Goal: Information Seeking & Learning: Learn about a topic

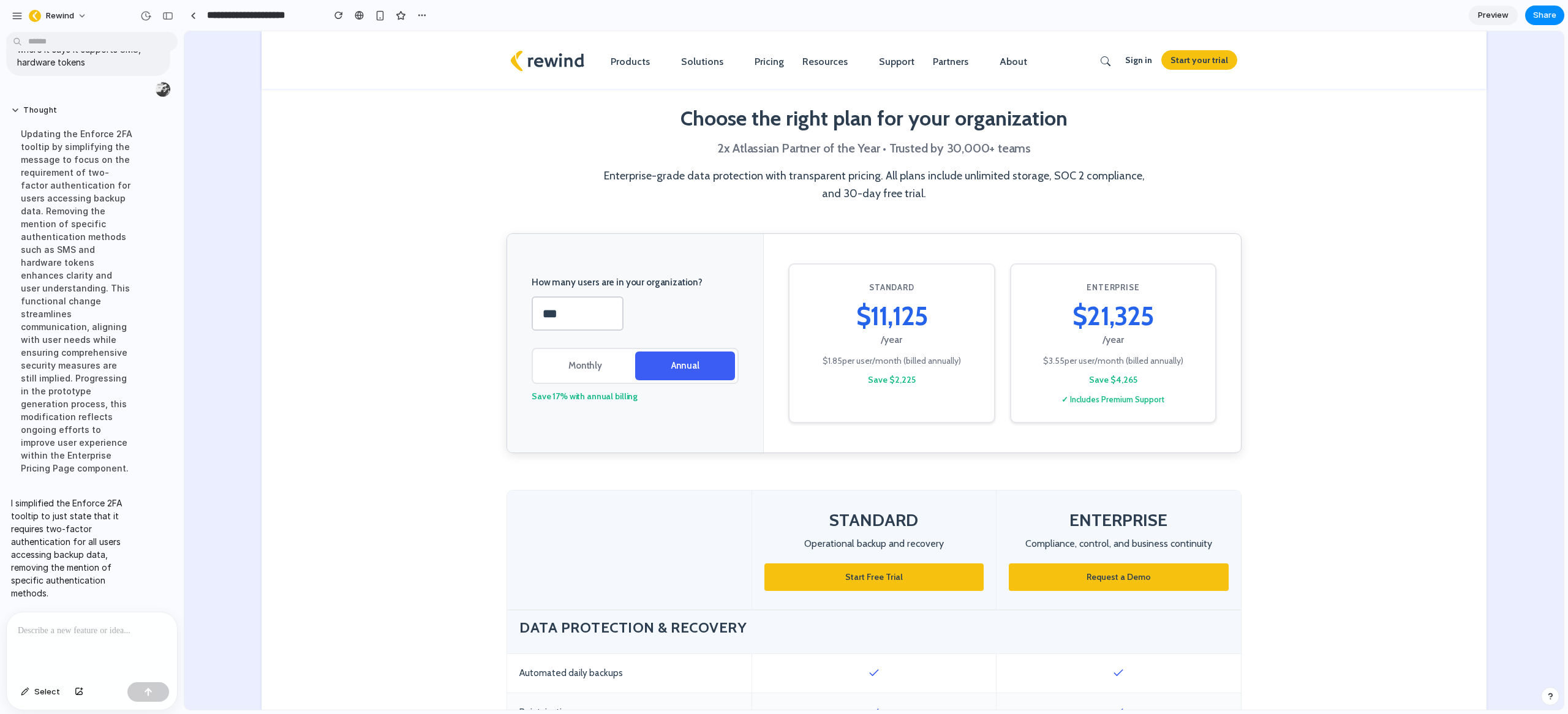
click at [580, 317] on input "***" at bounding box center [578, 313] width 92 height 34
click at [576, 376] on button "Monthly" at bounding box center [585, 365] width 100 height 29
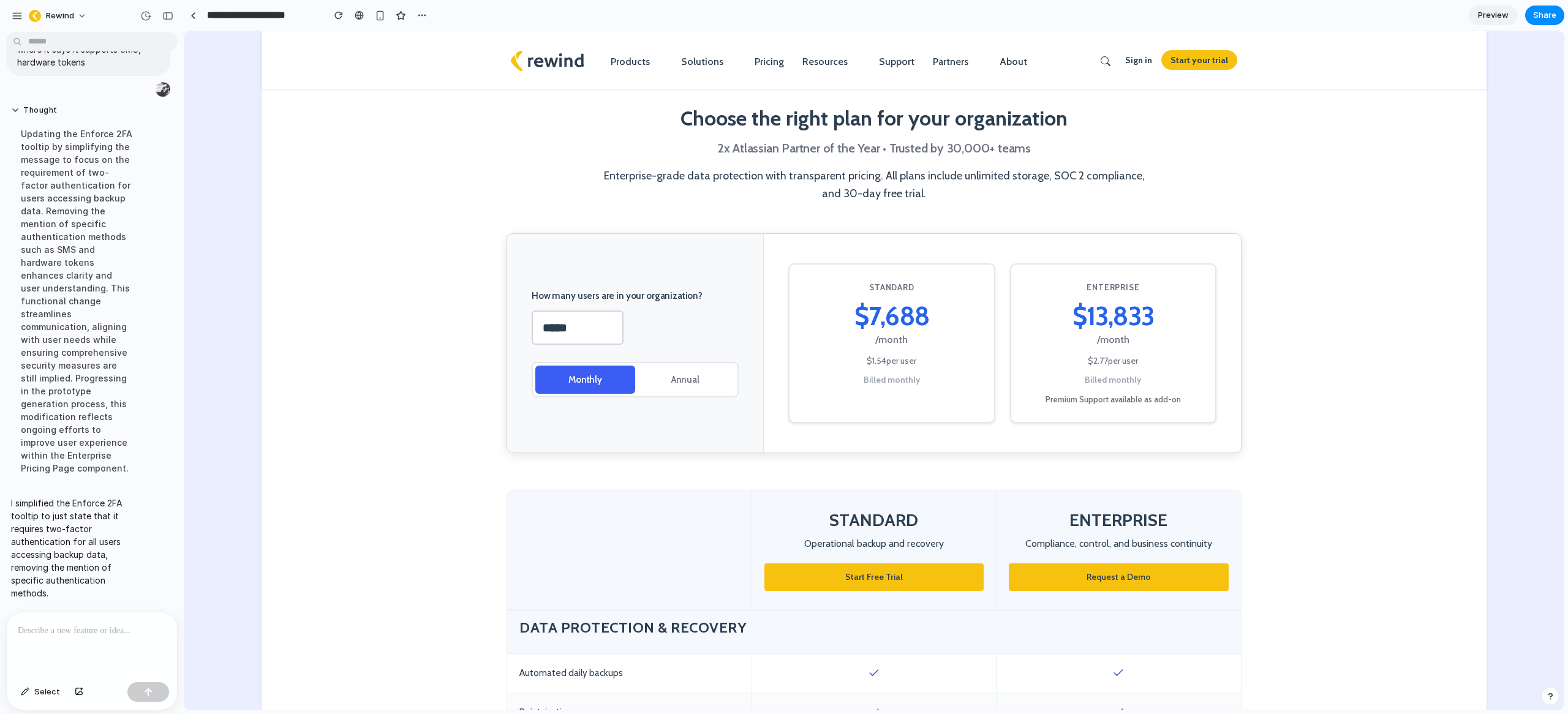
click at [673, 377] on button "Annual" at bounding box center [685, 379] width 100 height 29
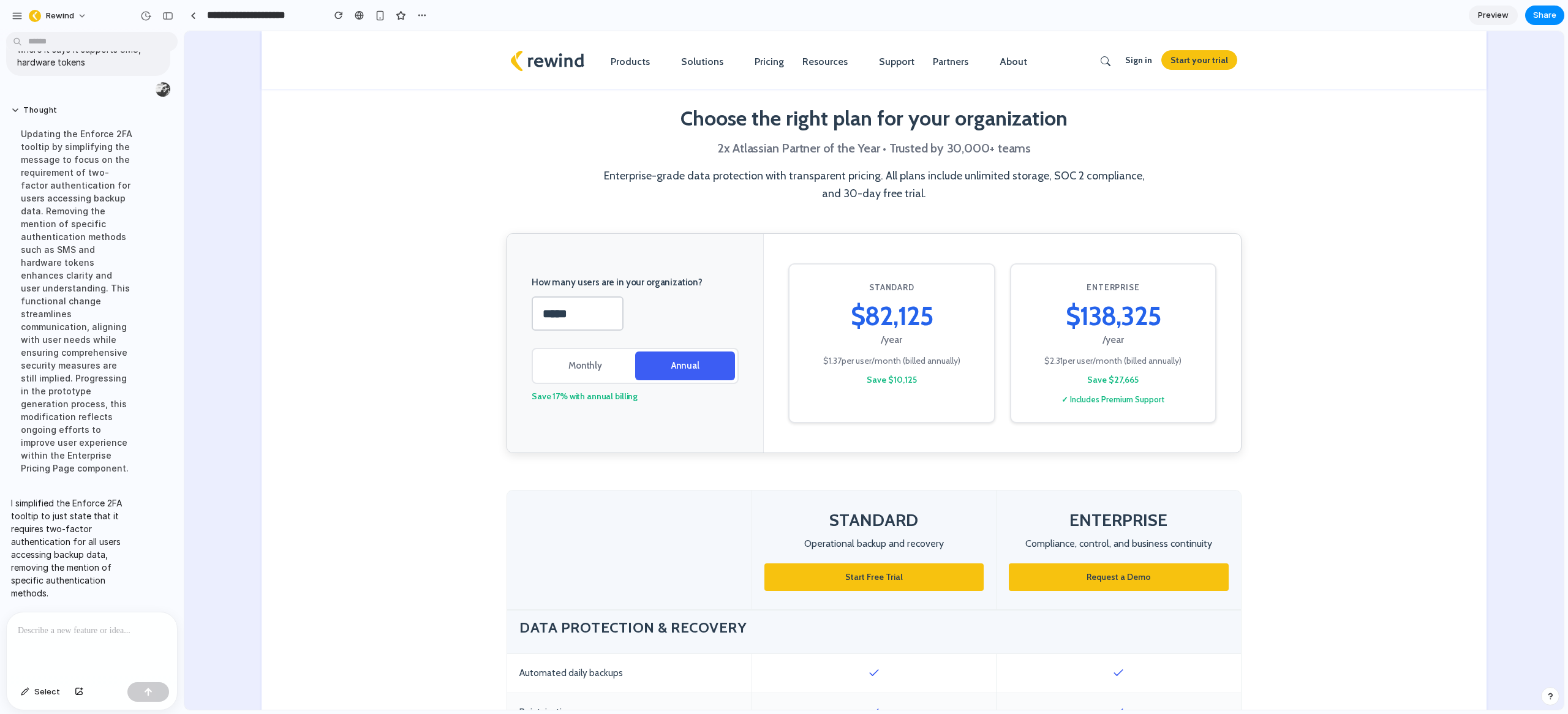
drag, startPoint x: 581, startPoint y: 376, endPoint x: 593, endPoint y: 377, distance: 12.0
click at [582, 376] on button "Monthly" at bounding box center [585, 365] width 100 height 29
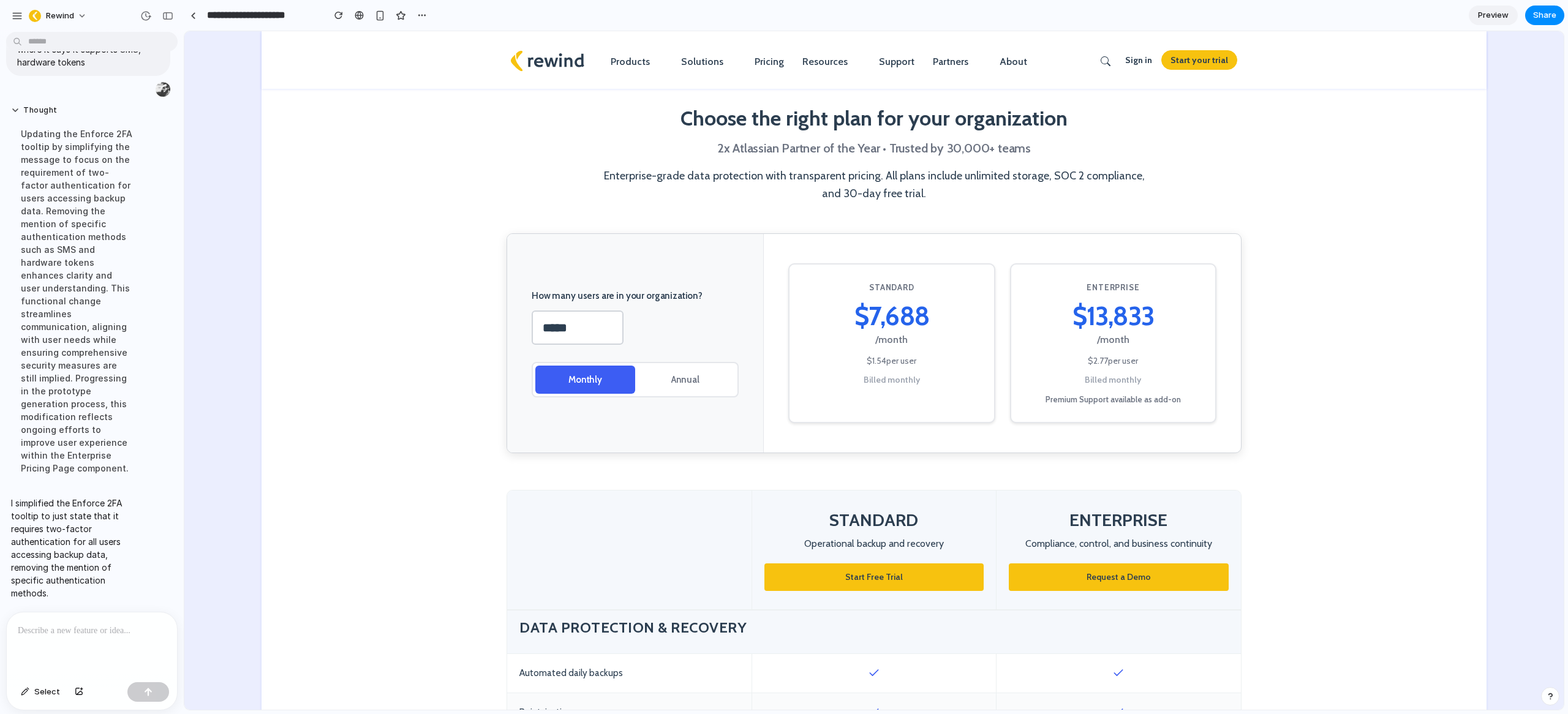
click at [680, 377] on button "Annual" at bounding box center [685, 379] width 100 height 29
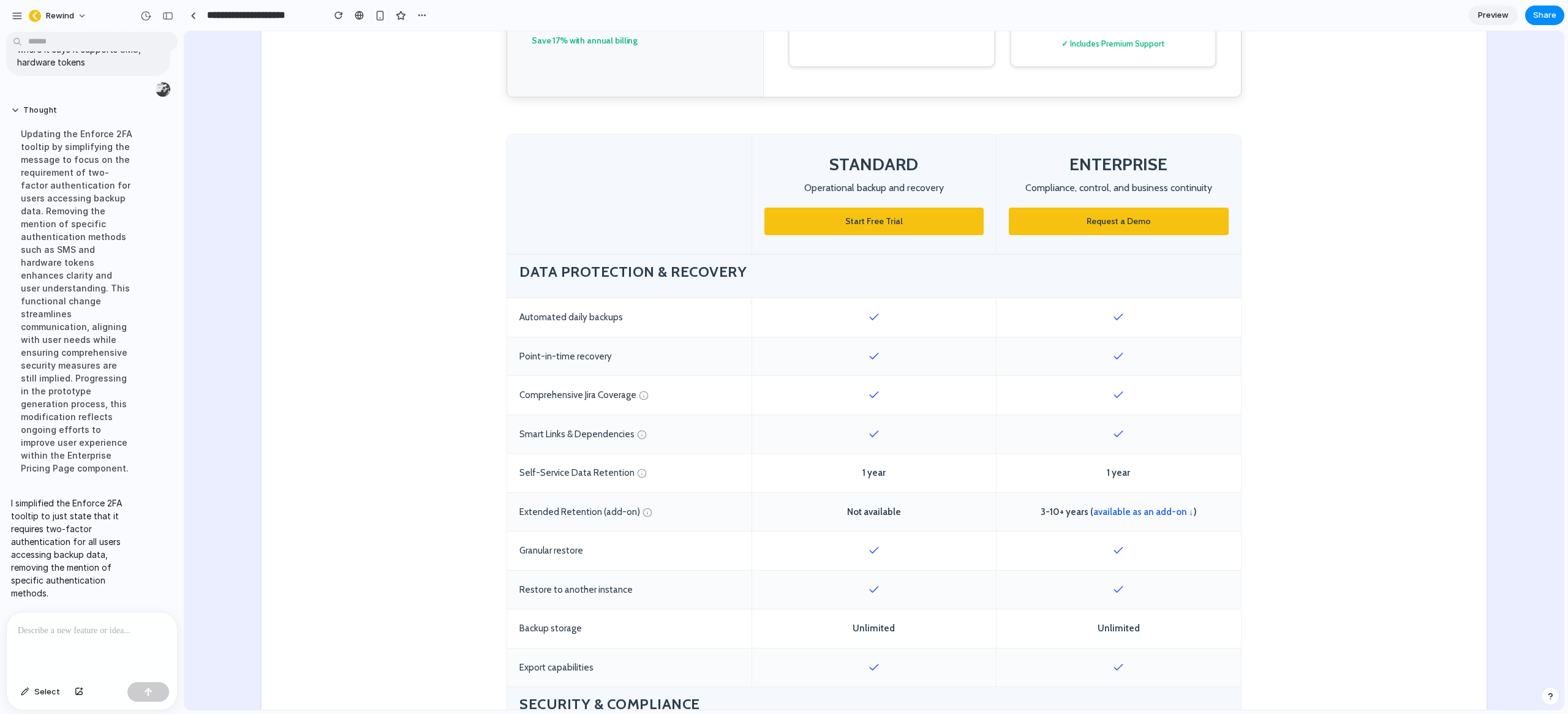
scroll to position [387, 0]
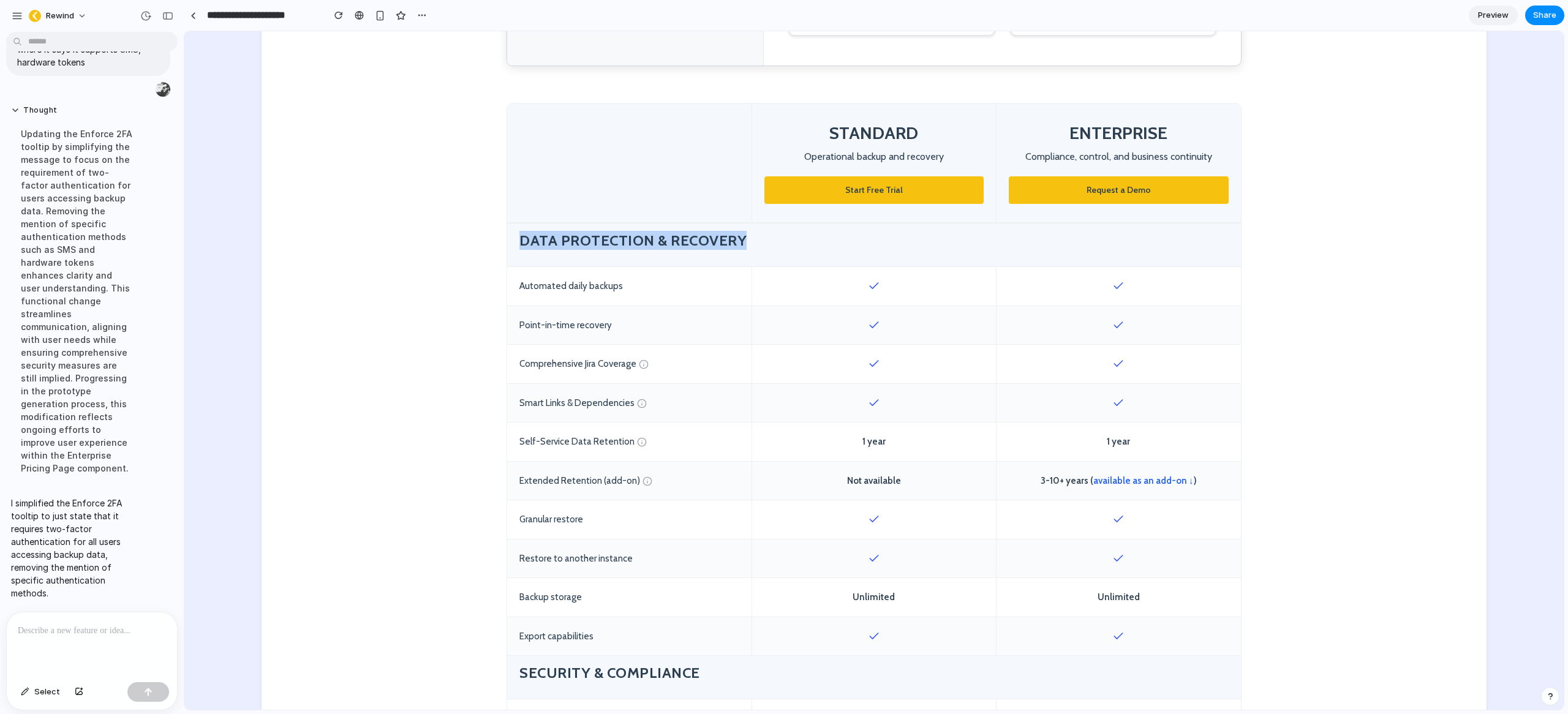
drag, startPoint x: 792, startPoint y: 235, endPoint x: 510, endPoint y: 234, distance: 282.0
click at [510, 234] on div "Data Protection & Recovery" at bounding box center [874, 245] width 734 height 43
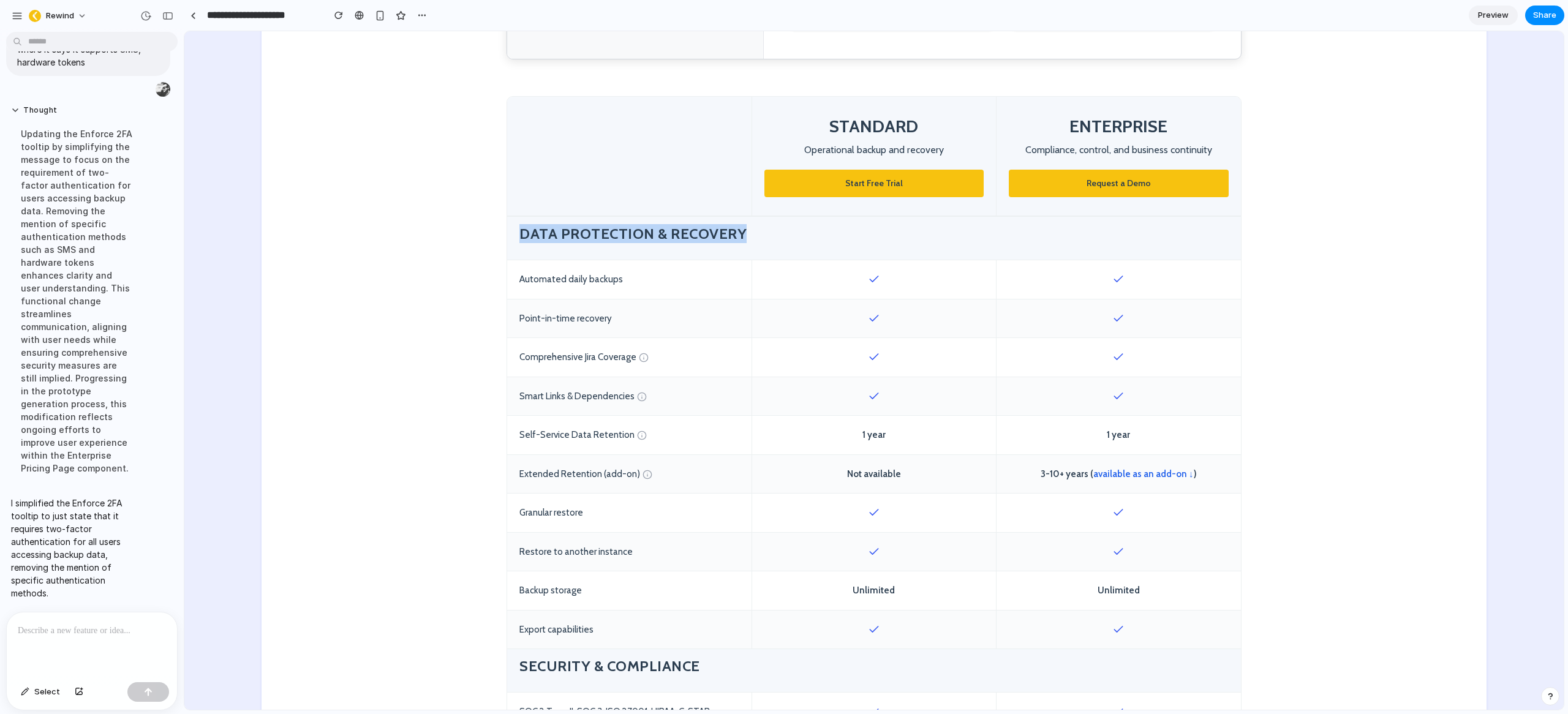
scroll to position [394, 0]
click at [857, 285] on div at bounding box center [874, 278] width 245 height 38
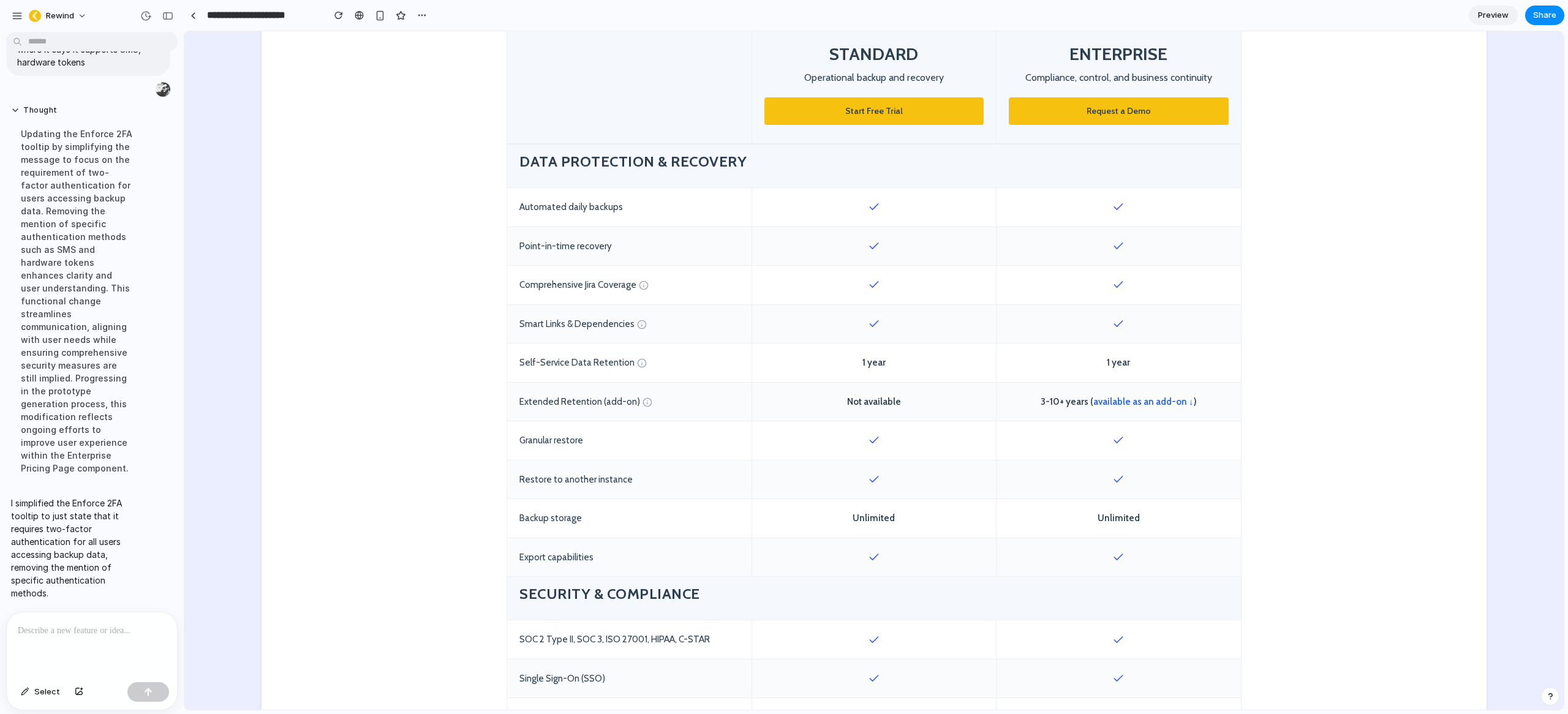
scroll to position [468, 0]
drag, startPoint x: 857, startPoint y: 360, endPoint x: 898, endPoint y: 358, distance: 41.0
click at [897, 359] on div "1 year" at bounding box center [874, 361] width 245 height 38
click at [866, 360] on div "1 year" at bounding box center [874, 361] width 245 height 38
drag, startPoint x: 1045, startPoint y: 359, endPoint x: 814, endPoint y: 357, distance: 231.0
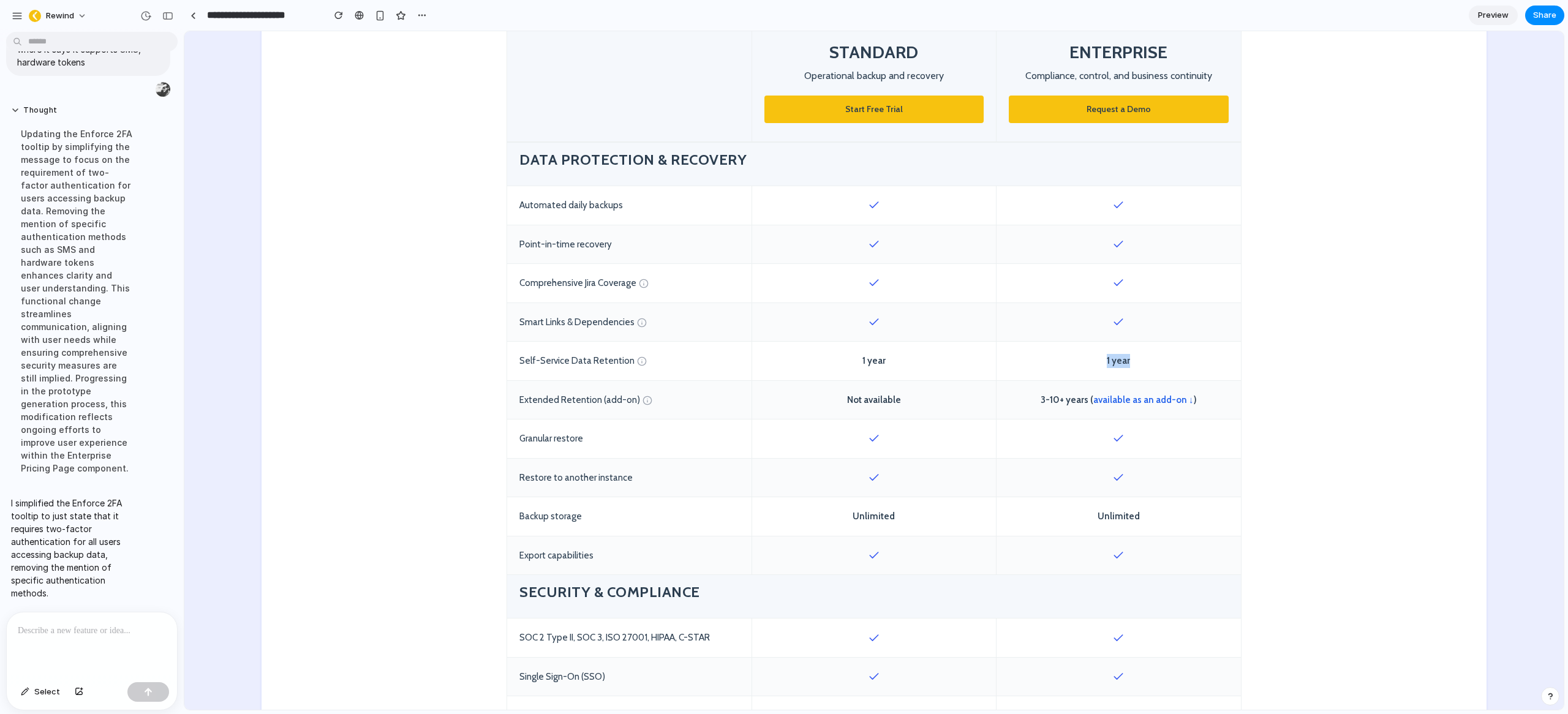
click at [872, 360] on div "Self-Service Data Retention 1 year 1 year" at bounding box center [874, 361] width 734 height 39
click at [810, 357] on div "1 year" at bounding box center [874, 361] width 245 height 38
drag, startPoint x: 821, startPoint y: 358, endPoint x: 1136, endPoint y: 363, distance: 315.0
click at [1136, 363] on div "Self-Service Data Retention 1 year 1 year" at bounding box center [874, 361] width 734 height 39
click at [1139, 361] on div "1 year" at bounding box center [1118, 361] width 245 height 38
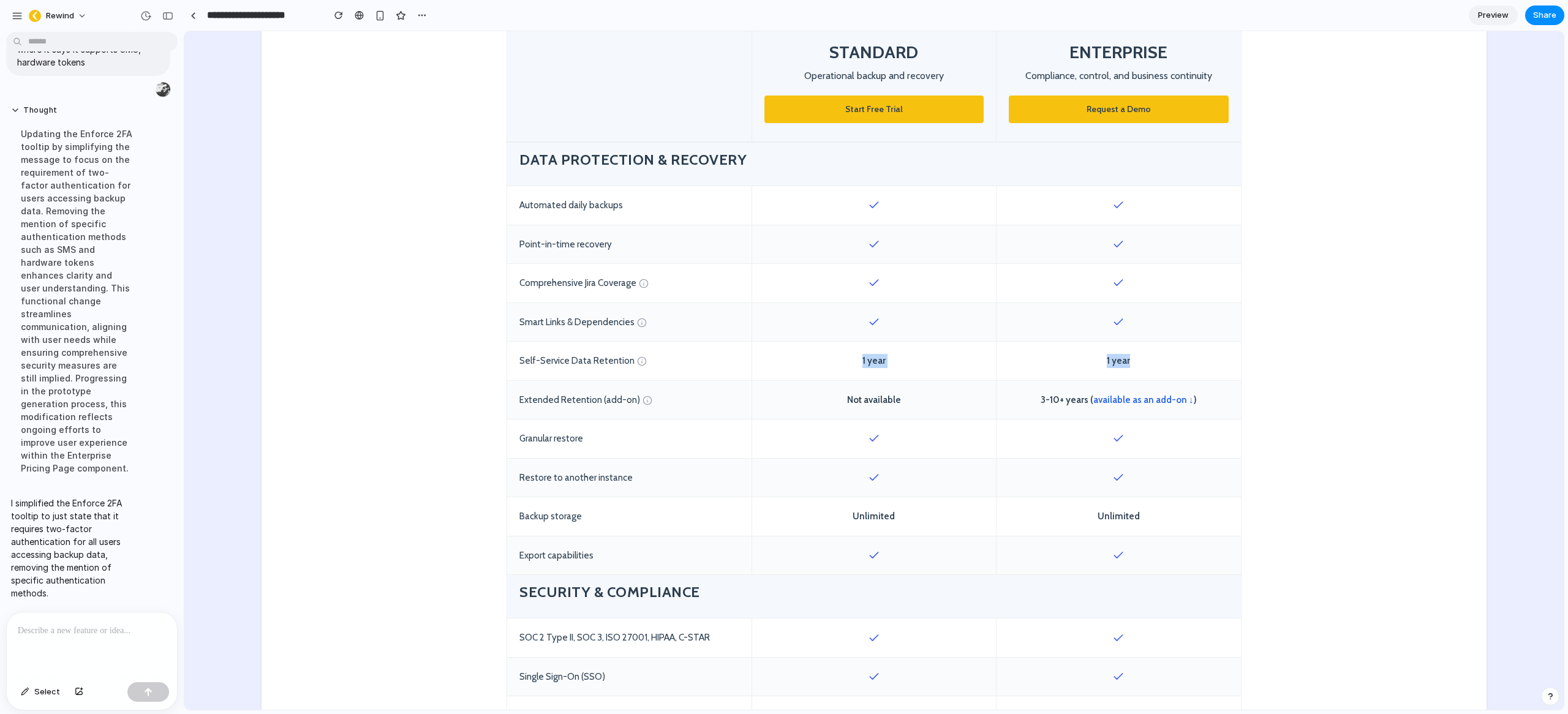
drag, startPoint x: 1150, startPoint y: 360, endPoint x: 768, endPoint y: 364, distance: 382.0
click at [768, 364] on div "Self-Service Data Retention 1 year 1 year" at bounding box center [874, 361] width 734 height 39
click at [861, 362] on div "1 year" at bounding box center [874, 361] width 245 height 38
drag, startPoint x: 1132, startPoint y: 363, endPoint x: 1089, endPoint y: 361, distance: 43.0
click at [1089, 361] on div "1 year" at bounding box center [1118, 361] width 245 height 38
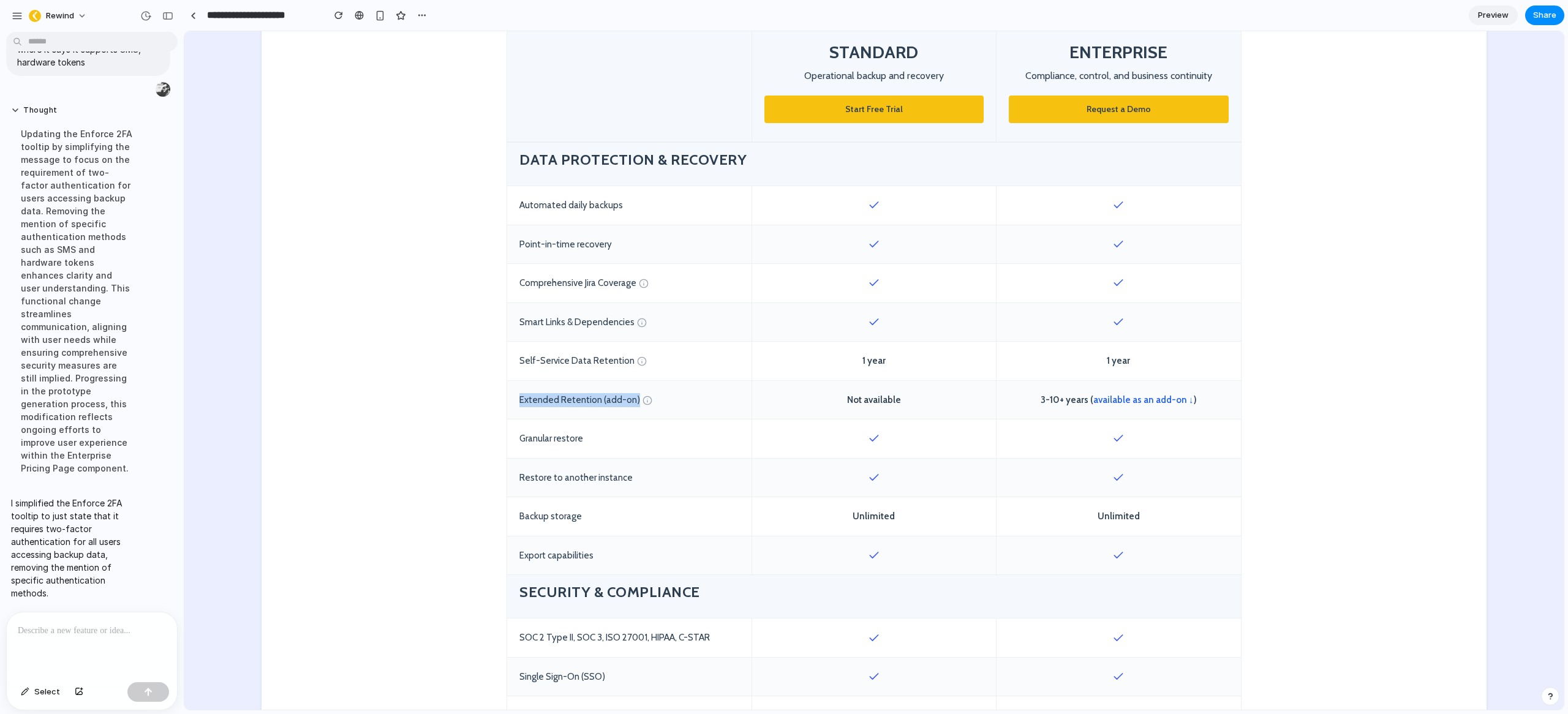
drag, startPoint x: 627, startPoint y: 399, endPoint x: 510, endPoint y: 396, distance: 117.0
click at [510, 396] on div "Extended Retention (add-on)" at bounding box center [629, 400] width 245 height 38
drag, startPoint x: 1029, startPoint y: 398, endPoint x: 1224, endPoint y: 403, distance: 195.1
click at [1224, 403] on div "3-10+ years ( available as an add-on ↓ )" at bounding box center [1118, 400] width 245 height 38
click at [1213, 400] on div "3-10+ years ( available as an add-on ↓ )" at bounding box center [1118, 400] width 245 height 38
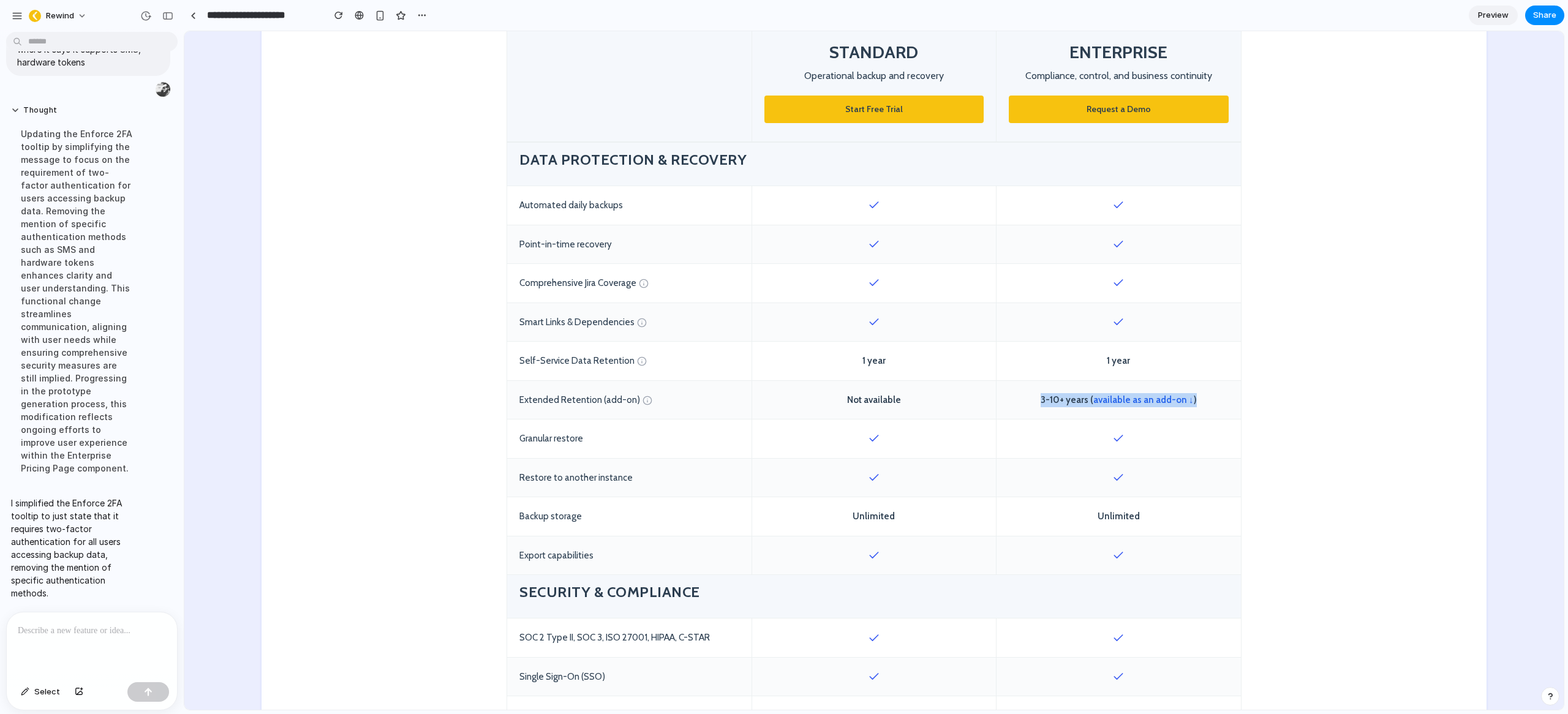
drag, startPoint x: 1206, startPoint y: 399, endPoint x: 1040, endPoint y: 397, distance: 166.0
click at [1040, 397] on div "3-10+ years ( available as an add-on ↓ )" at bounding box center [1118, 400] width 245 height 38
click at [1041, 398] on span "3-10+ years ( available as an add-on ↓ )" at bounding box center [1118, 400] width 156 height 14
drag, startPoint x: 1186, startPoint y: 400, endPoint x: 1193, endPoint y: 399, distance: 7.1
click at [1193, 399] on div "3-10+ years ( available as an add-on ↓ )" at bounding box center [1118, 400] width 245 height 38
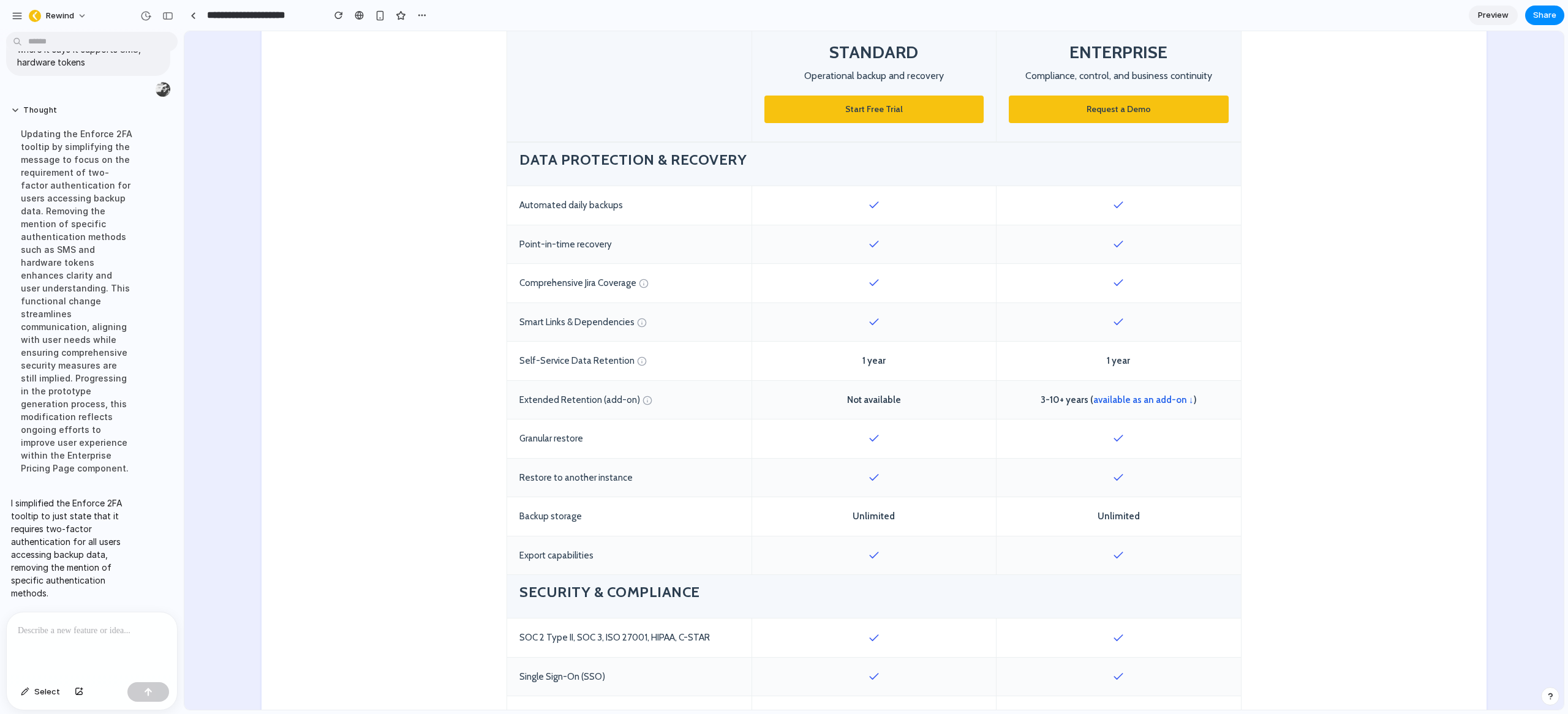
click at [1195, 400] on div "3-10+ years ( available as an add-on ↓ )" at bounding box center [1118, 400] width 245 height 38
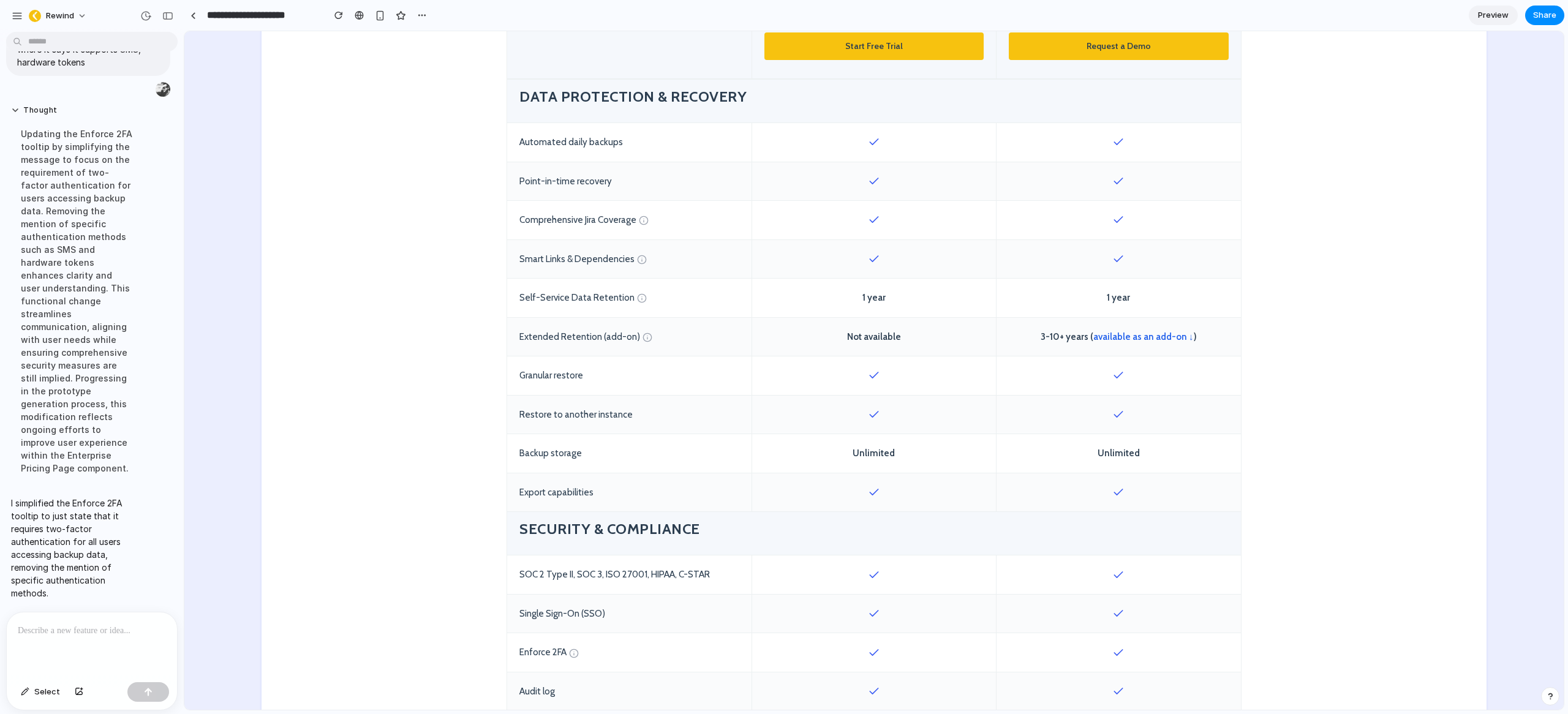
scroll to position [539, 0]
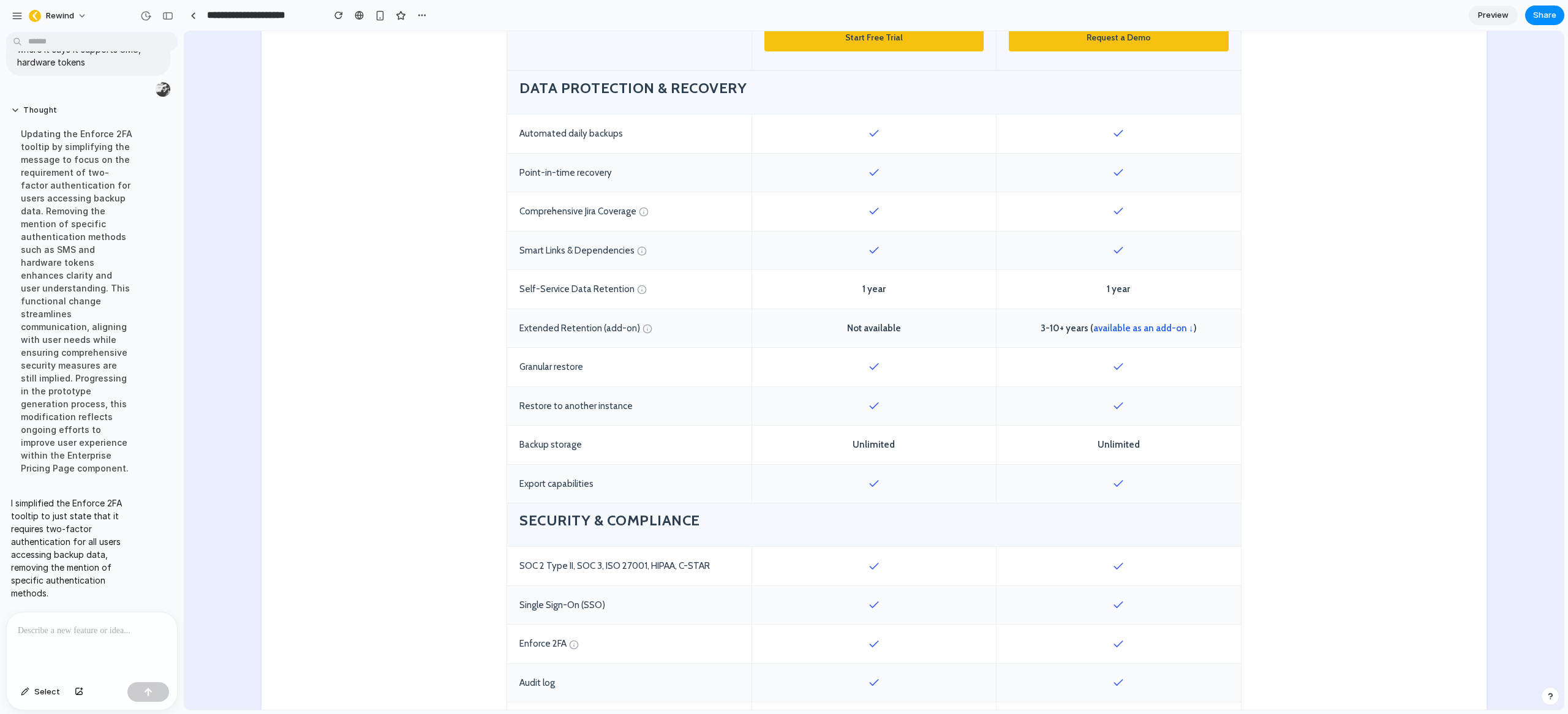
drag, startPoint x: 914, startPoint y: 407, endPoint x: 855, endPoint y: 408, distance: 59.0
click at [855, 408] on div at bounding box center [874, 406] width 245 height 38
drag, startPoint x: 888, startPoint y: 409, endPoint x: 848, endPoint y: 410, distance: 40.0
click at [848, 410] on div at bounding box center [874, 406] width 245 height 38
click at [895, 406] on div at bounding box center [874, 406] width 245 height 38
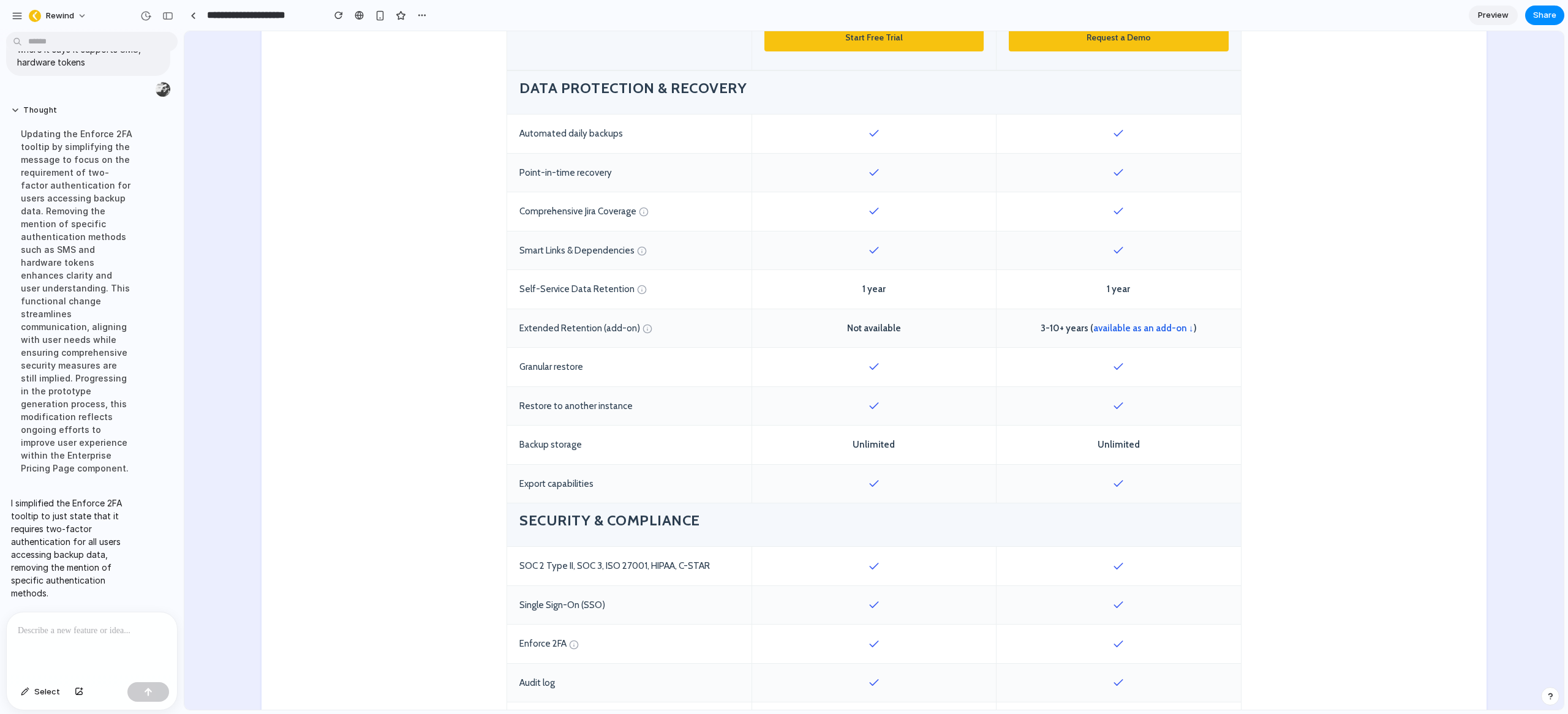
drag, startPoint x: 894, startPoint y: 406, endPoint x: 854, endPoint y: 407, distance: 40.0
click at [854, 407] on div at bounding box center [874, 406] width 245 height 38
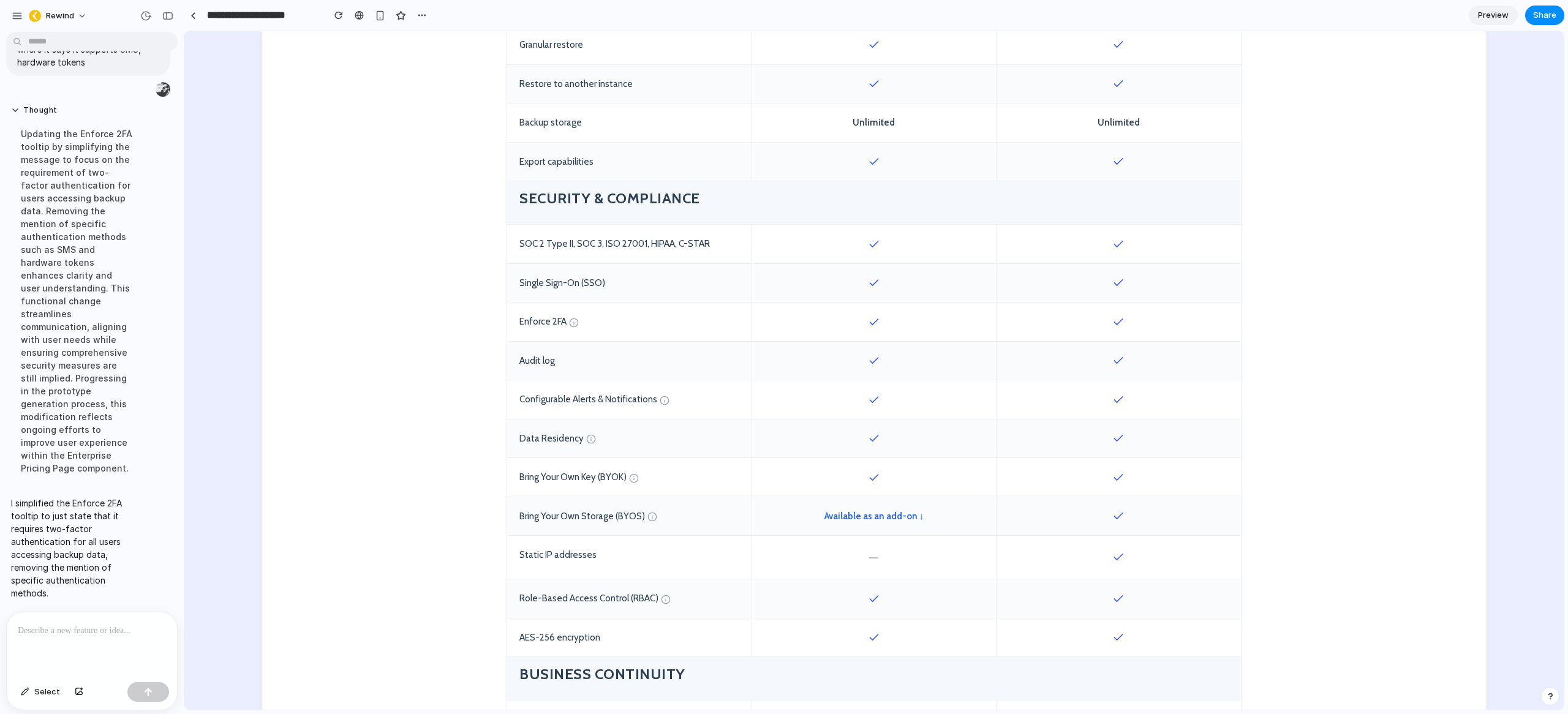
scroll to position [863, 0]
drag, startPoint x: 607, startPoint y: 282, endPoint x: 507, endPoint y: 276, distance: 100.2
click at [507, 276] on div "Single Sign-On (SSO)" at bounding box center [629, 281] width 245 height 38
drag, startPoint x: 636, startPoint y: 516, endPoint x: 533, endPoint y: 510, distance: 103.2
click at [519, 508] on div "Bring Your Own Storage (BYOS)" at bounding box center [629, 514] width 245 height 38
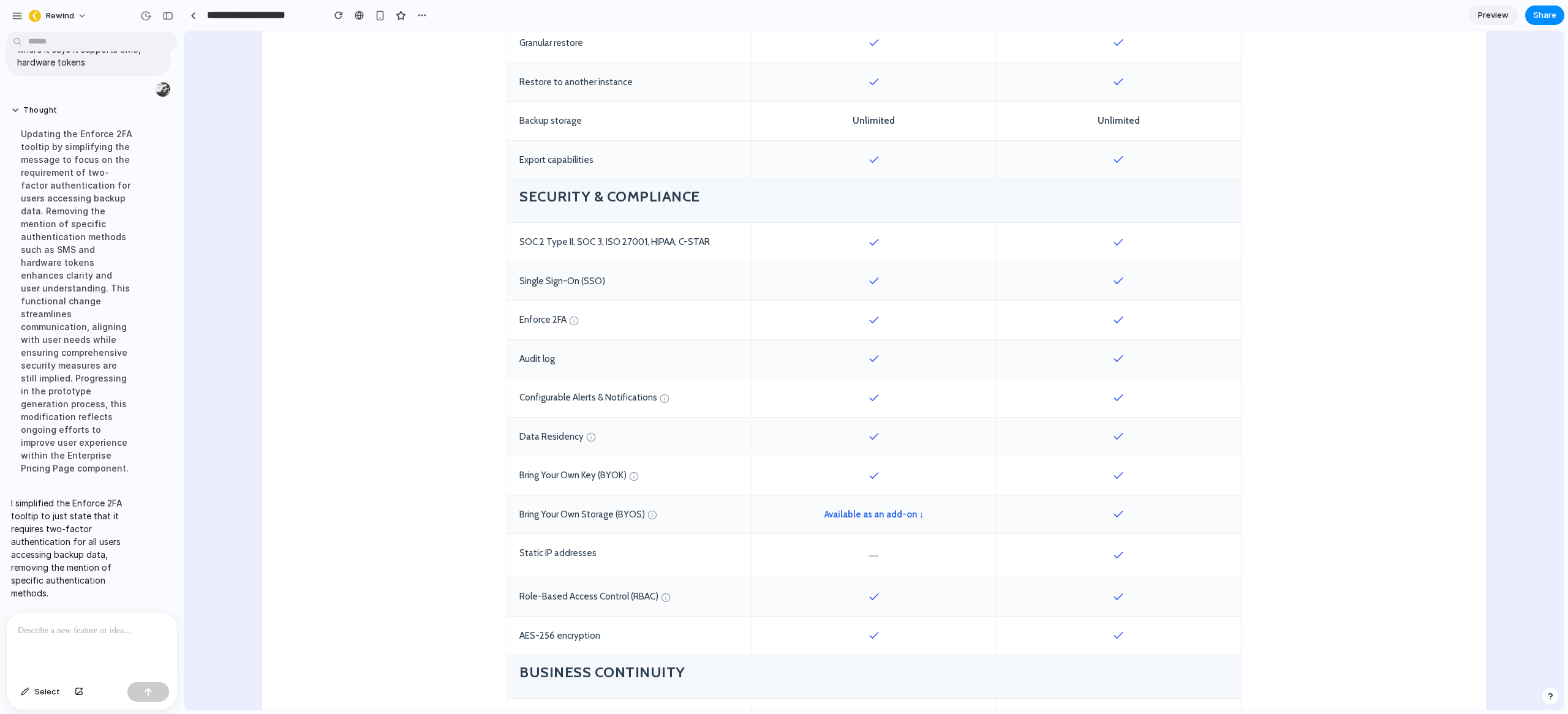
click at [941, 514] on div "Available as an add-on ↓" at bounding box center [874, 514] width 245 height 38
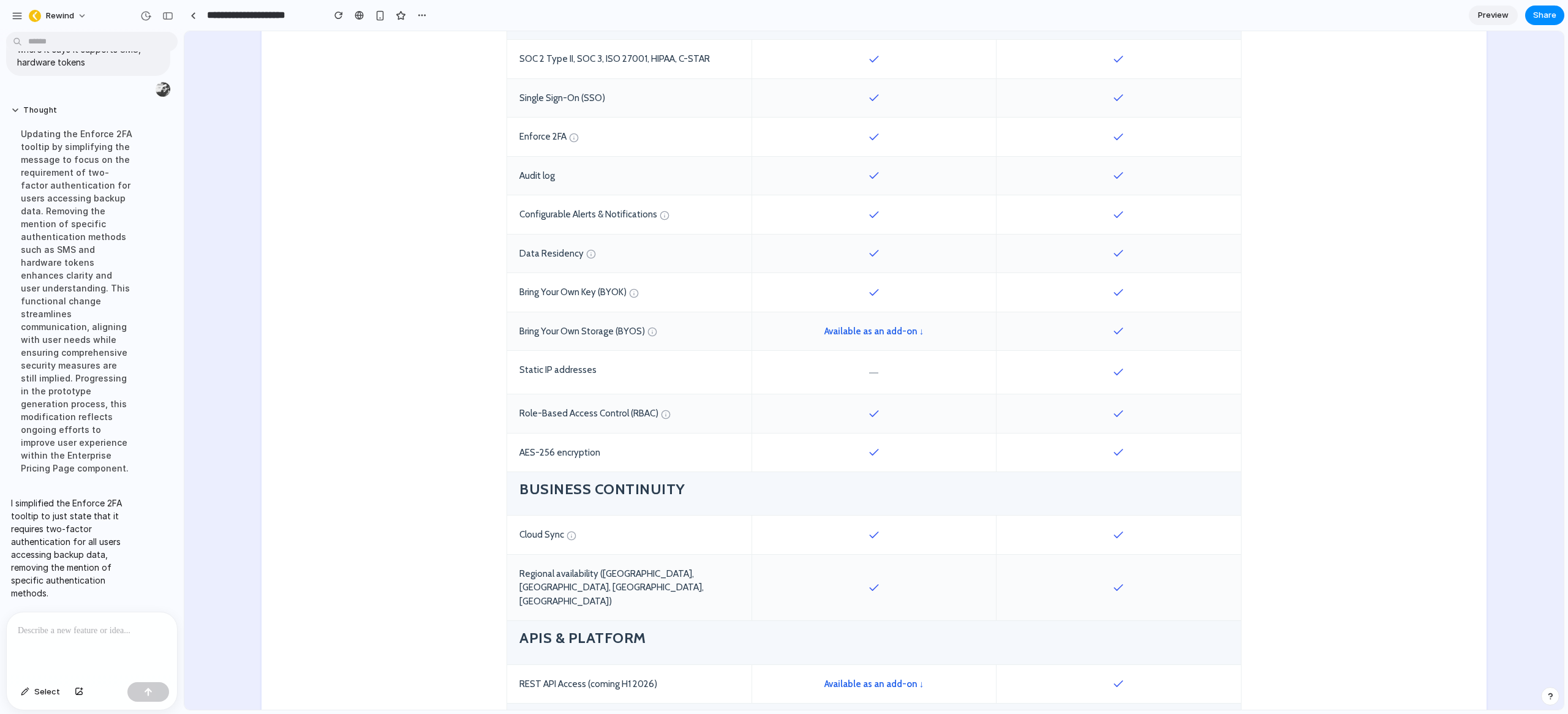
scroll to position [1047, 0]
drag, startPoint x: 518, startPoint y: 485, endPoint x: 823, endPoint y: 485, distance: 305.0
click at [821, 485] on h4 "Business Continuity" at bounding box center [874, 488] width 709 height 19
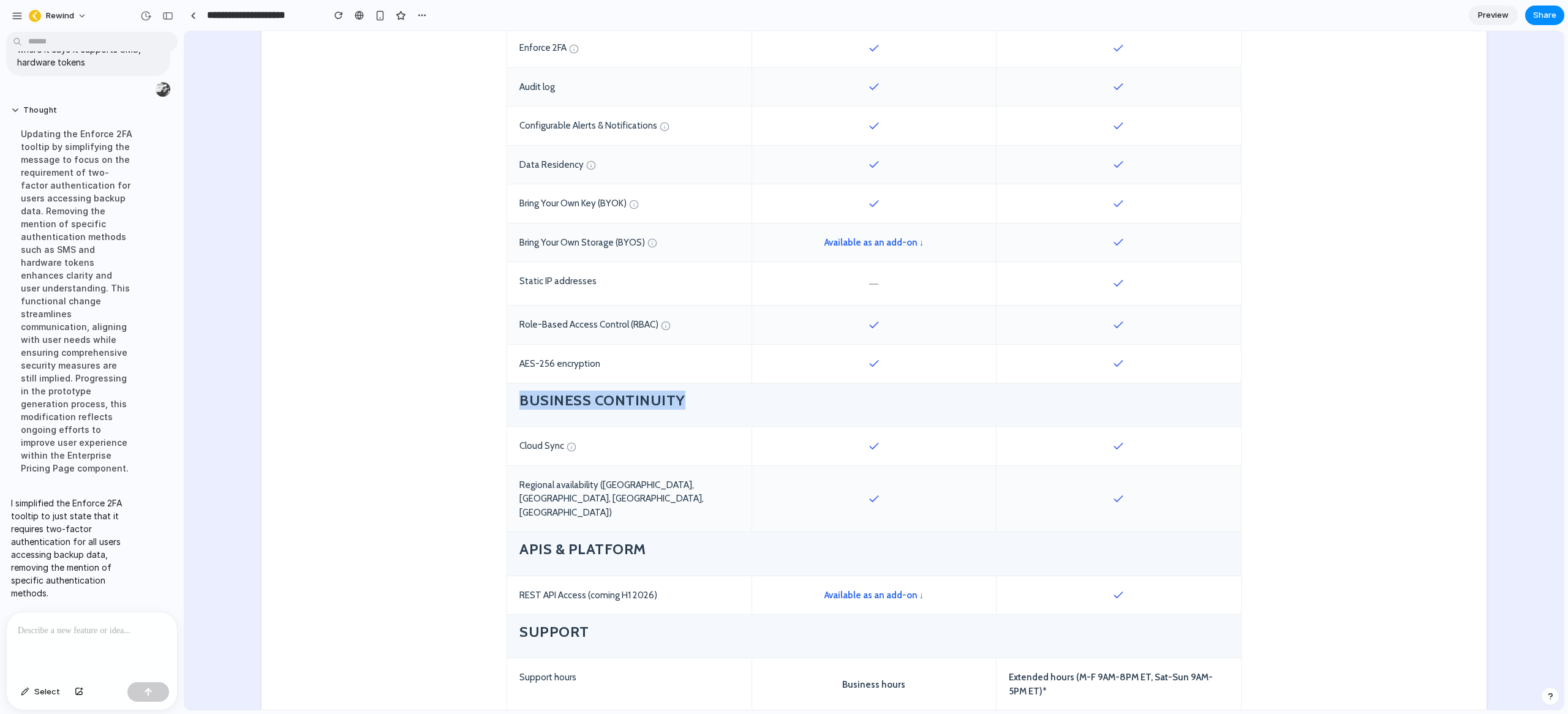
scroll to position [1136, 0]
drag, startPoint x: 881, startPoint y: 446, endPoint x: 857, endPoint y: 444, distance: 24.1
click at [857, 444] on div at bounding box center [874, 444] width 245 height 38
click at [868, 491] on icon at bounding box center [874, 497] width 12 height 12
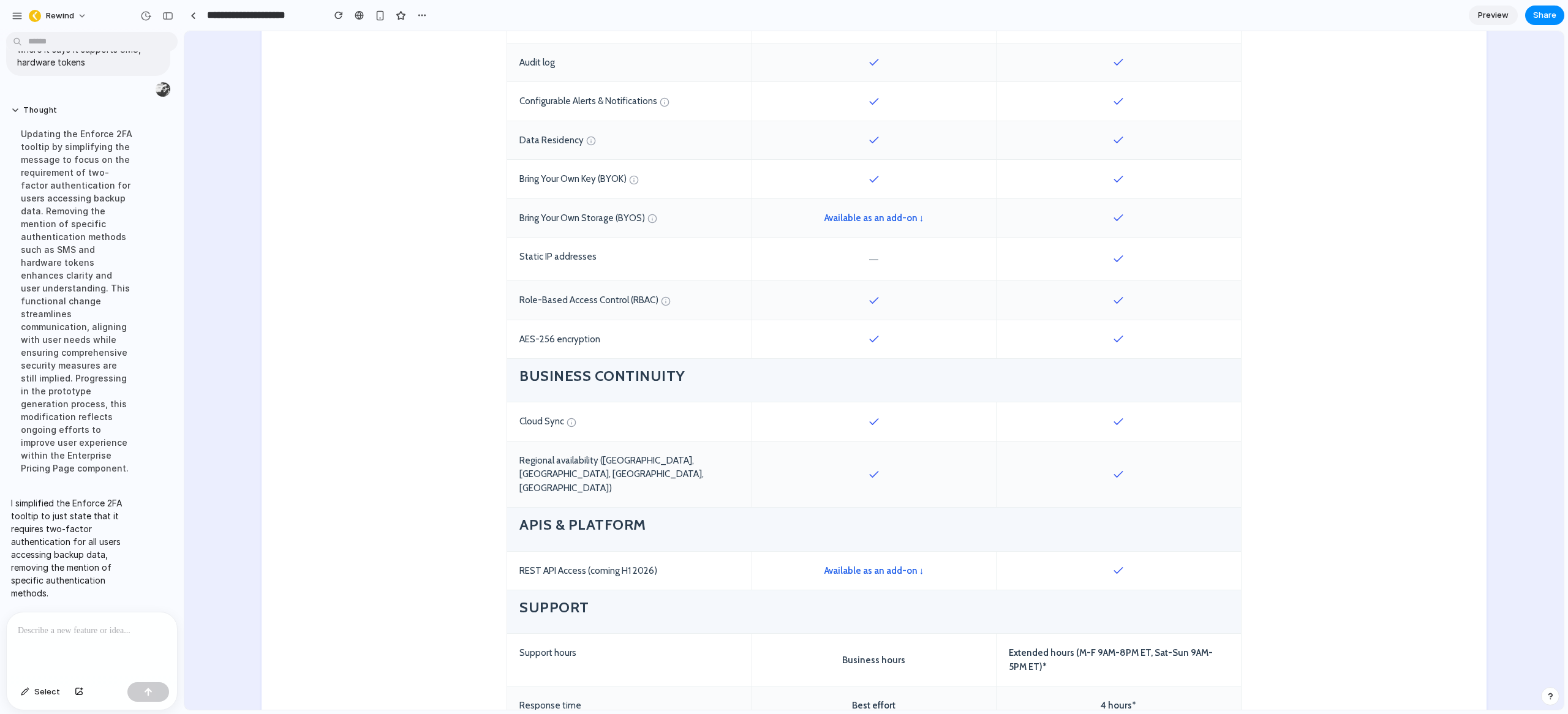
scroll to position [1173, 0]
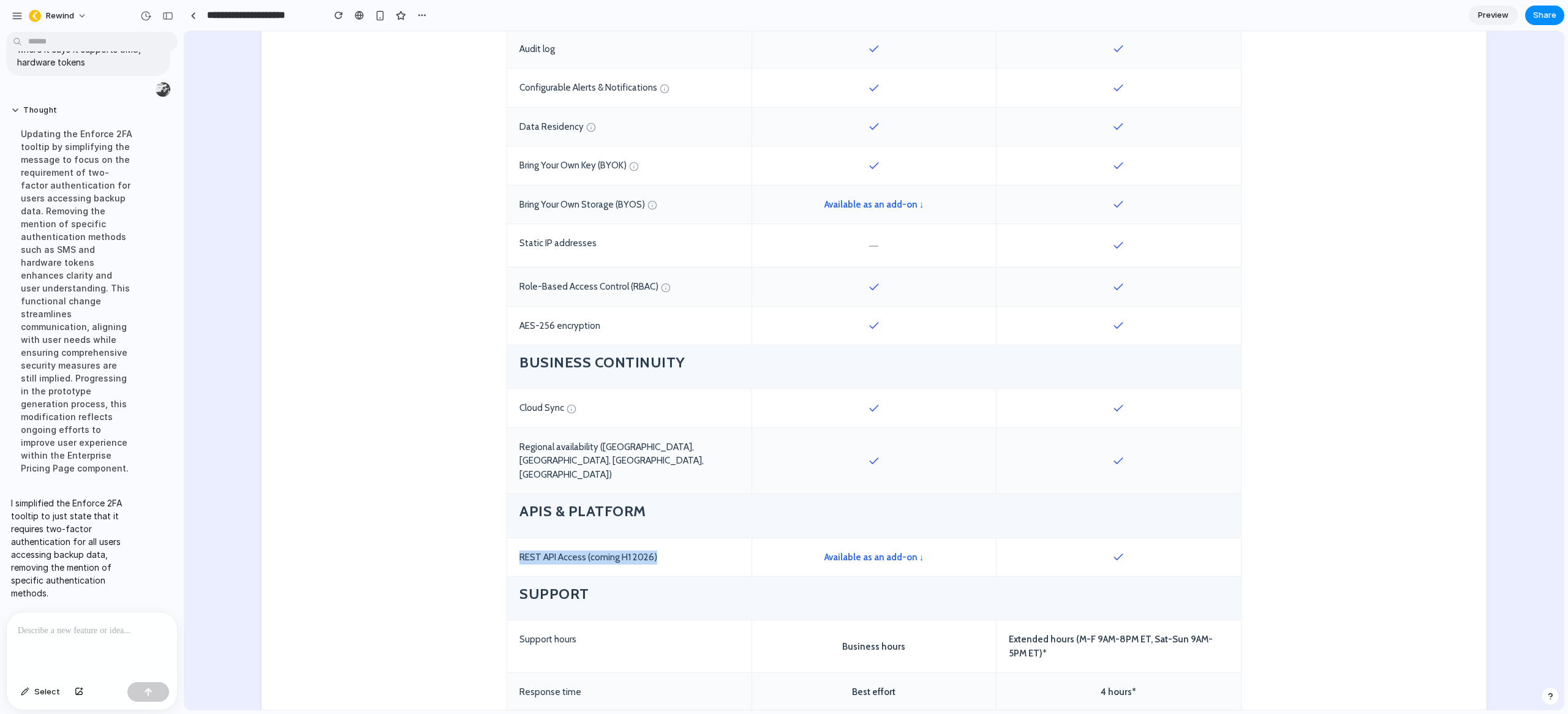
drag, startPoint x: 513, startPoint y: 530, endPoint x: 683, endPoint y: 529, distance: 170.0
click at [683, 538] on div "REST API Access (coming H1 2026)" at bounding box center [629, 557] width 245 height 38
drag, startPoint x: 659, startPoint y: 533, endPoint x: 639, endPoint y: 535, distance: 20.1
click at [658, 538] on div "REST API Access (coming H1 2026)" at bounding box center [629, 557] width 245 height 38
drag, startPoint x: 678, startPoint y: 531, endPoint x: 579, endPoint y: 533, distance: 99.0
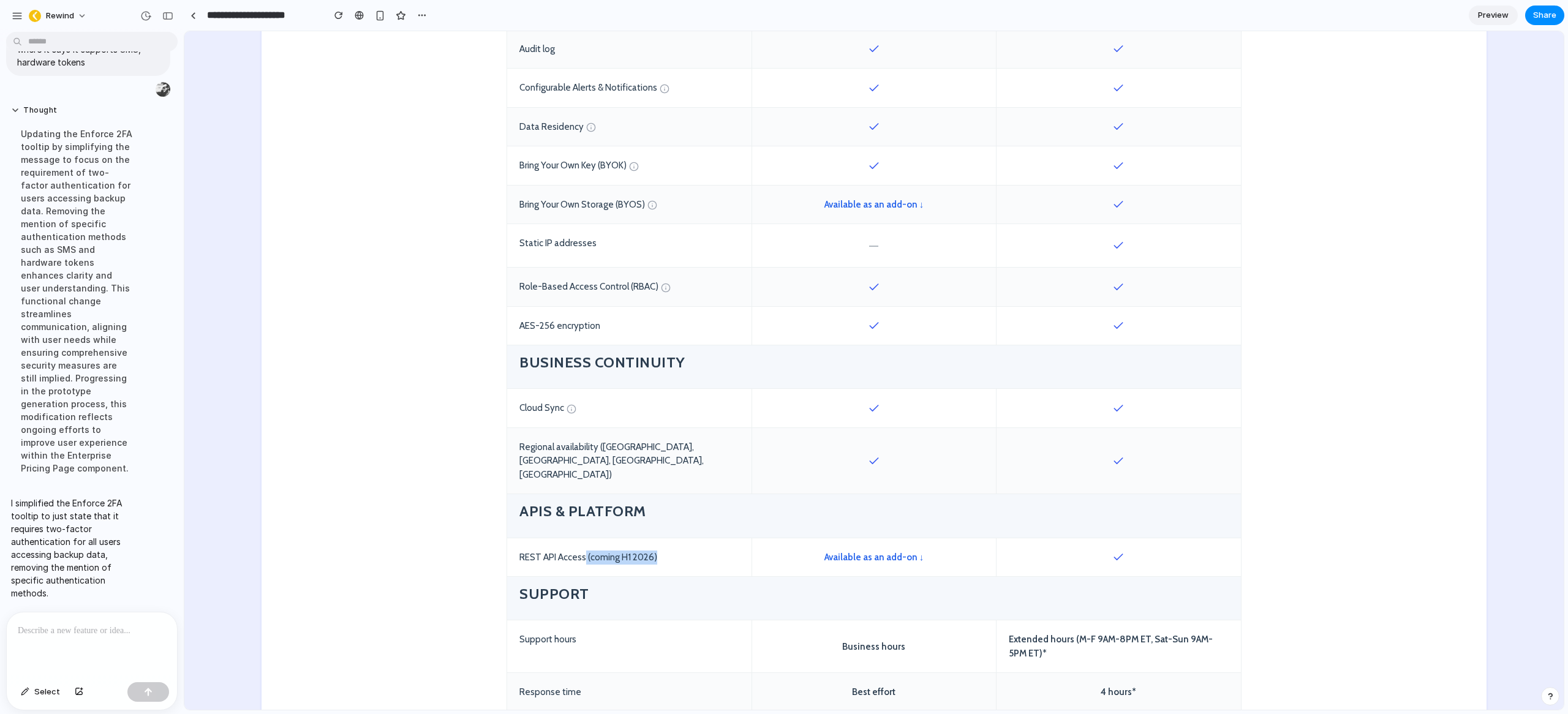
click at [579, 538] on div "REST API Access (coming H1 2026)" at bounding box center [629, 557] width 245 height 38
click at [654, 538] on div "REST API Access (coming H1 2026)" at bounding box center [629, 557] width 245 height 38
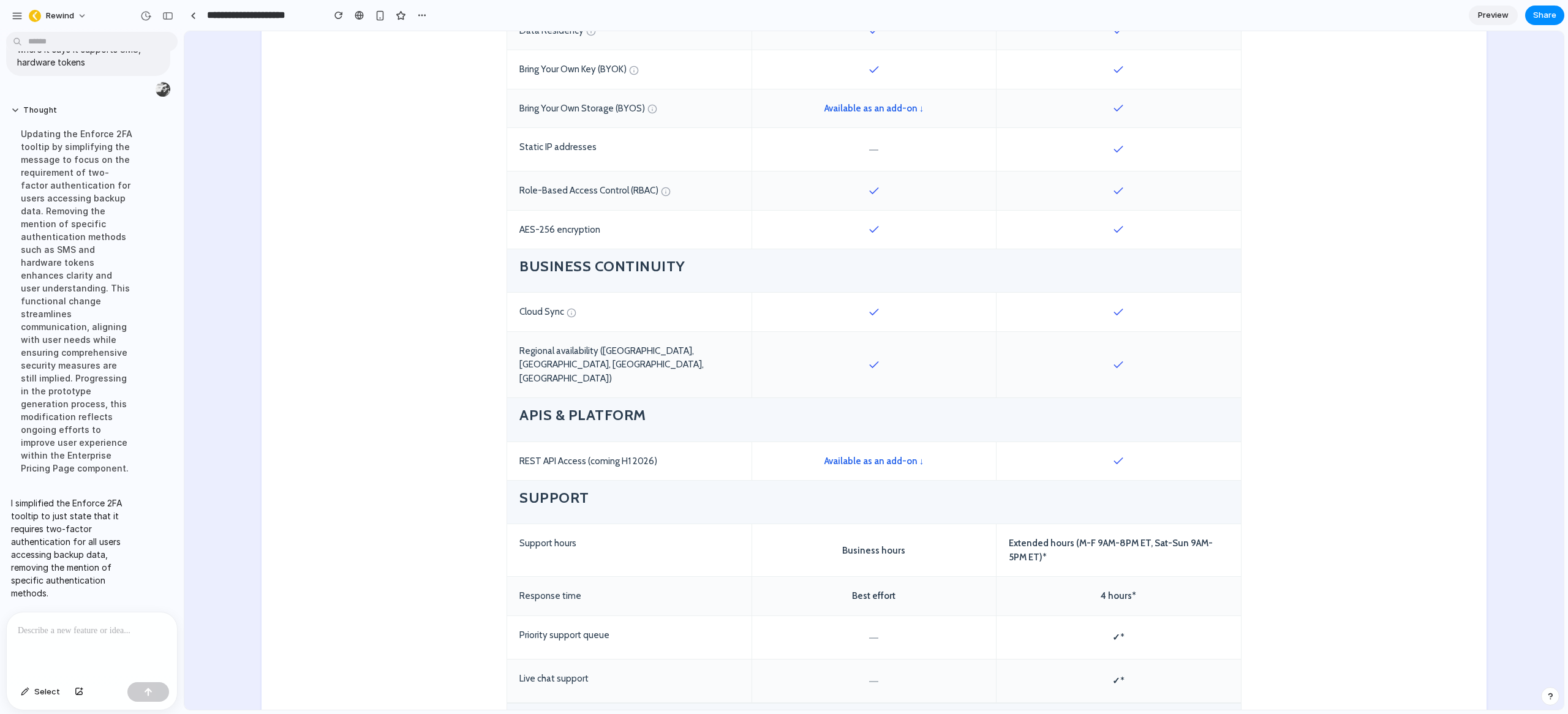
scroll to position [1271, 0]
drag, startPoint x: 513, startPoint y: 468, endPoint x: 607, endPoint y: 472, distance: 94.1
click at [606, 478] on div "Support" at bounding box center [874, 500] width 734 height 43
click at [643, 485] on h4 "Support" at bounding box center [874, 495] width 709 height 19
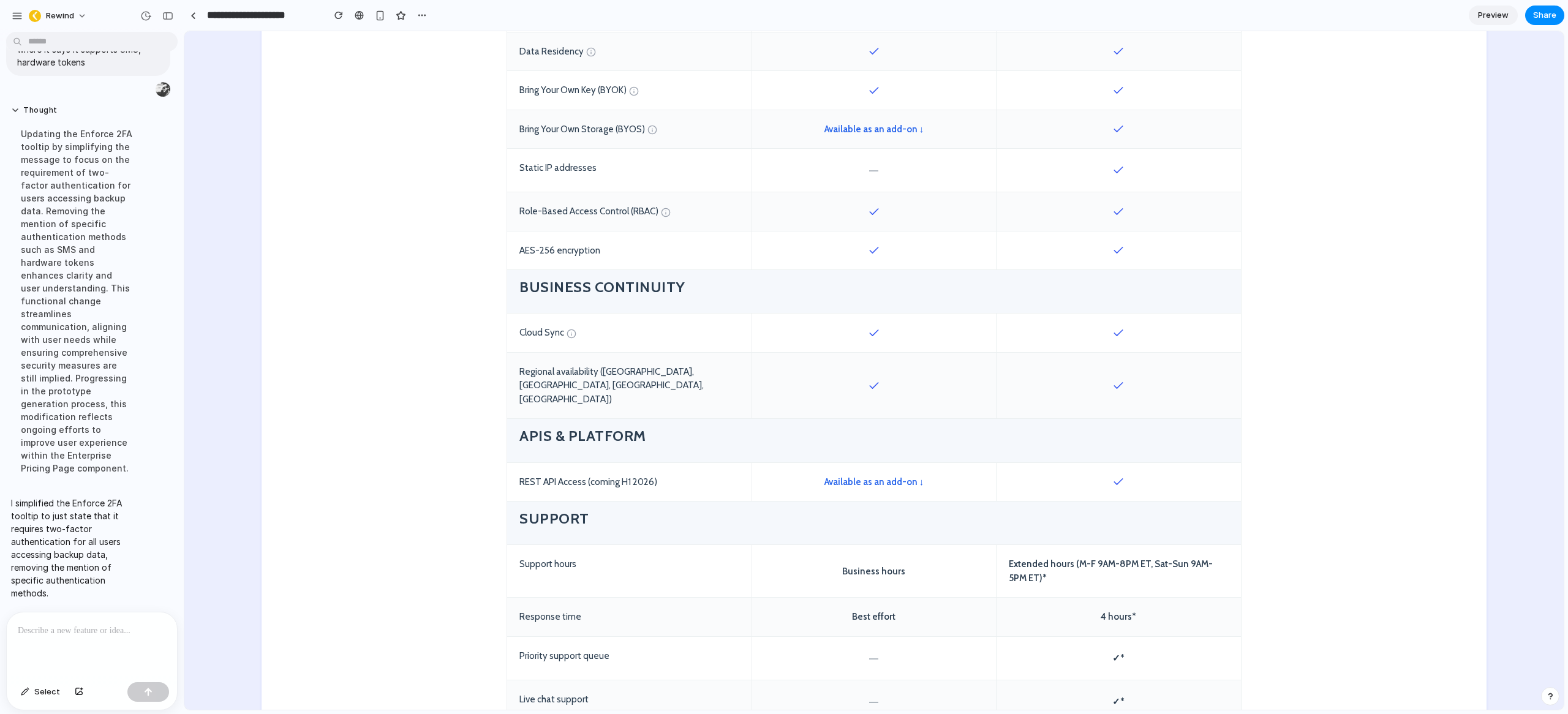
scroll to position [1241, 0]
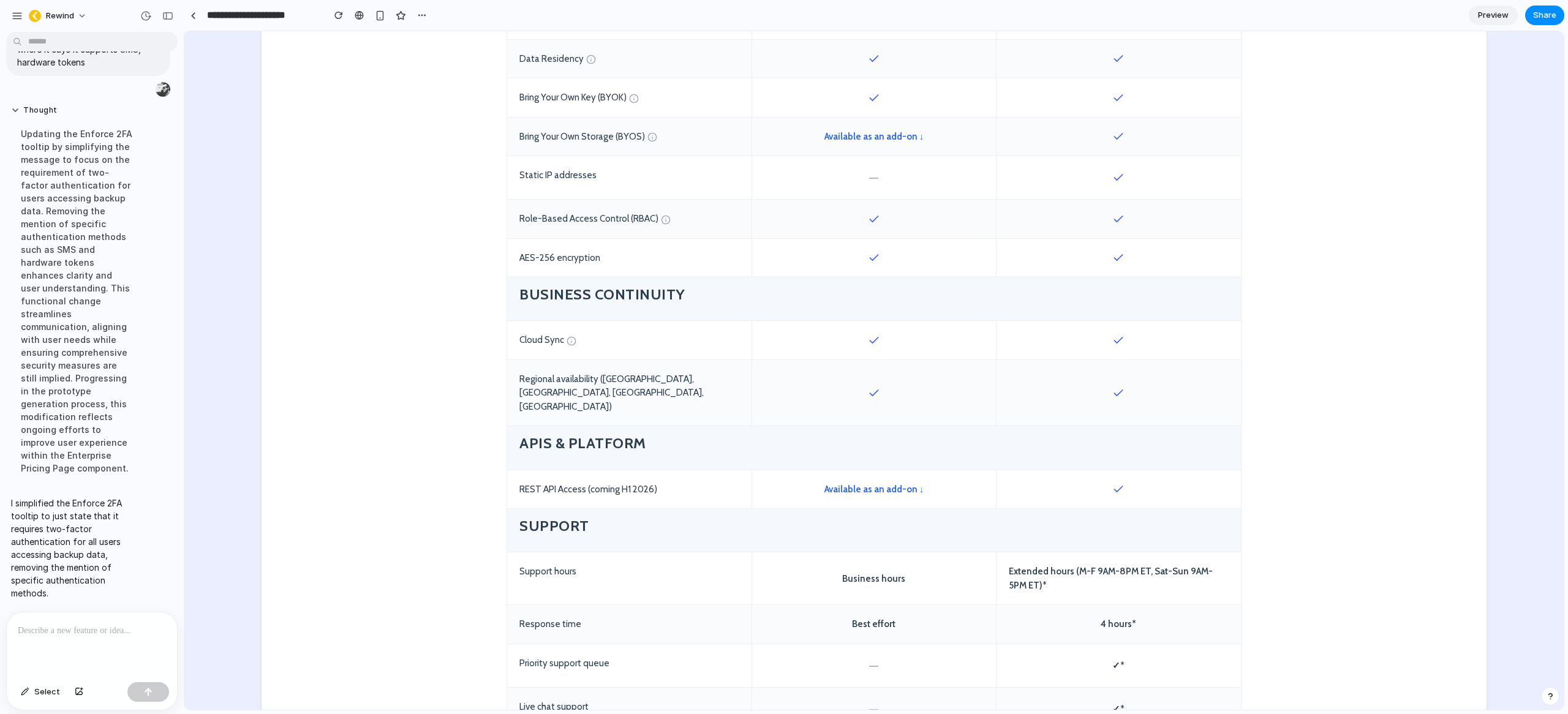
click at [1020, 553] on div "Extended hours (M-F 9AM-8PM ET, Sat-Sun 9AM-5PM ET)*" at bounding box center [1118, 578] width 245 height 52
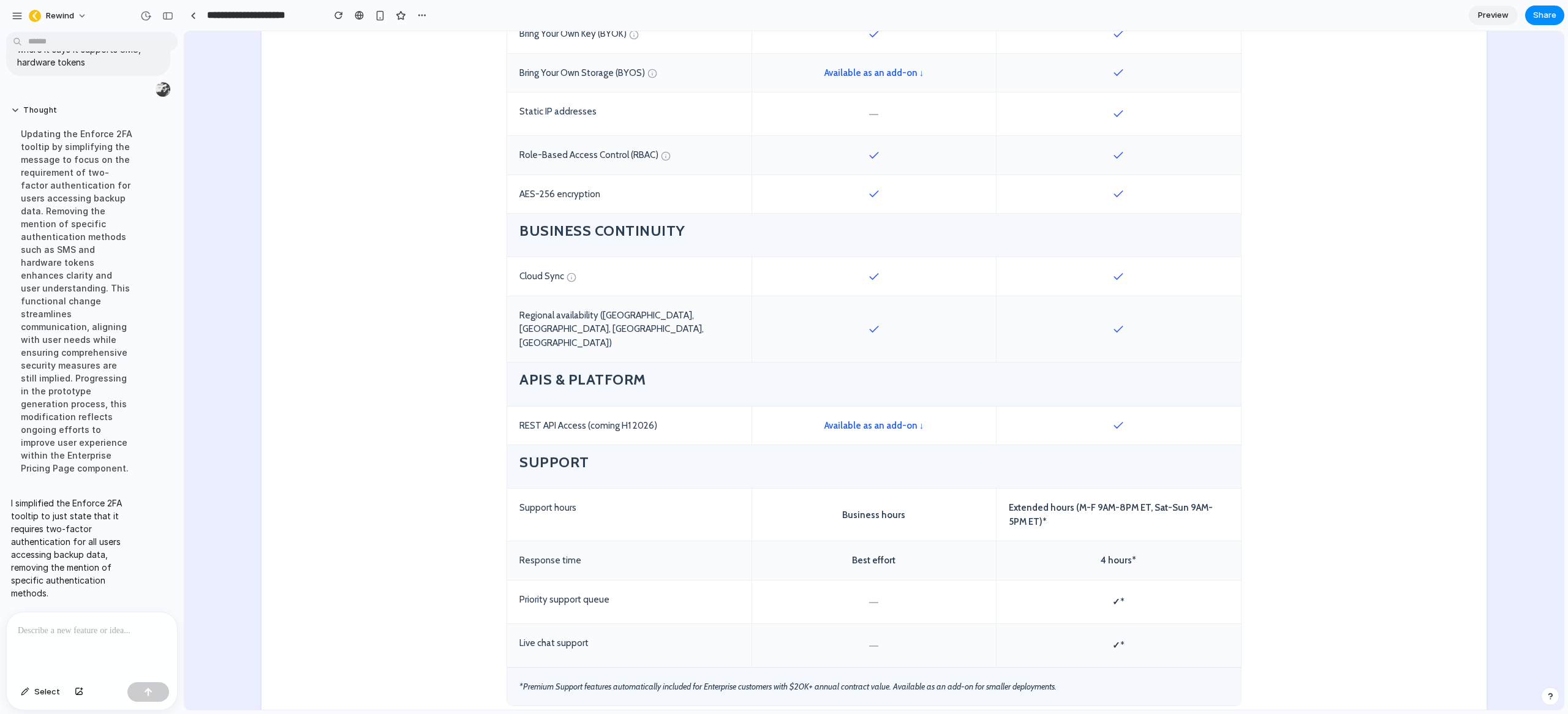
scroll to position [1337, 0]
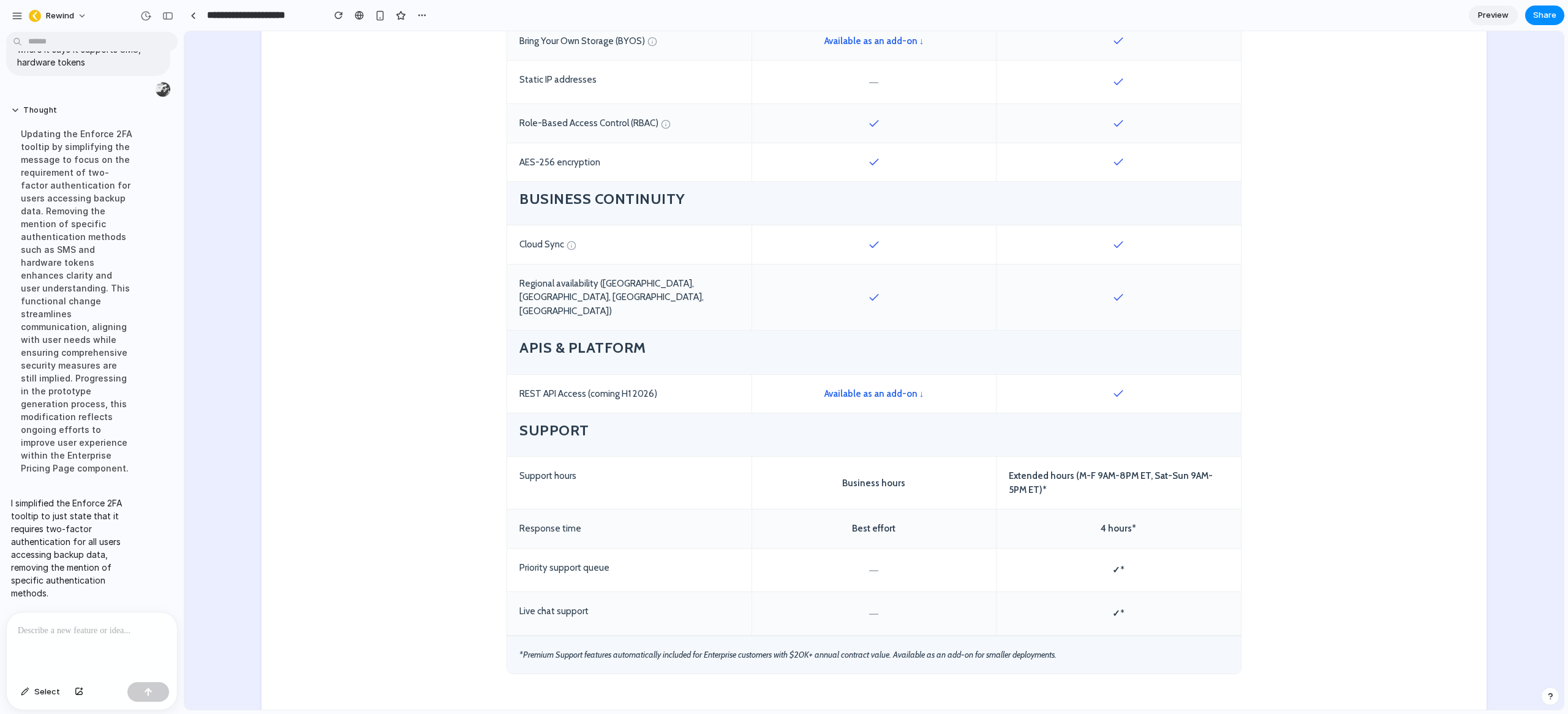
click at [600, 635] on div "*Premium Support features automatically included for Enterprise customers with …" at bounding box center [874, 654] width 734 height 38
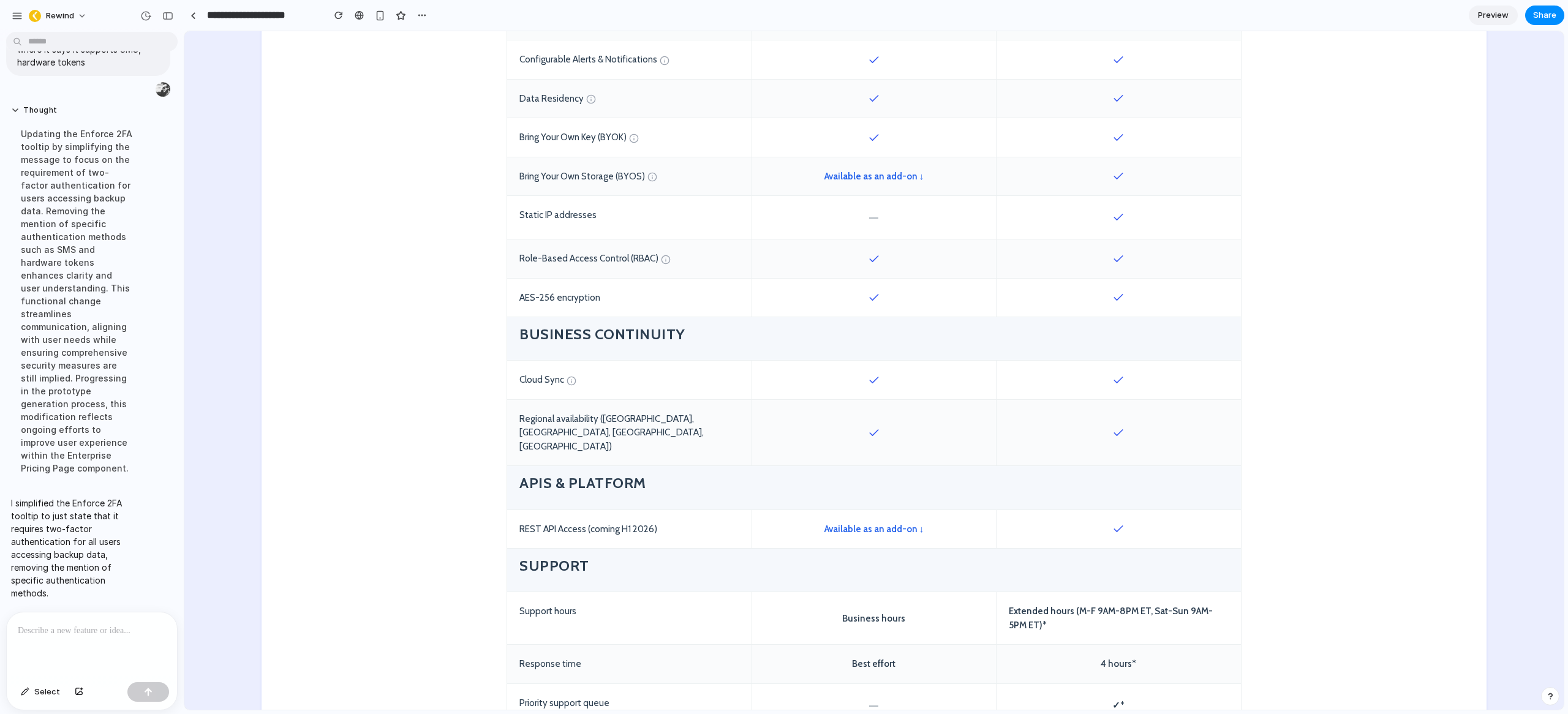
scroll to position [1014, 0]
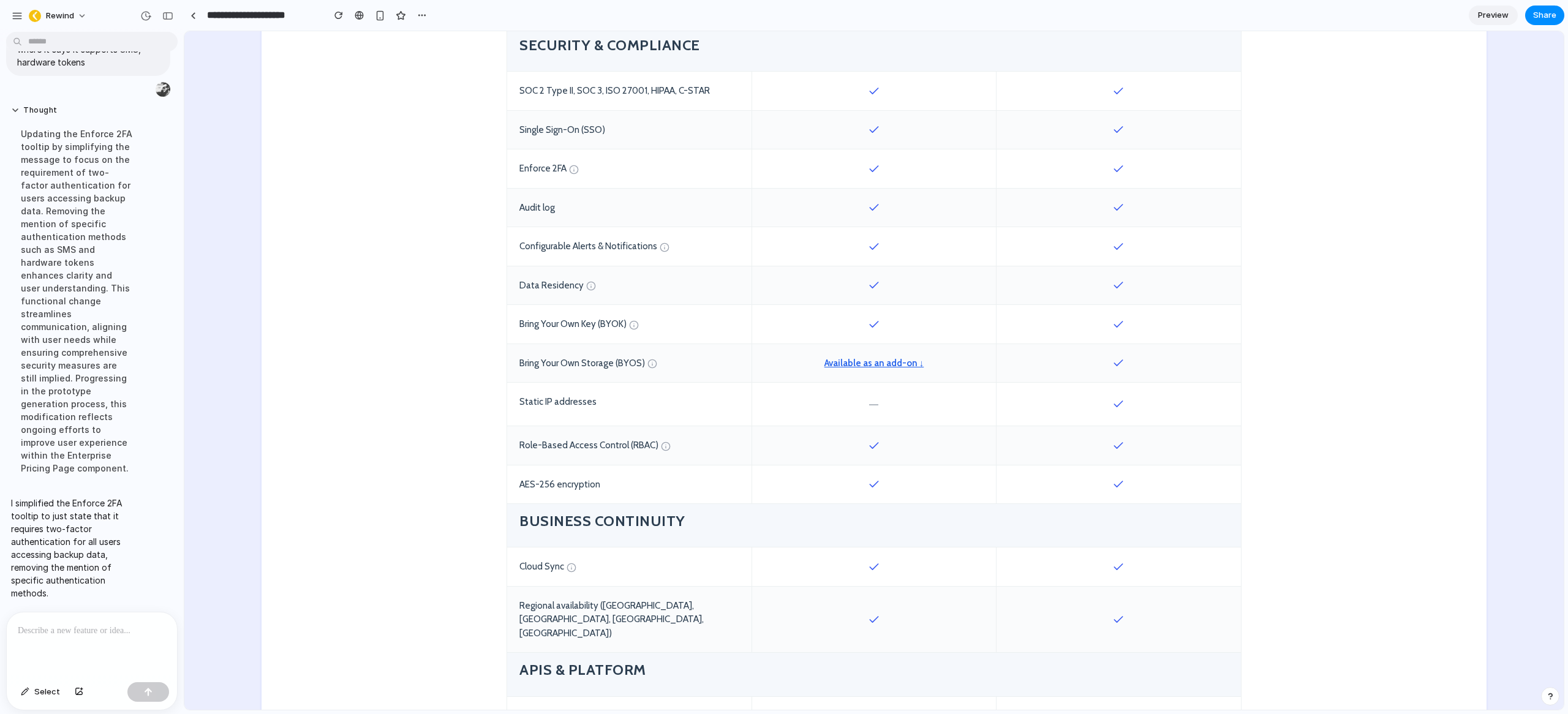
click at [885, 364] on link "Available as an add-on ↓" at bounding box center [874, 364] width 100 height 14
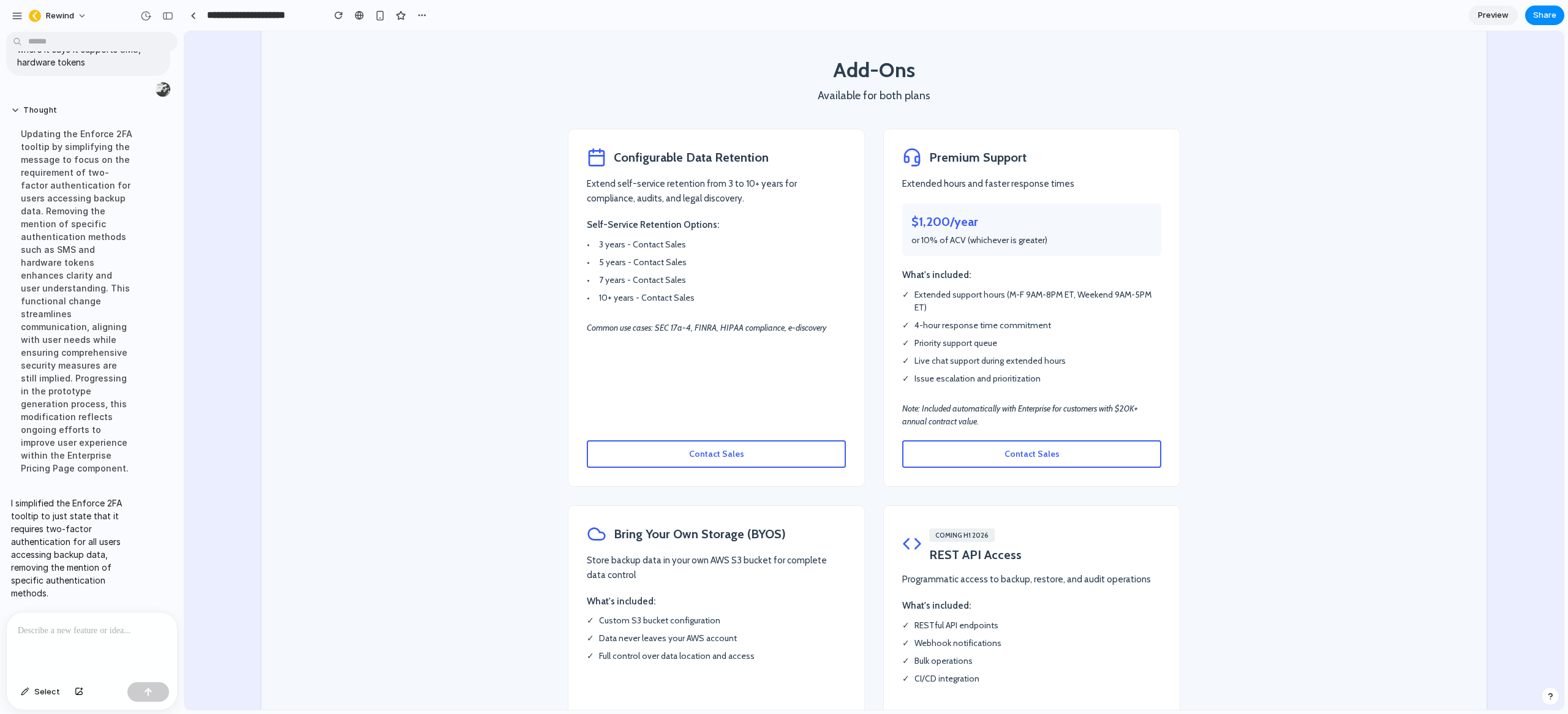
scroll to position [2023, 0]
drag, startPoint x: 612, startPoint y: 133, endPoint x: 806, endPoint y: 177, distance: 198.9
click at [806, 177] on div "Configurable Data Retention Extend self-service retention from 3 to 10+ years f…" at bounding box center [716, 310] width 297 height 358
click at [732, 220] on p "Self-Service Retention Options:" at bounding box center [716, 227] width 259 height 14
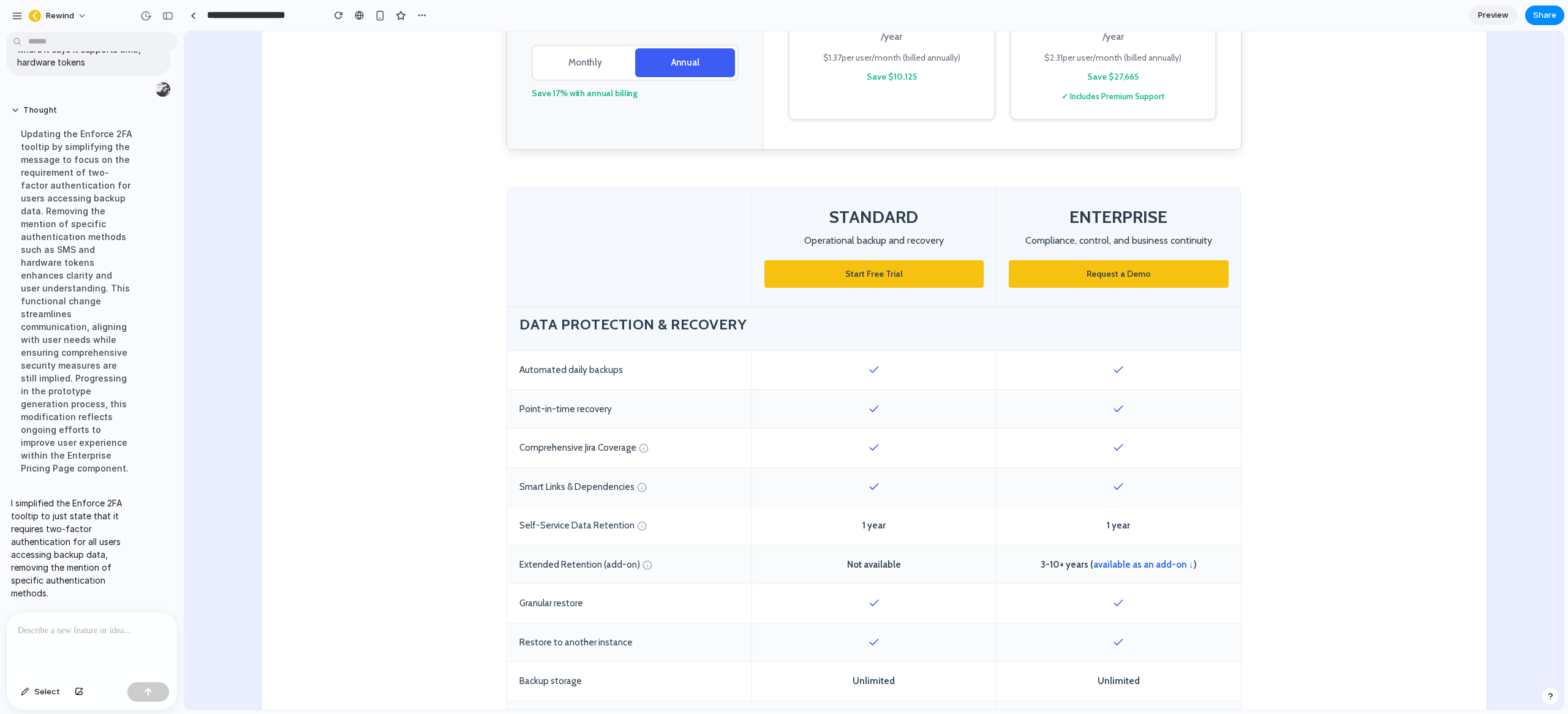
scroll to position [299, 0]
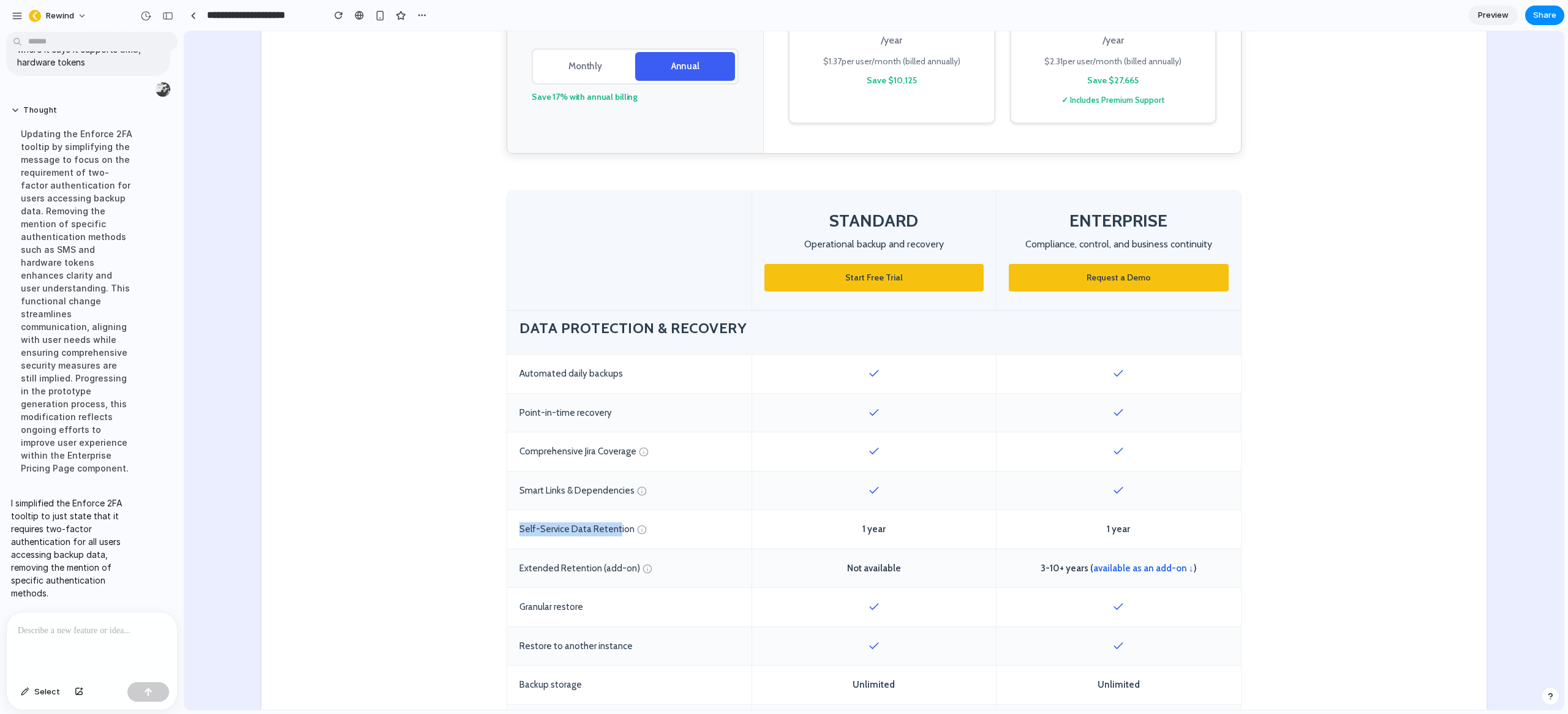
drag, startPoint x: 513, startPoint y: 529, endPoint x: 609, endPoint y: 530, distance: 96.0
click at [609, 530] on div "Self-Service Data Retention" at bounding box center [629, 529] width 245 height 38
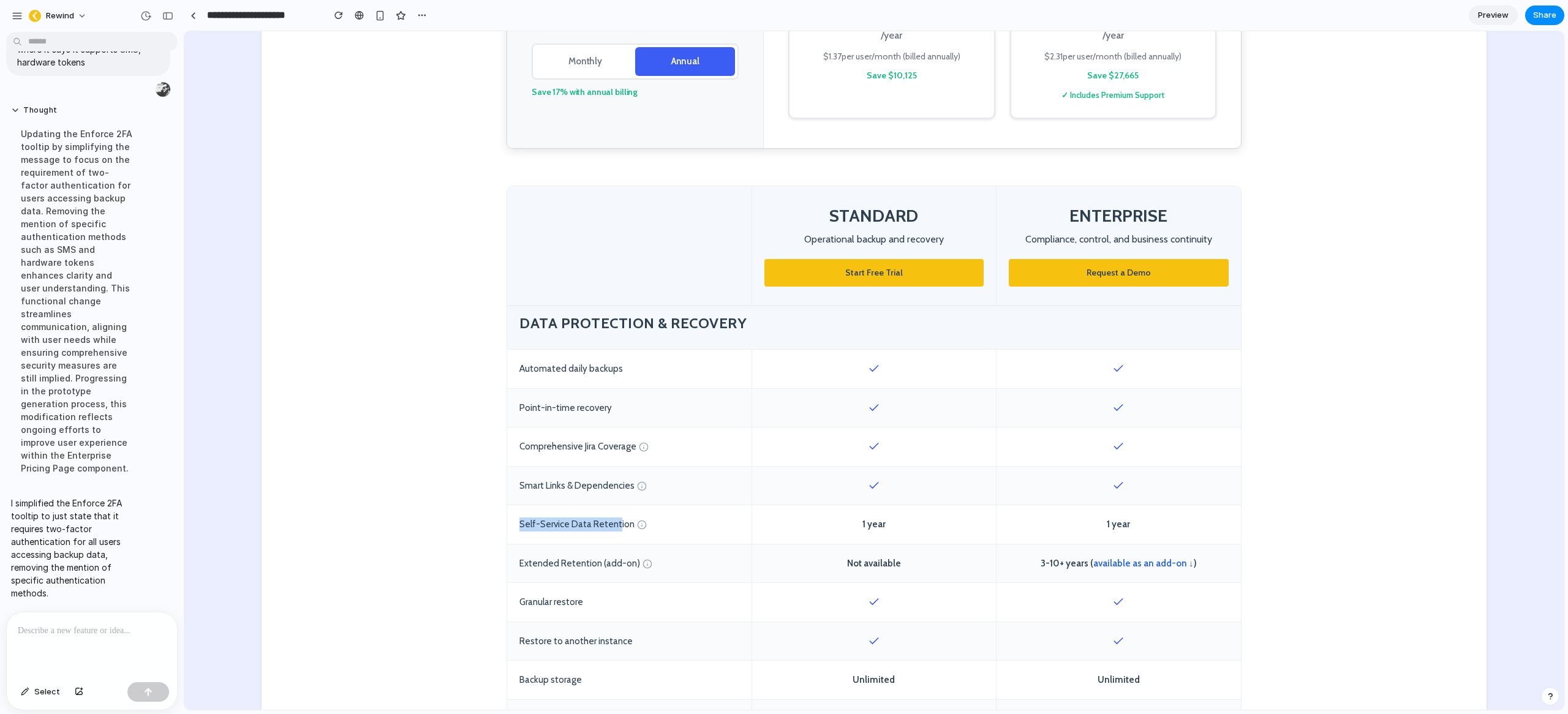
scroll to position [319, 0]
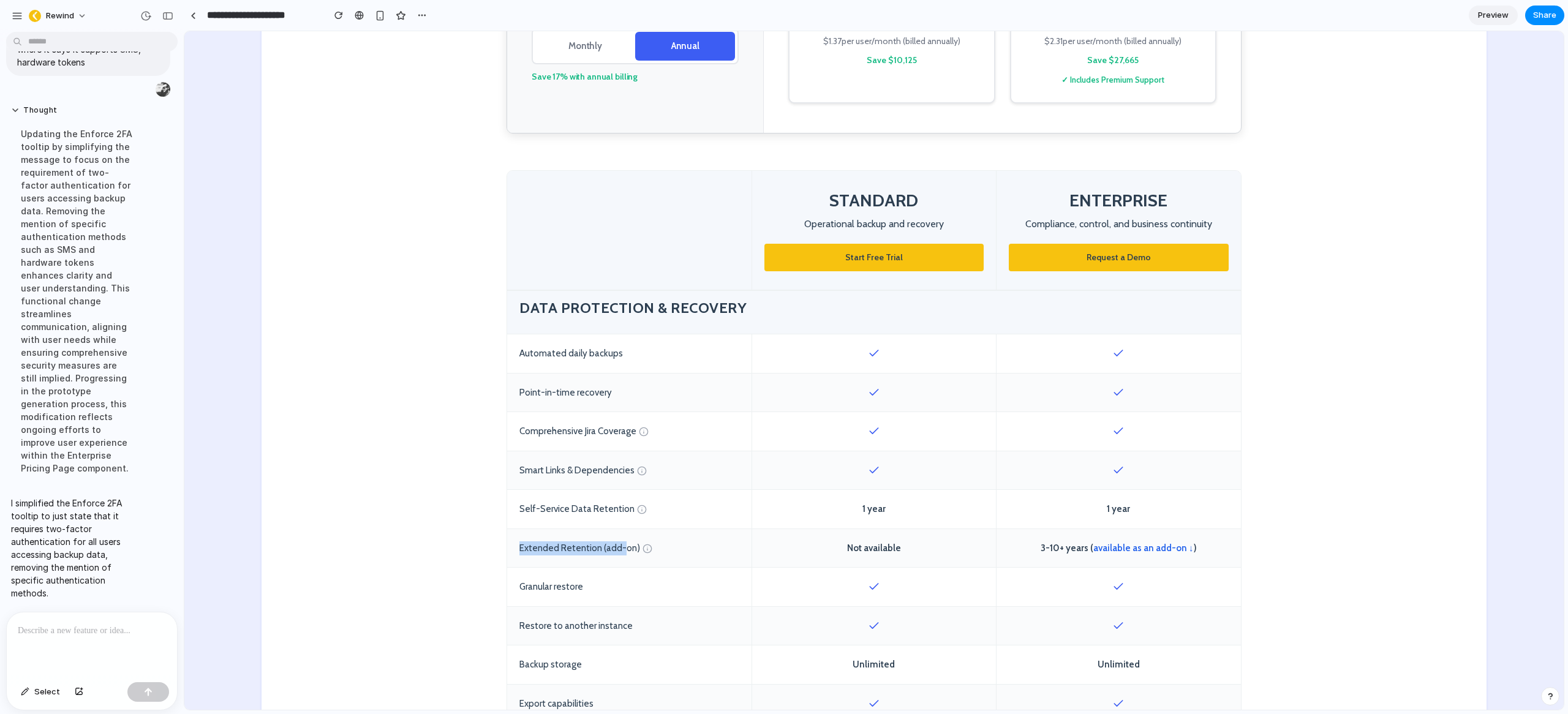
drag, startPoint x: 512, startPoint y: 548, endPoint x: 707, endPoint y: 549, distance: 195.0
click at [618, 549] on div "Extended Retention (add-on)" at bounding box center [629, 548] width 245 height 38
click at [1042, 549] on span "3-10+ years ( available as an add-on ↓ )" at bounding box center [1118, 548] width 156 height 14
drag, startPoint x: 1040, startPoint y: 547, endPoint x: 1190, endPoint y: 544, distance: 150.0
click at [1190, 544] on div "3-10+ years ( available as an add-on ↓ )" at bounding box center [1118, 548] width 245 height 38
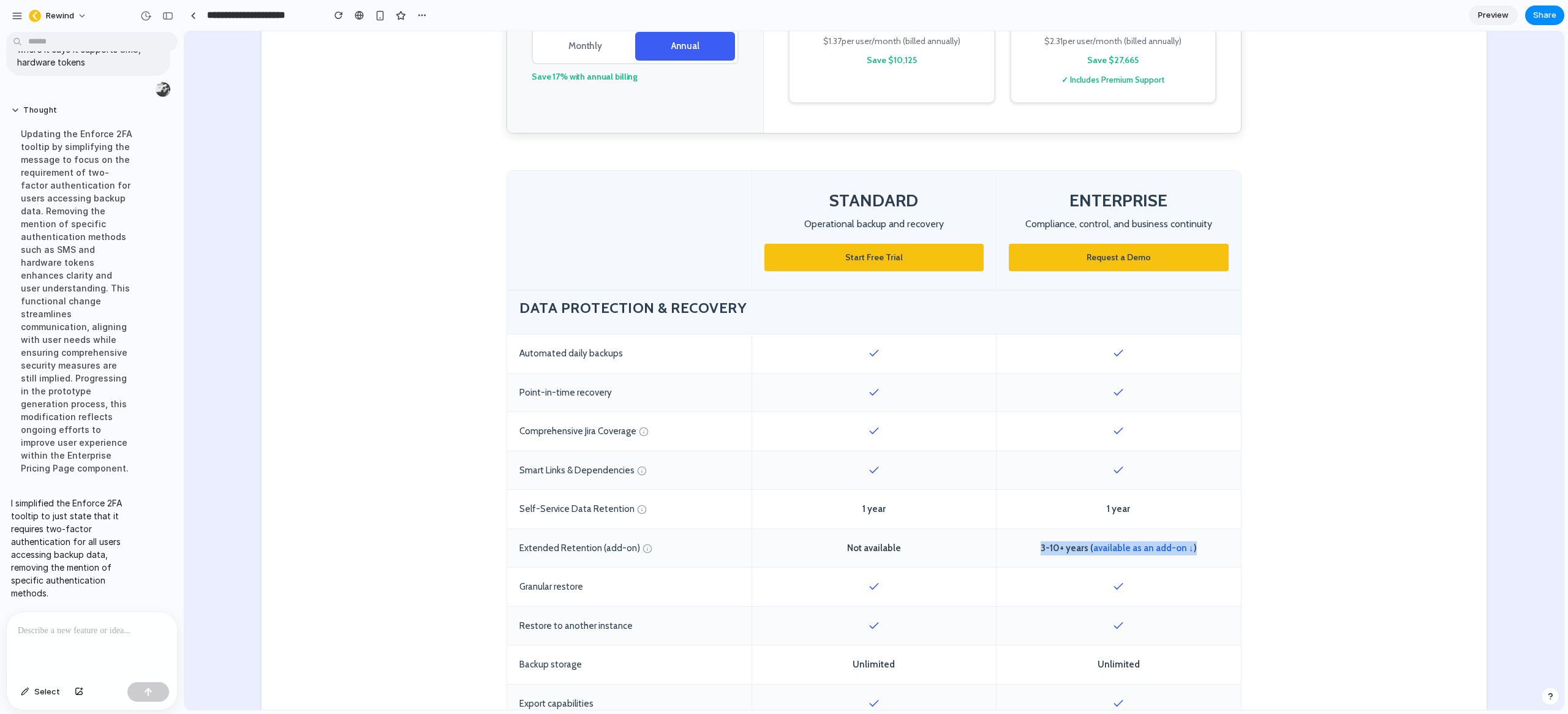
click at [1190, 545] on div "3-10+ years ( available as an add-on ↓ )" at bounding box center [1118, 548] width 245 height 38
drag, startPoint x: 1040, startPoint y: 548, endPoint x: 1196, endPoint y: 546, distance: 156.0
click at [1196, 546] on div "3-10+ years ( available as an add-on ↓ )" at bounding box center [1118, 548] width 245 height 38
drag, startPoint x: 1040, startPoint y: 547, endPoint x: 1312, endPoint y: 536, distance: 272.2
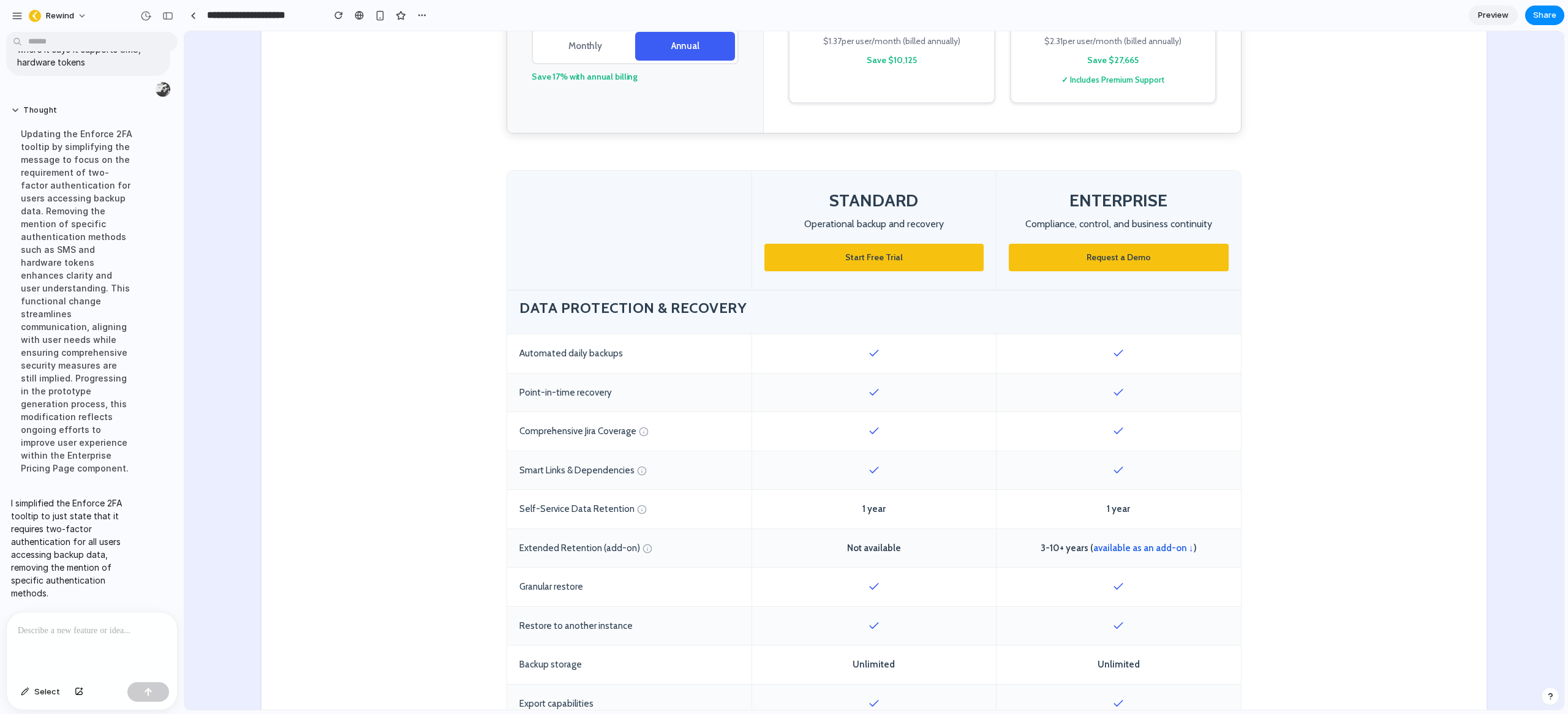
click at [1211, 547] on div "3-10+ years ( available as an add-on ↓ )" at bounding box center [1118, 548] width 245 height 38
click at [1139, 549] on link "available as an add-on ↓" at bounding box center [1142, 548] width 100 height 11
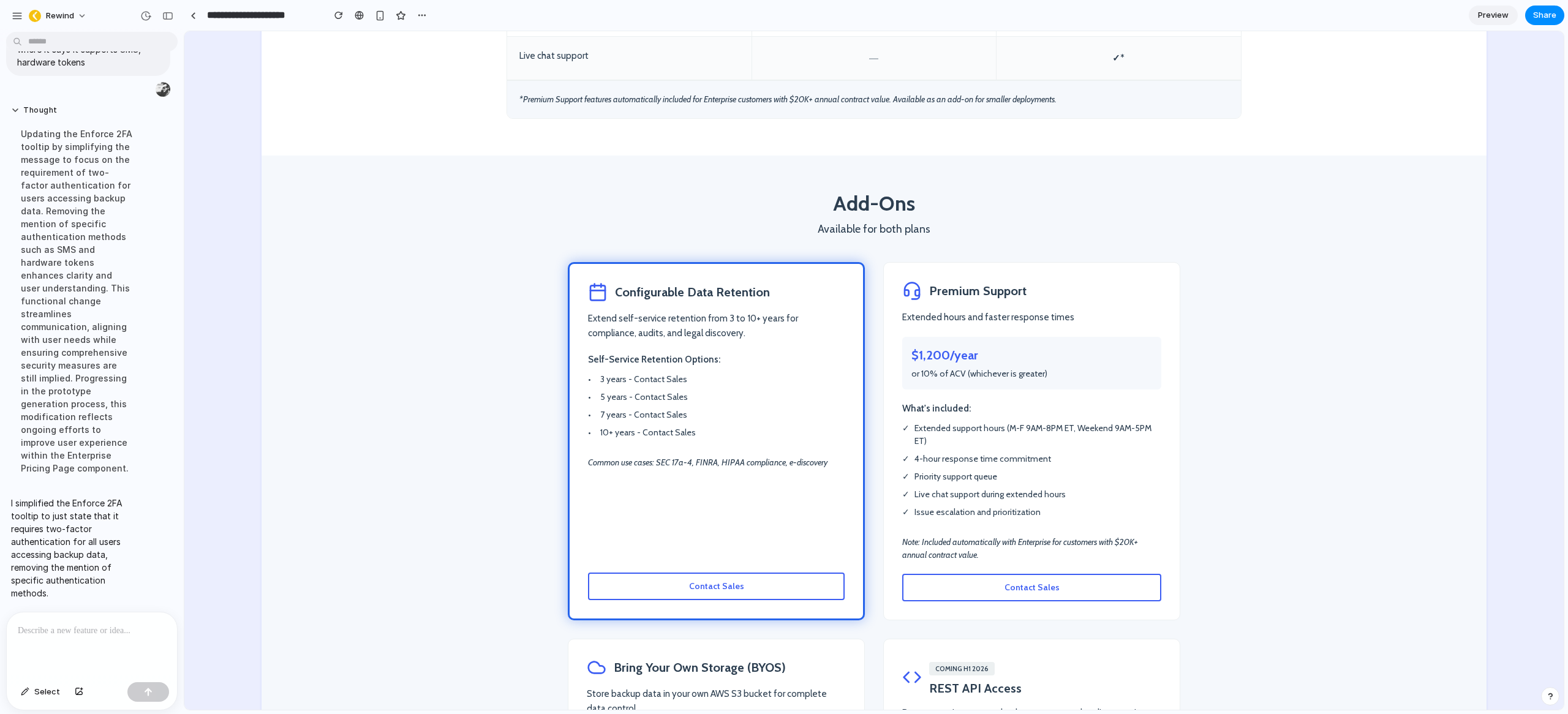
scroll to position [1900, 0]
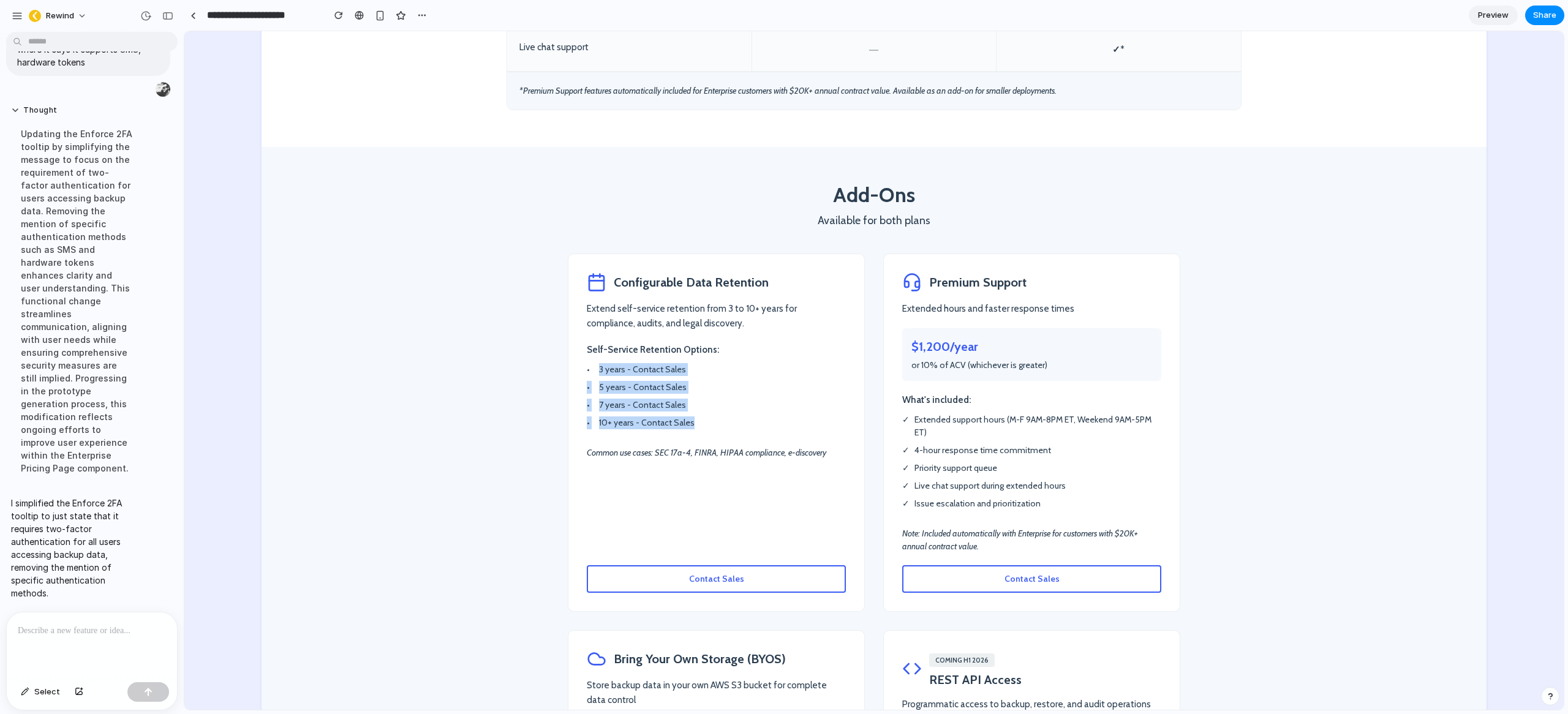
drag, startPoint x: 596, startPoint y: 343, endPoint x: 684, endPoint y: 396, distance: 102.7
click at [684, 396] on ul "• 3 years - Contact Sales • 5 years - Contact Sales • 7 years - Contact Sales •…" at bounding box center [716, 396] width 259 height 66
click at [684, 417] on li "• 10+ years - Contact Sales" at bounding box center [716, 423] width 259 height 13
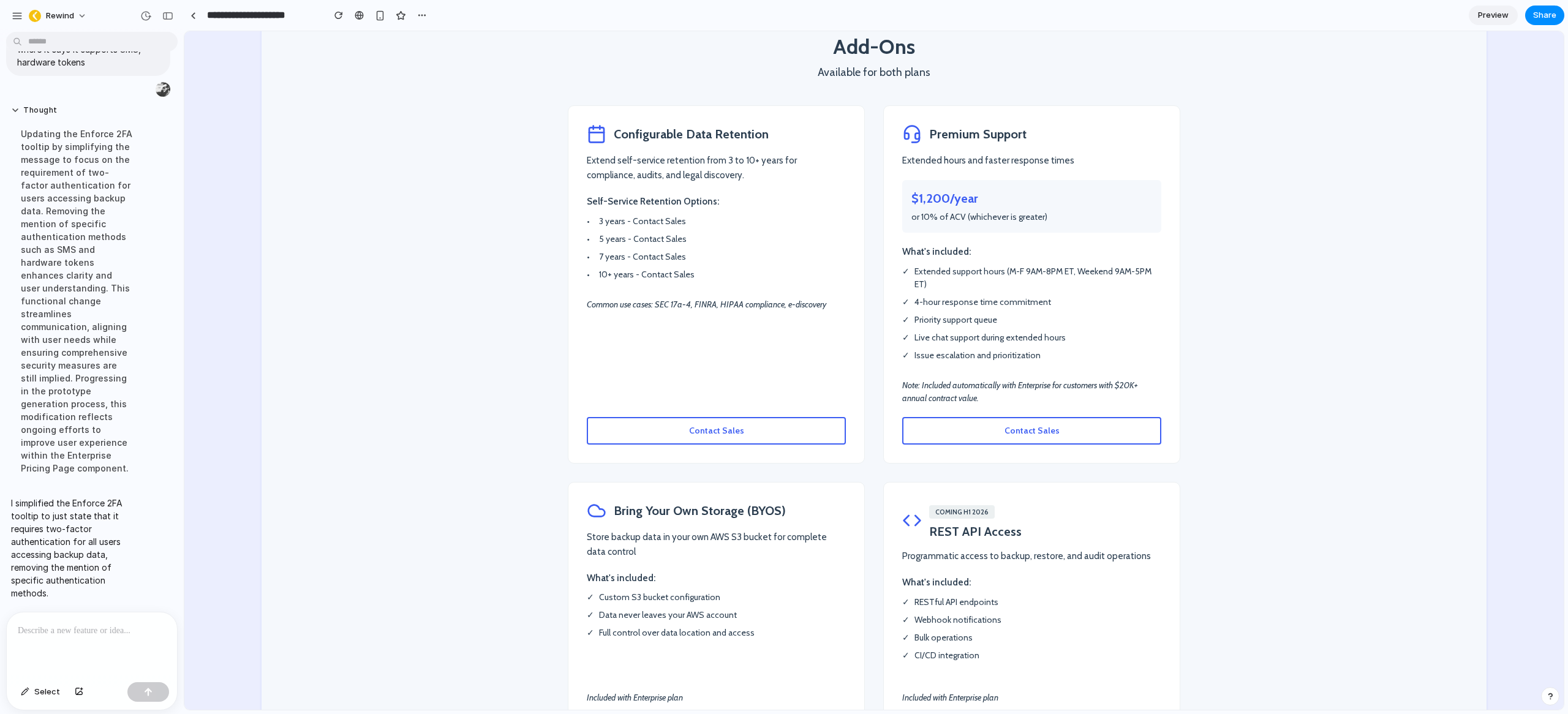
scroll to position [2050, 0]
drag, startPoint x: 987, startPoint y: 371, endPoint x: 895, endPoint y: 351, distance: 94.1
click at [895, 351] on div "Premium Support Extended hours and faster response times $1,200/year or 10% of …" at bounding box center [1031, 283] width 297 height 358
click at [1122, 377] on p "Note: Included automatically with Enterprise for customers with $20K+ annual co…" at bounding box center [1032, 390] width 259 height 26
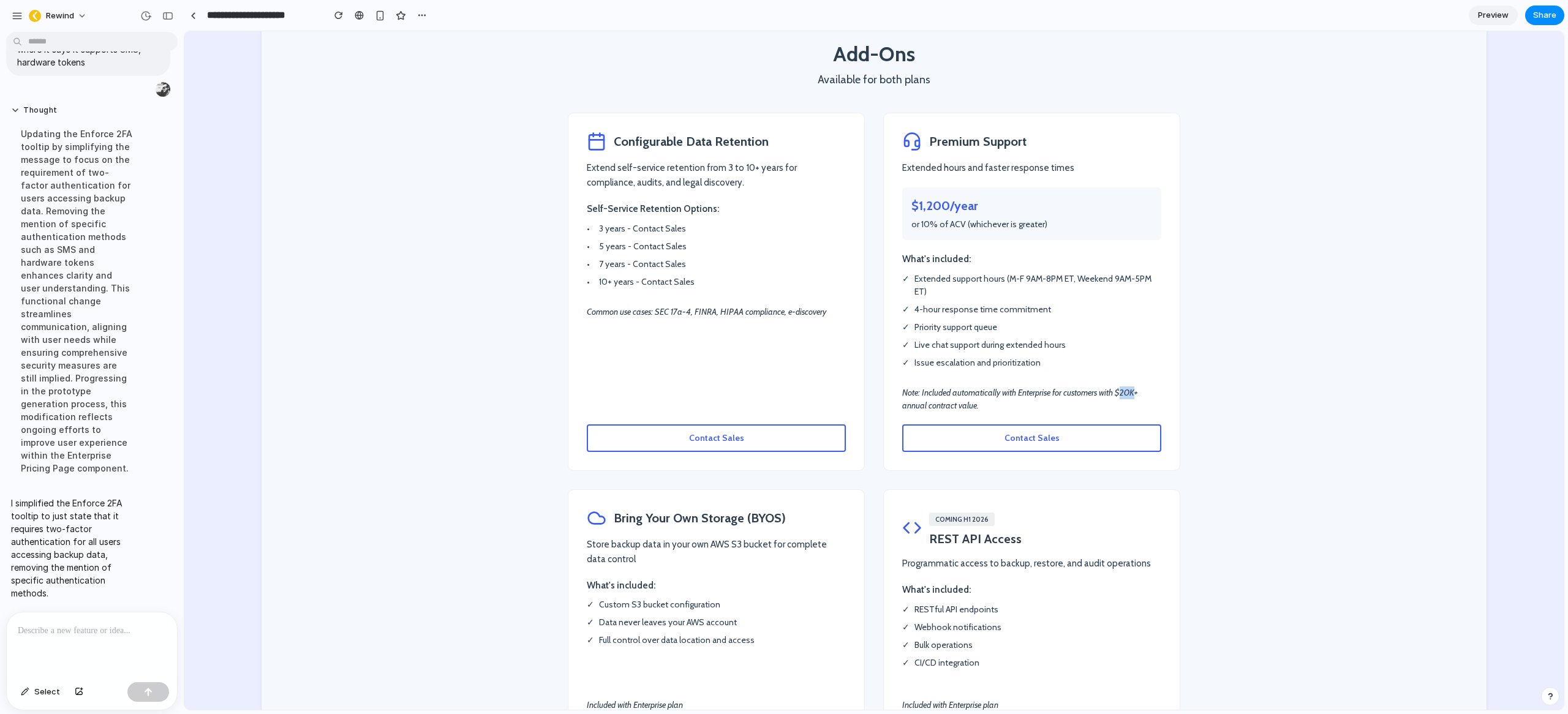
scroll to position [2042, 0]
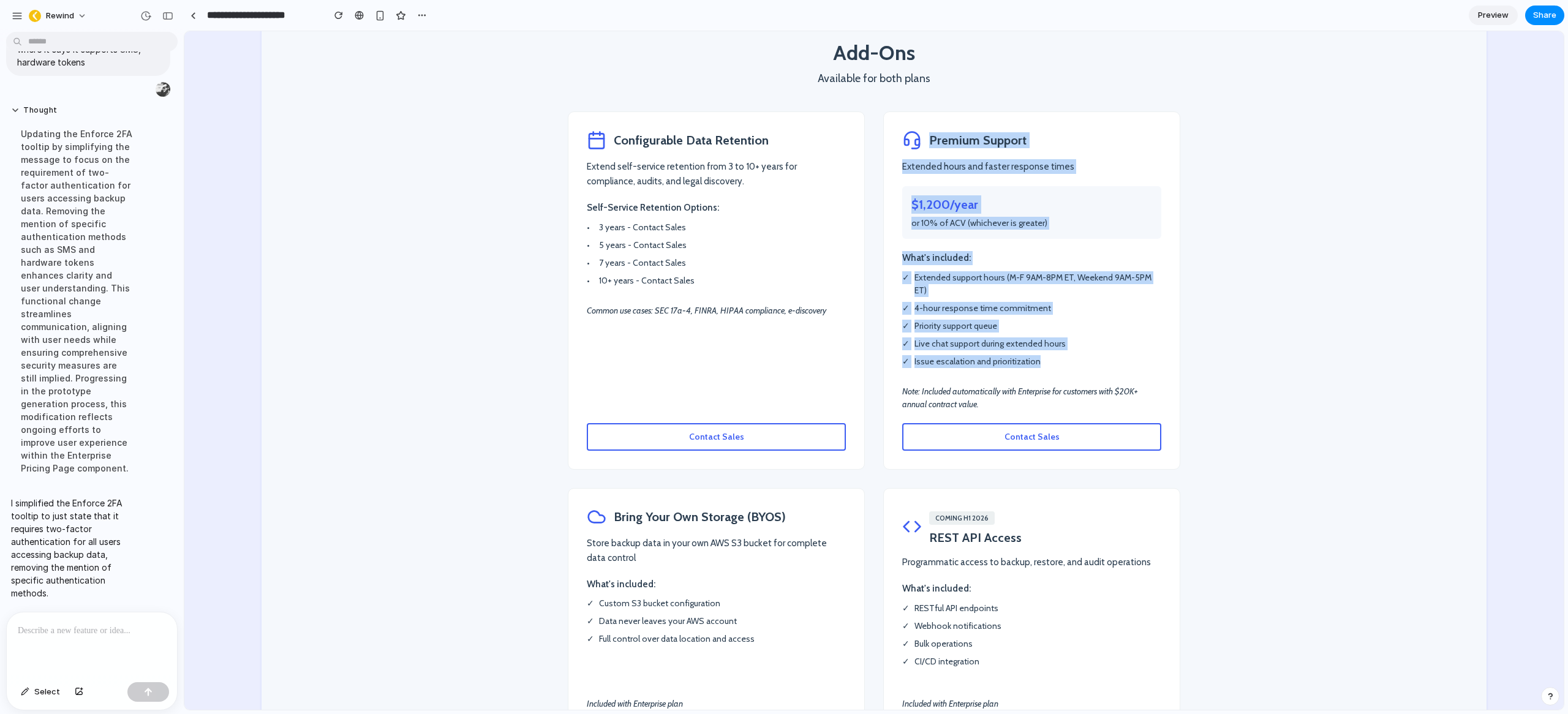
drag, startPoint x: 1037, startPoint y: 348, endPoint x: 915, endPoint y: 124, distance: 255.1
click at [915, 124] on div "Premium Support Extended hours and faster response times $1,200/year or 10% of …" at bounding box center [1031, 290] width 297 height 358
click at [1008, 355] on li "✓ Issue escalation and prioritization" at bounding box center [1032, 361] width 259 height 13
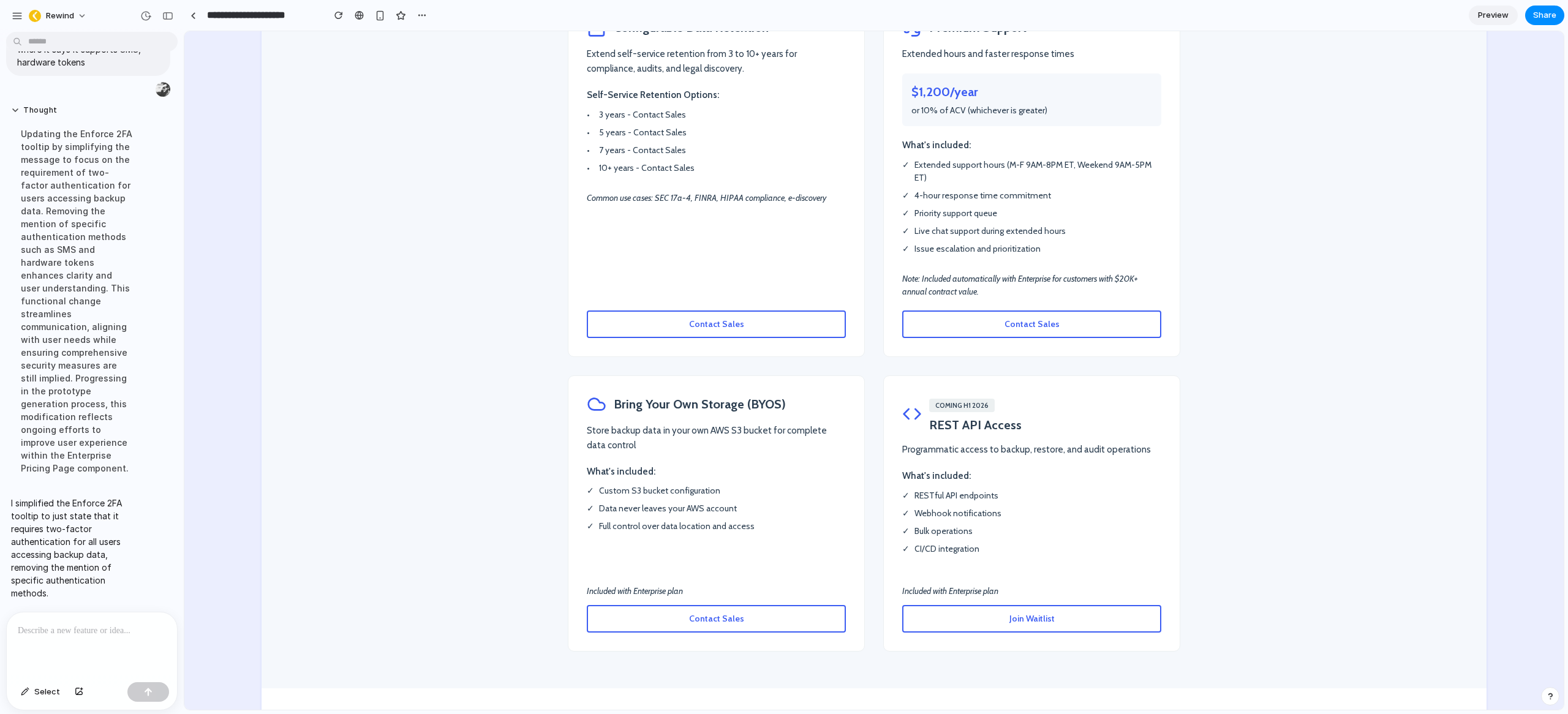
scroll to position [2241, 0]
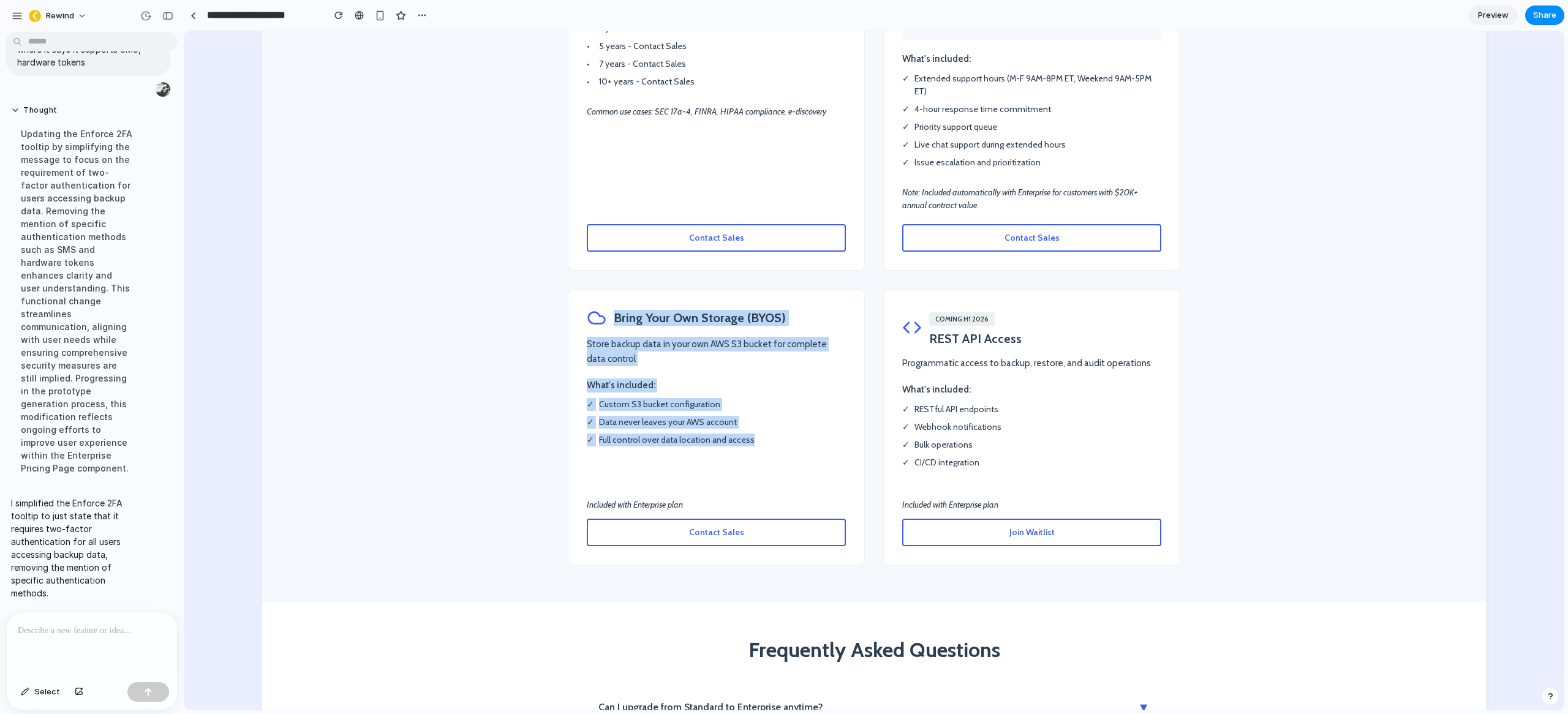
drag, startPoint x: 773, startPoint y: 417, endPoint x: 560, endPoint y: 303, distance: 241.6
click at [559, 303] on div "Add-Ons Available for both plans Configurable Data Retention Extend self-servic…" at bounding box center [874, 204] width 735 height 723
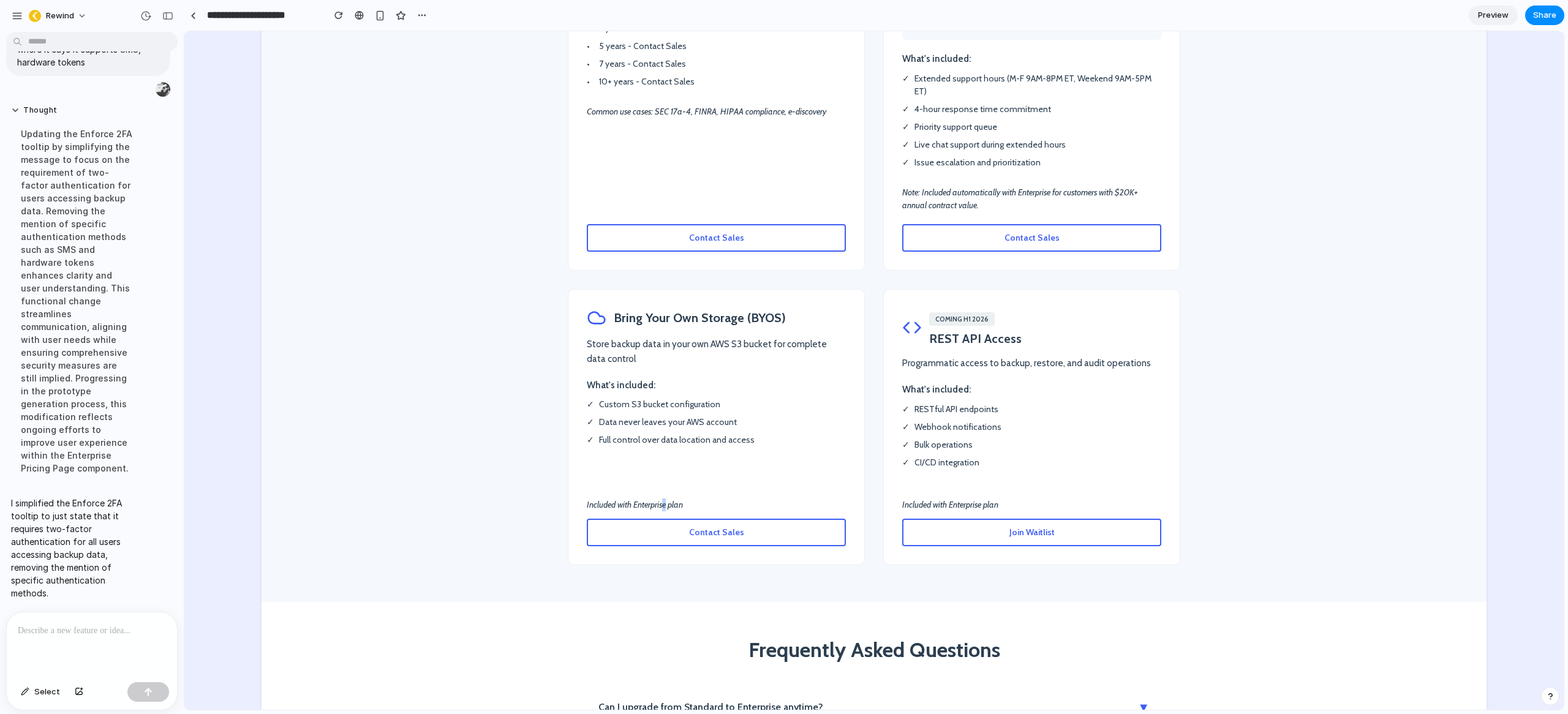
click at [661, 498] on p "Included with Enterprise plan" at bounding box center [716, 504] width 259 height 13
click at [660, 498] on p "Included with Enterprise plan" at bounding box center [716, 504] width 259 height 13
drag, startPoint x: 927, startPoint y: 311, endPoint x: 1076, endPoint y: 313, distance: 149.0
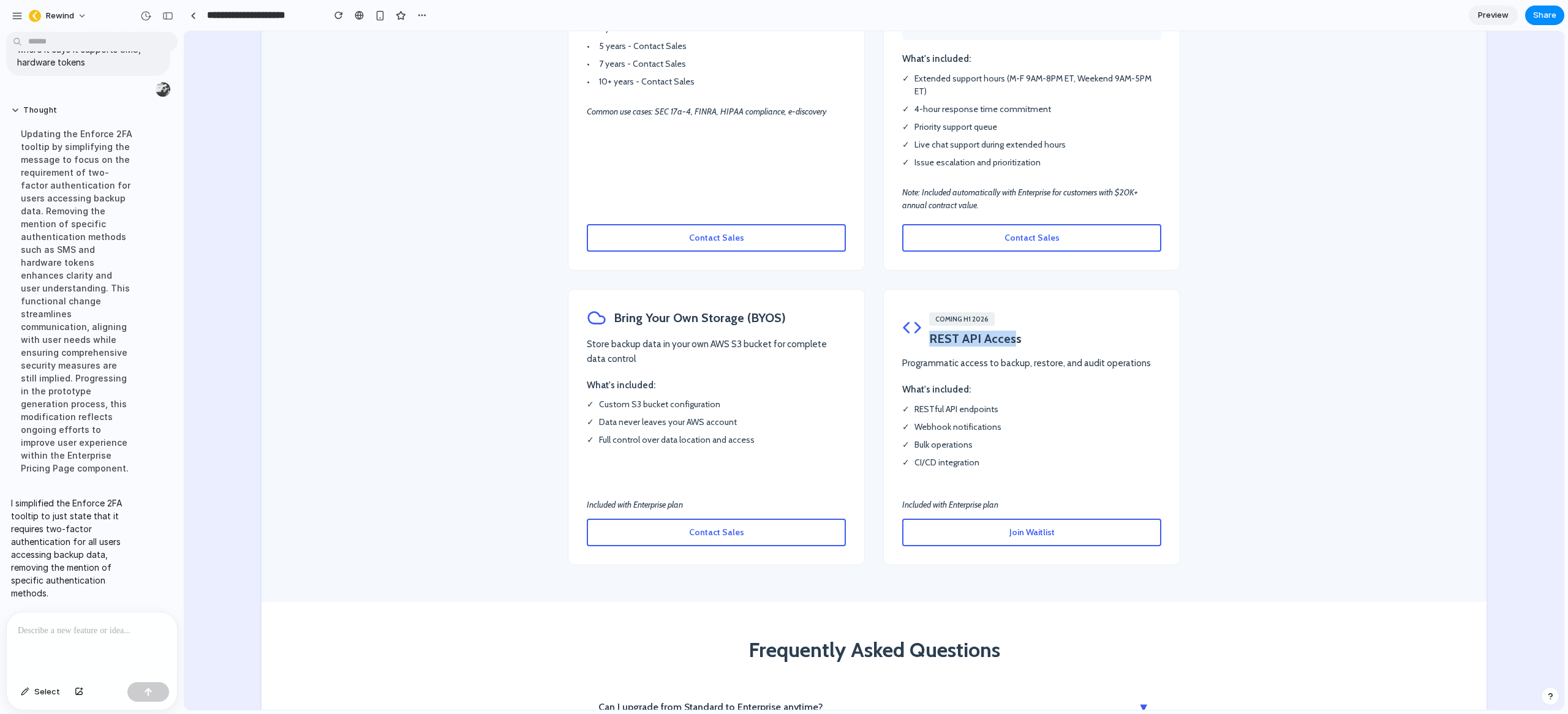
click at [1048, 313] on div "Coming H1 2026 REST API Access" at bounding box center [1032, 327] width 259 height 39
click at [1000, 451] on div "Coming H1 2026 REST API Access Programmatic access to backup, restore, and audi…" at bounding box center [1031, 426] width 297 height 276
drag, startPoint x: 1000, startPoint y: 477, endPoint x: 894, endPoint y: 477, distance: 106.0
click at [902, 498] on p "Included with Enterprise plan" at bounding box center [1032, 504] width 259 height 13
click at [956, 498] on p "Included with Enterprise plan" at bounding box center [1032, 504] width 259 height 13
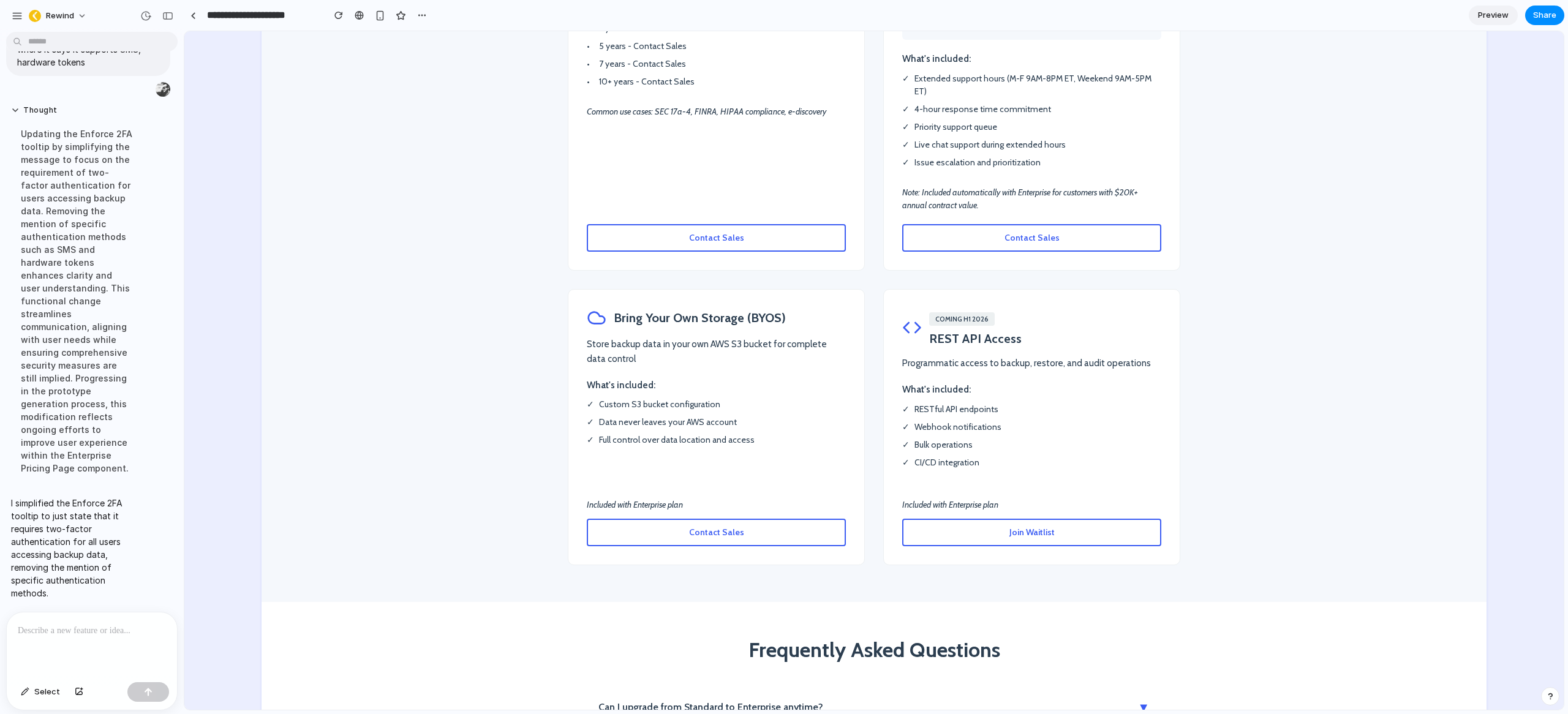
click at [1028, 518] on button "Join Waitlist" at bounding box center [1032, 532] width 259 height 28
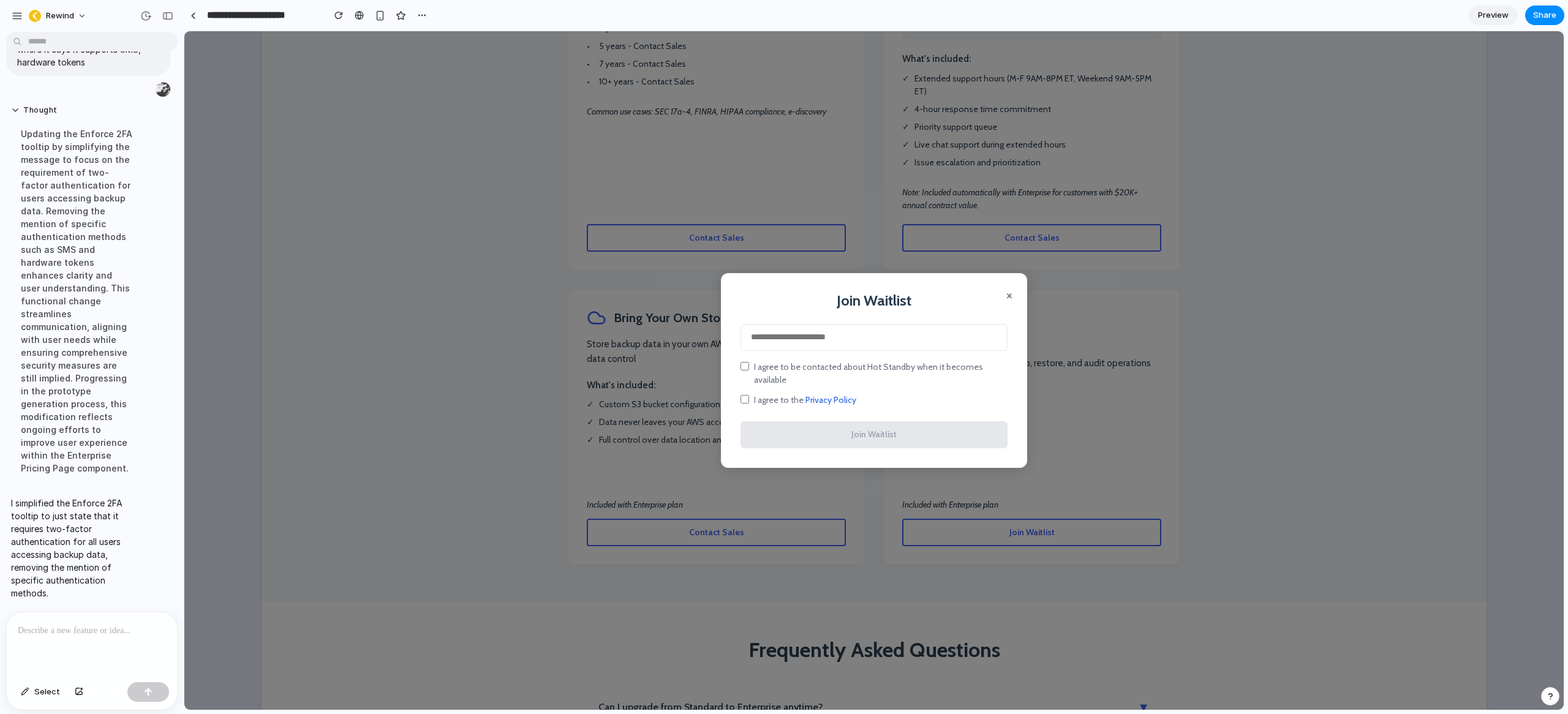
click at [1007, 303] on button "×" at bounding box center [1009, 295] width 6 height 15
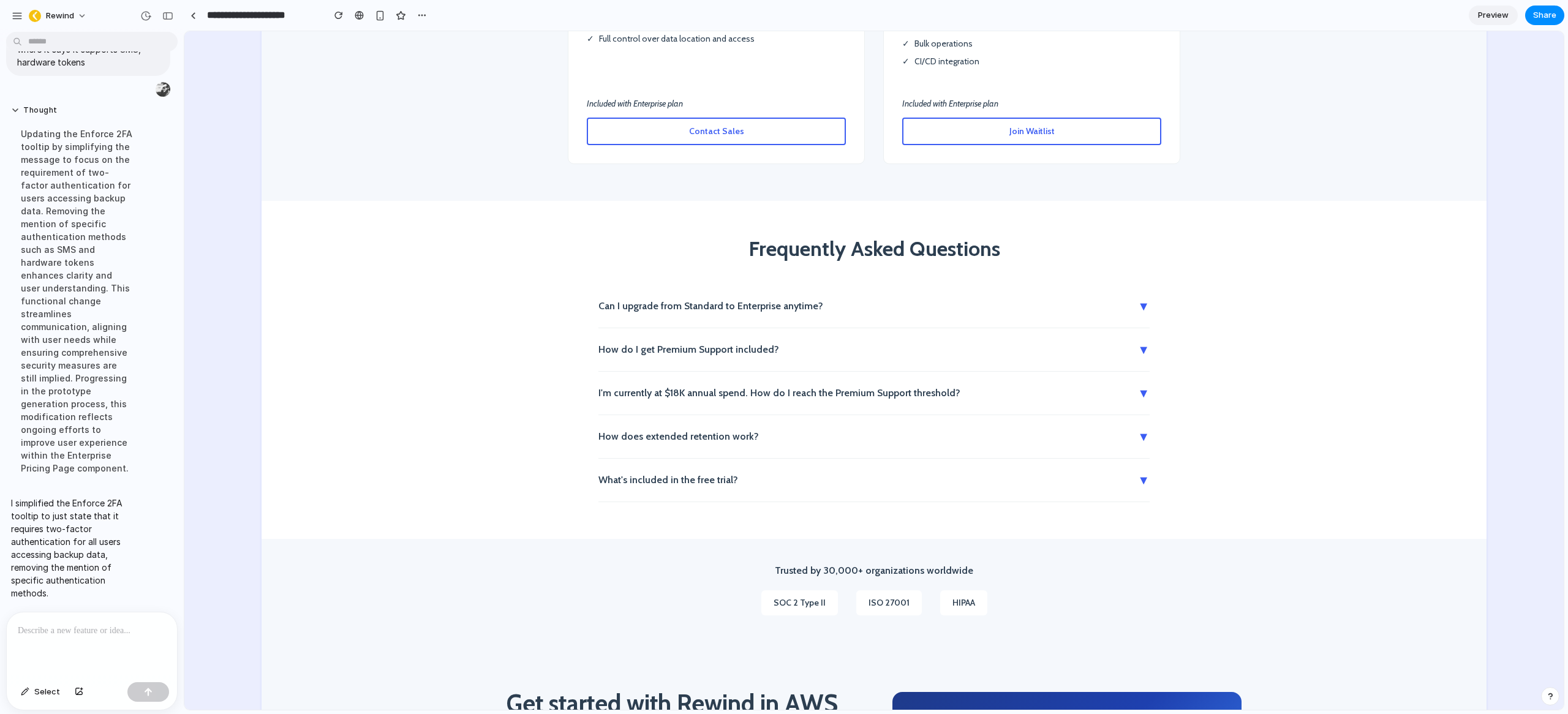
scroll to position [2644, 0]
click at [729, 283] on button "Can I upgrade from Standard to Enterprise anytime? ▼" at bounding box center [874, 304] width 552 height 43
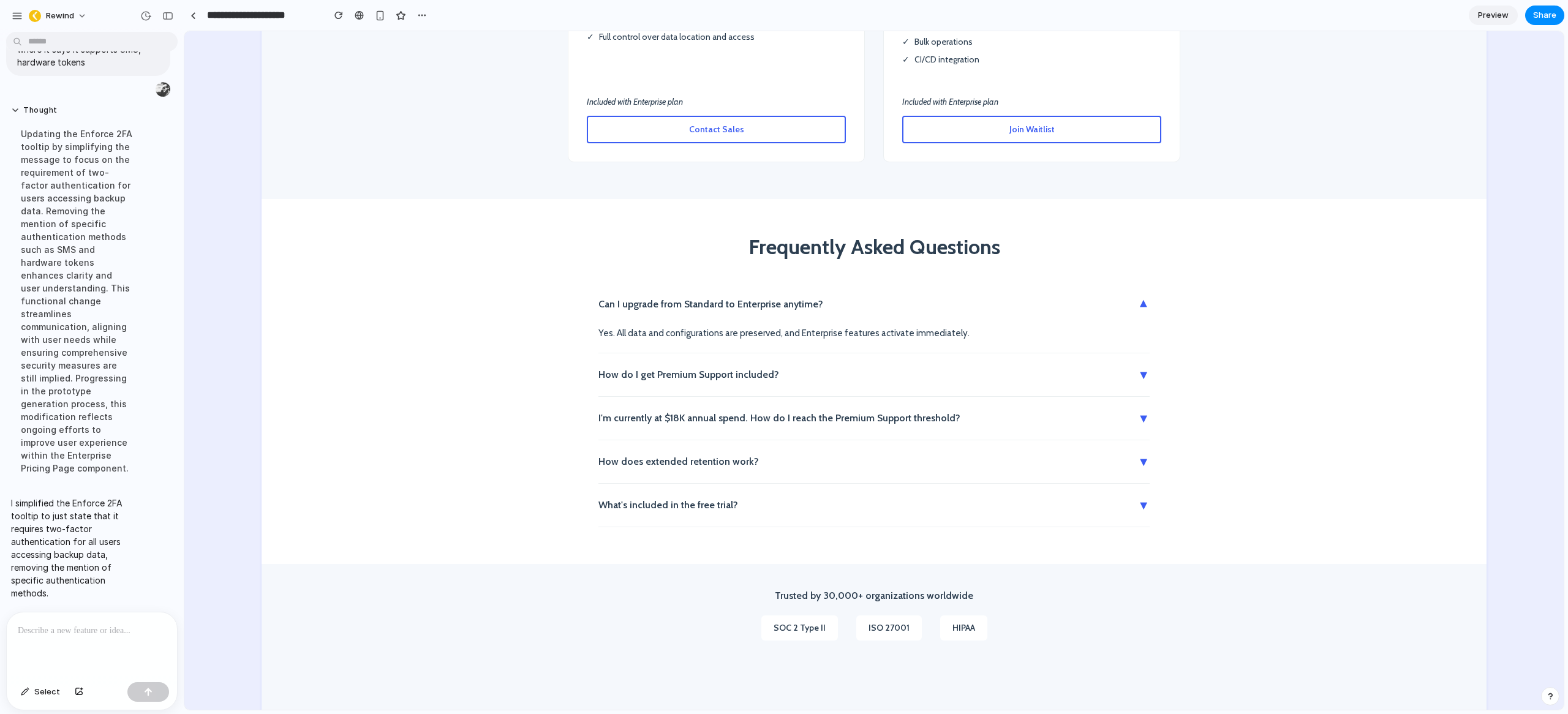
click at [725, 353] on button "How do I get Premium Support included? ▼" at bounding box center [874, 374] width 552 height 43
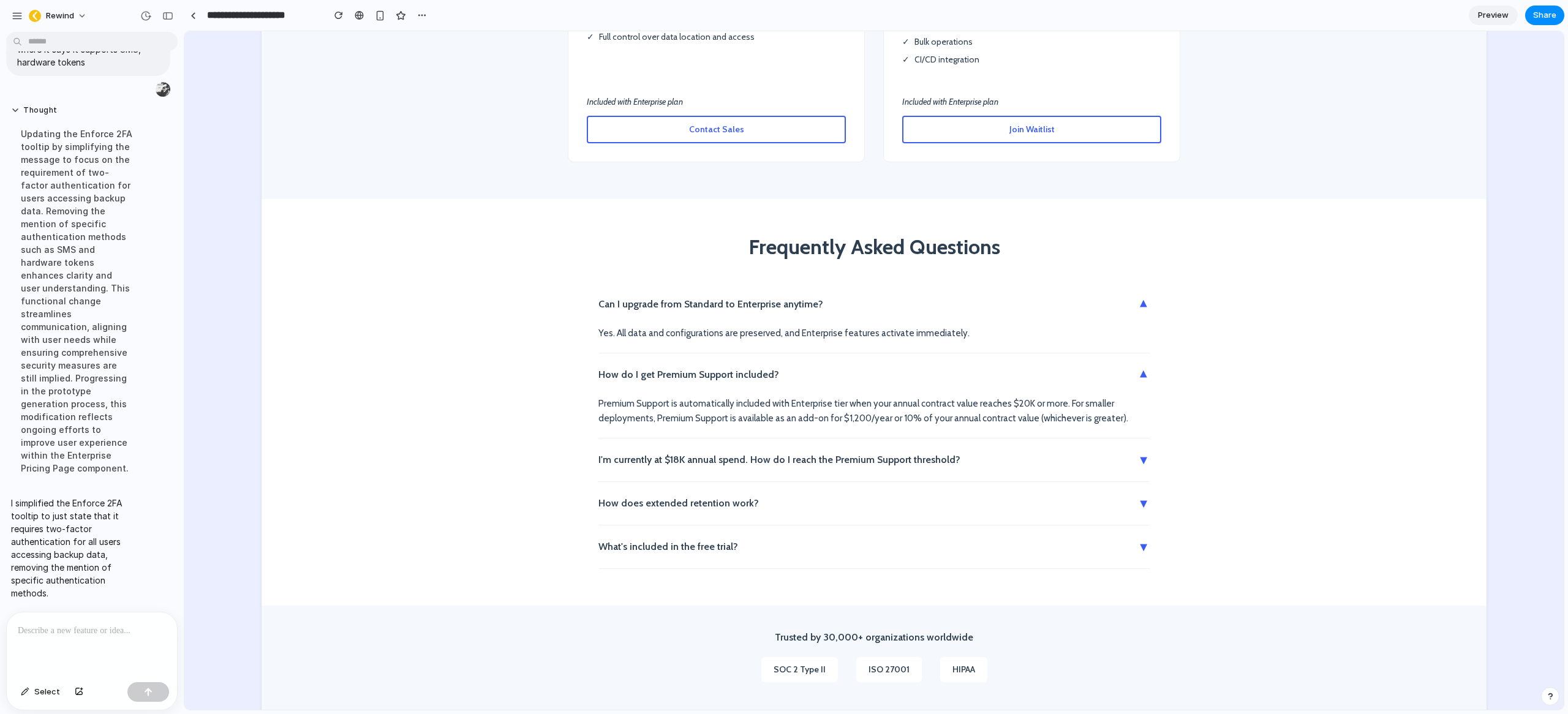
drag, startPoint x: 744, startPoint y: 433, endPoint x: 753, endPoint y: 453, distance: 21.9
click at [745, 438] on button "I'm currently at $18K annual spend. How do I reach the Premium Support threshol…" at bounding box center [874, 459] width 552 height 43
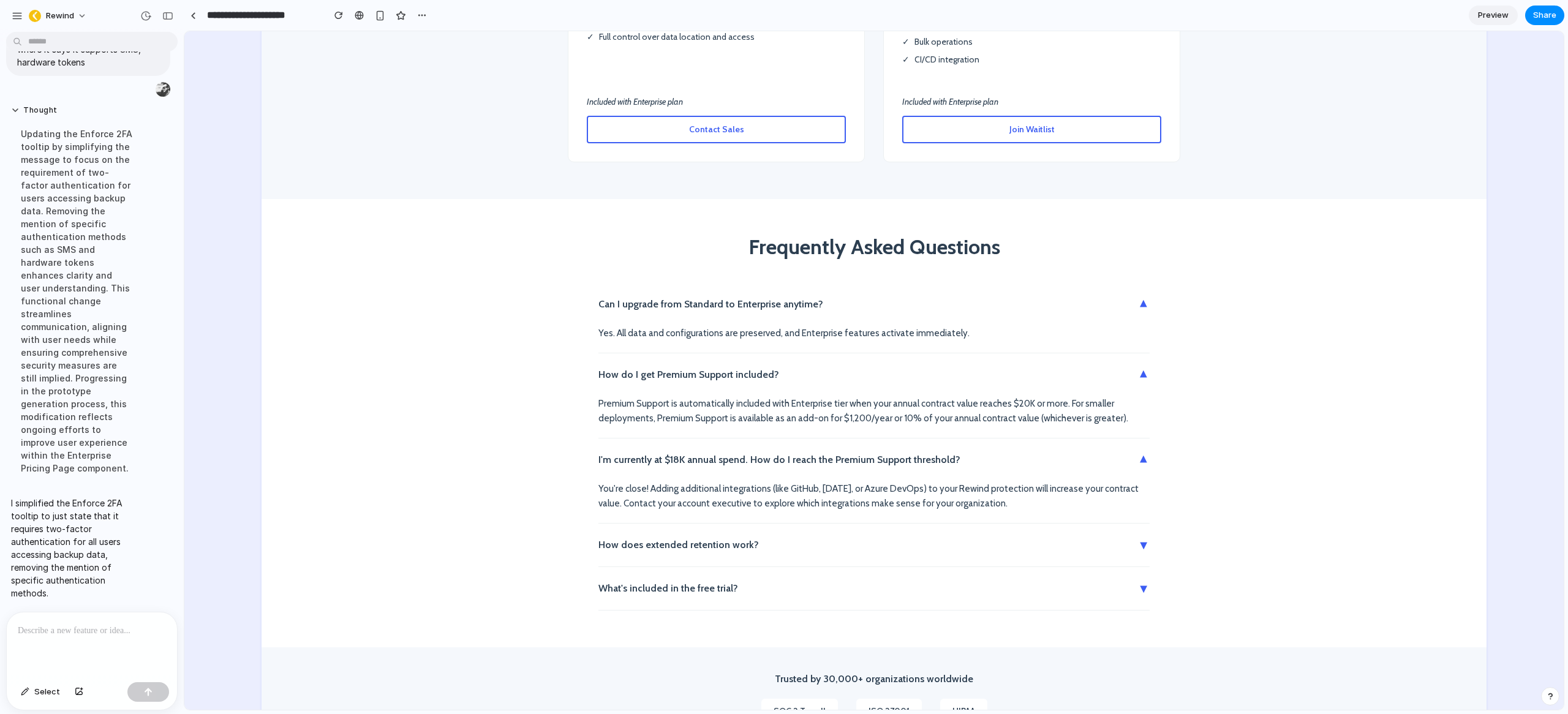
click at [747, 531] on button "How does extended retention work? ▼" at bounding box center [874, 544] width 552 height 43
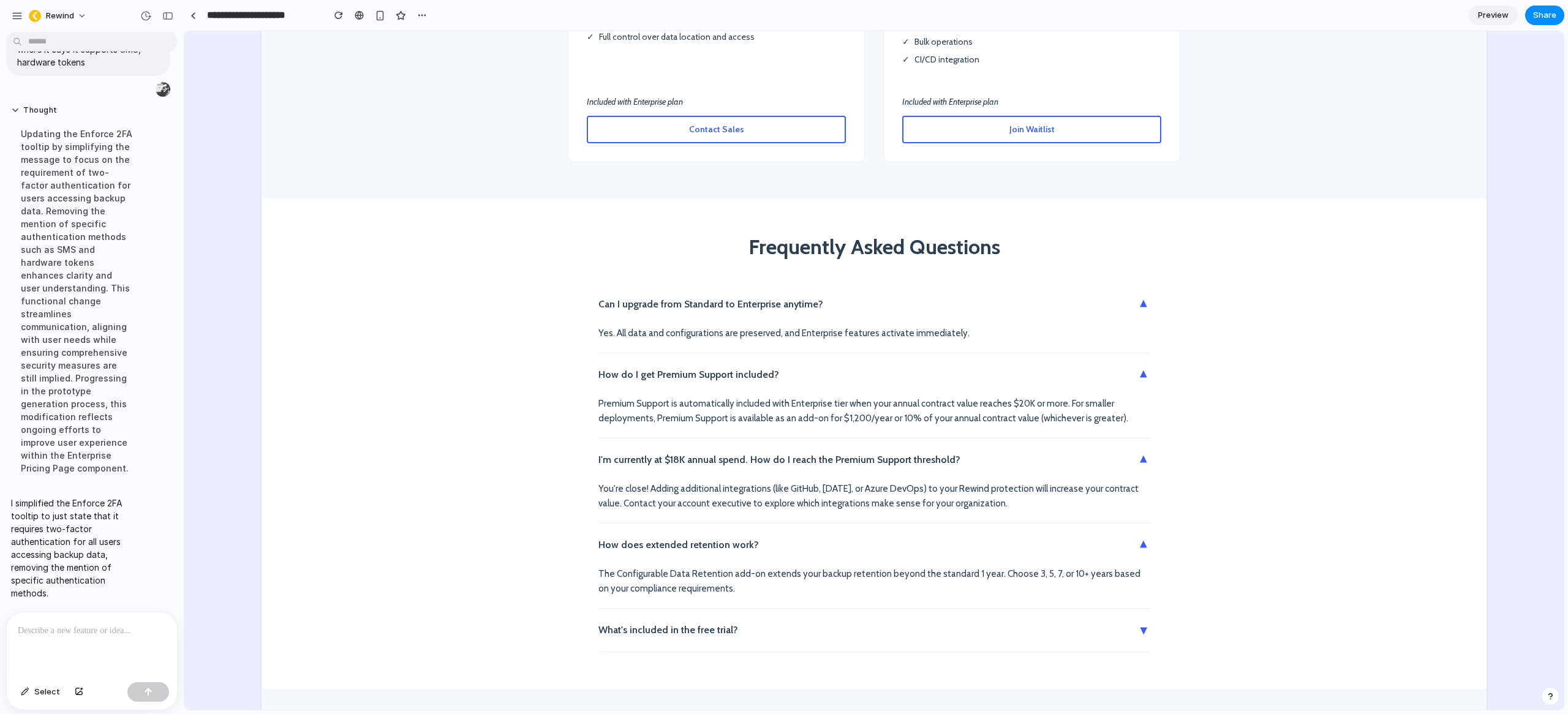
click at [747, 609] on button "What's included in the free trial? ▼" at bounding box center [874, 630] width 552 height 43
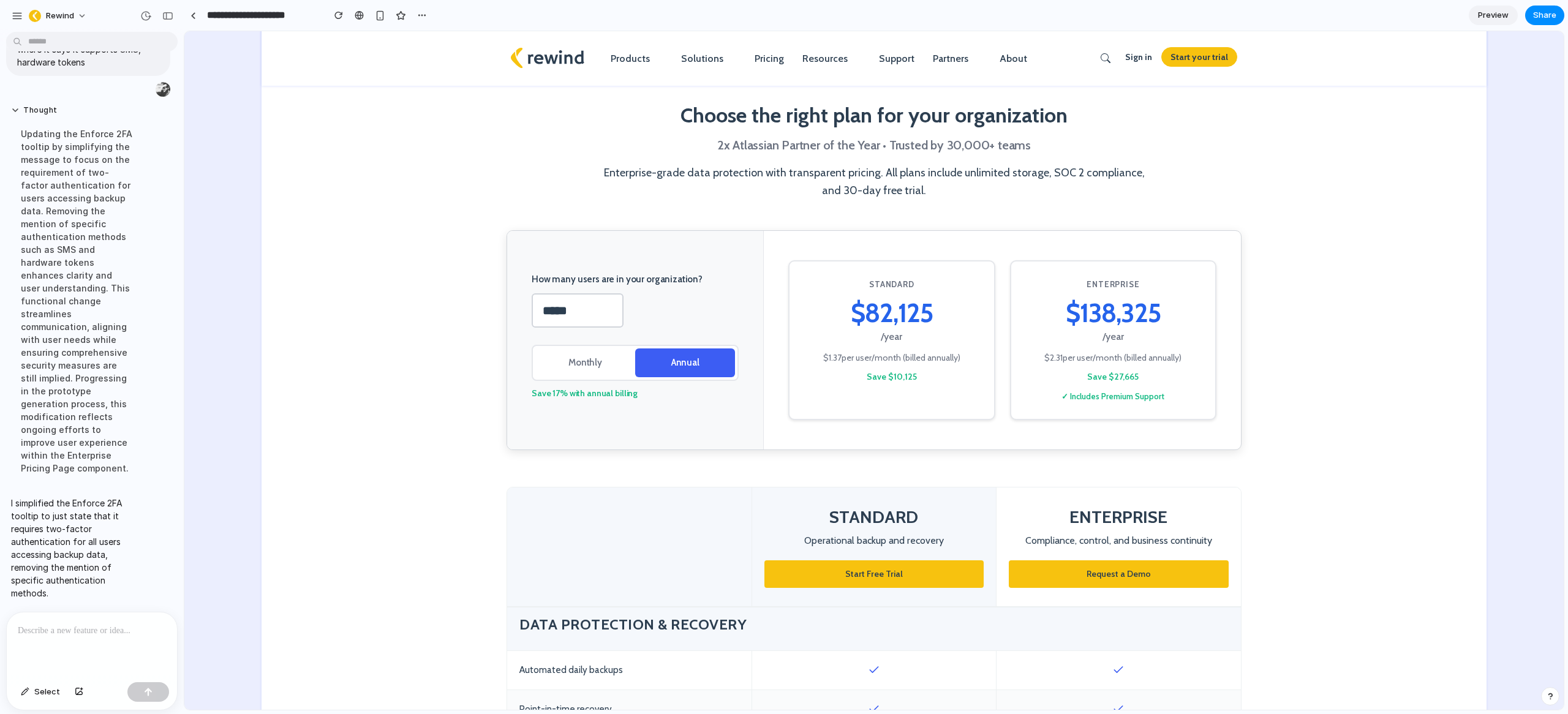
scroll to position [0, 0]
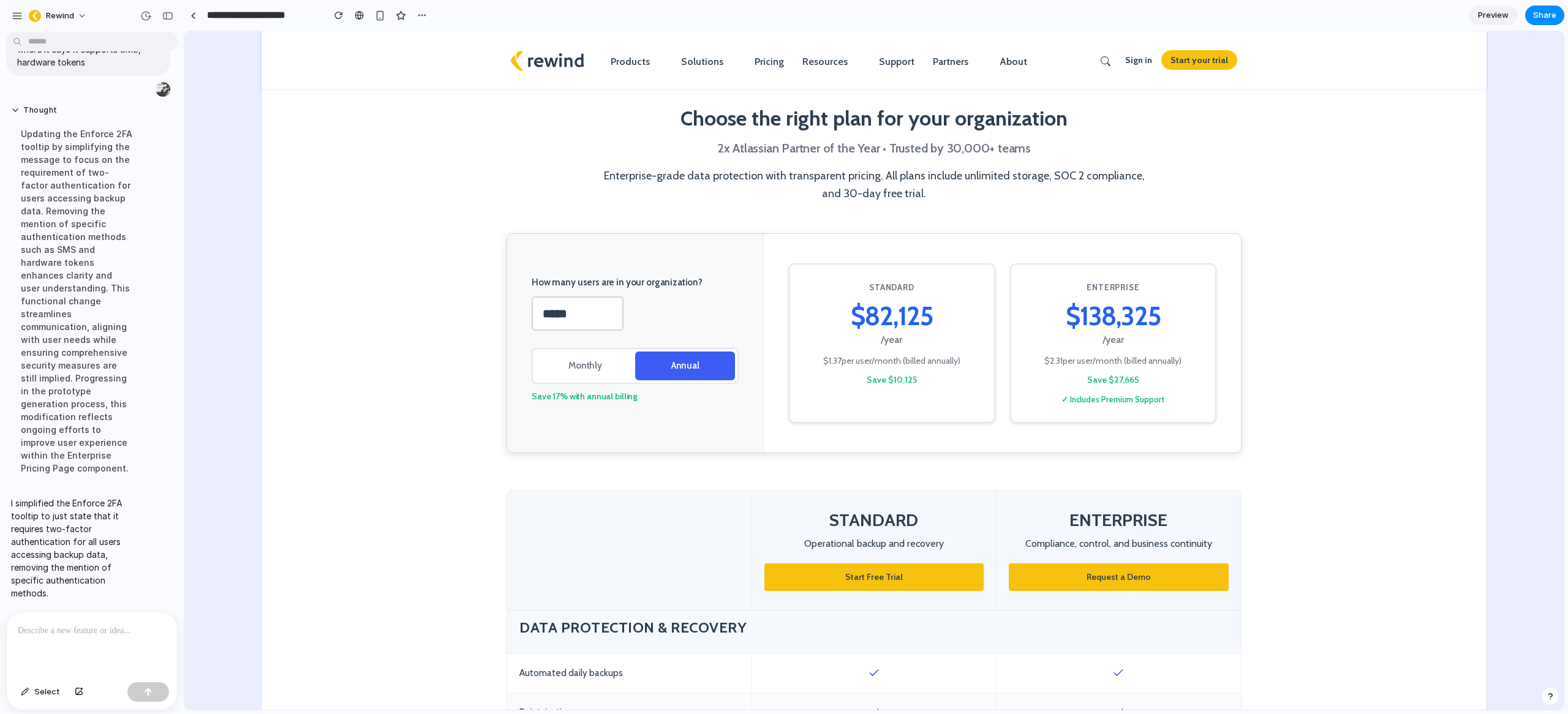
click at [578, 313] on input "*****" at bounding box center [578, 313] width 92 height 34
drag, startPoint x: 585, startPoint y: 317, endPoint x: 553, endPoint y: 314, distance: 32.1
click at [553, 314] on input "******" at bounding box center [578, 313] width 92 height 34
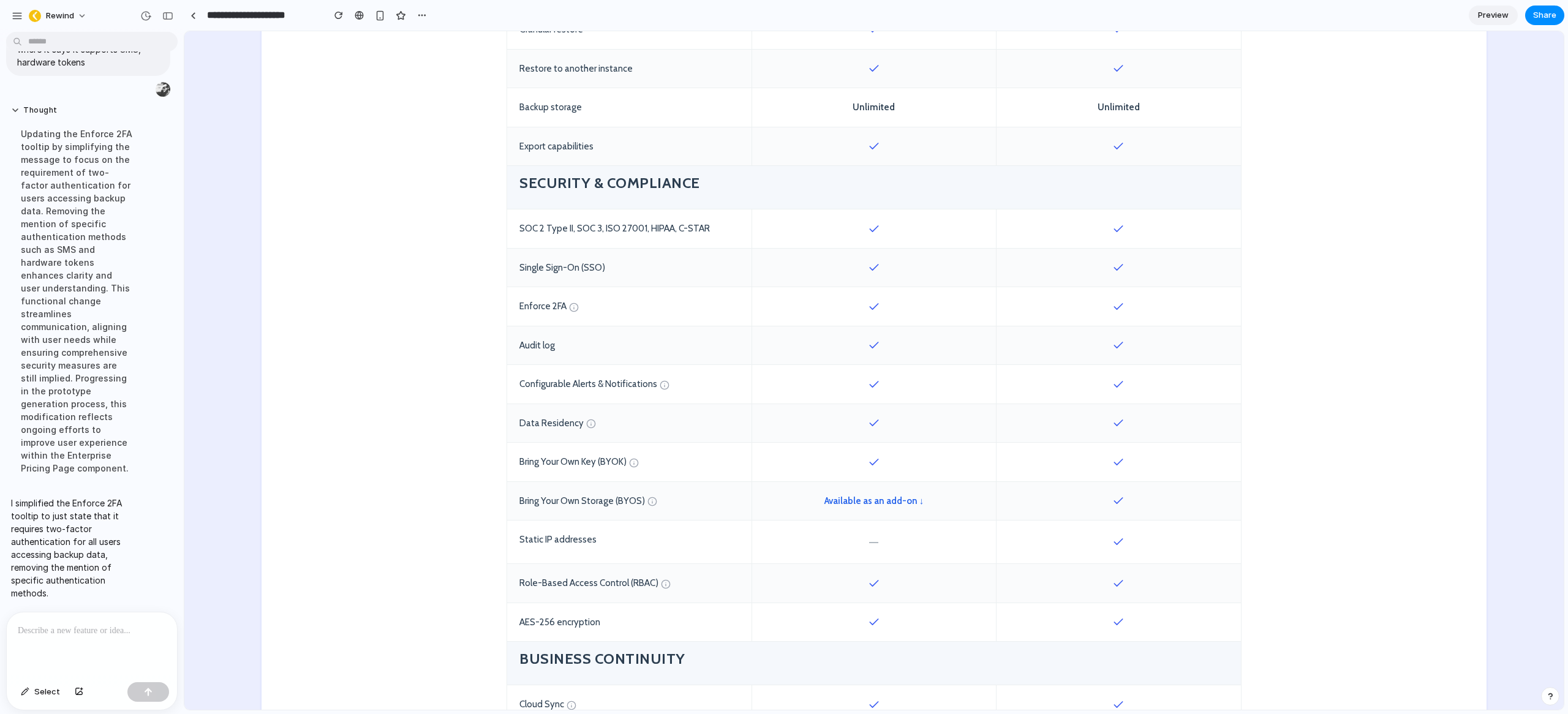
scroll to position [468, 0]
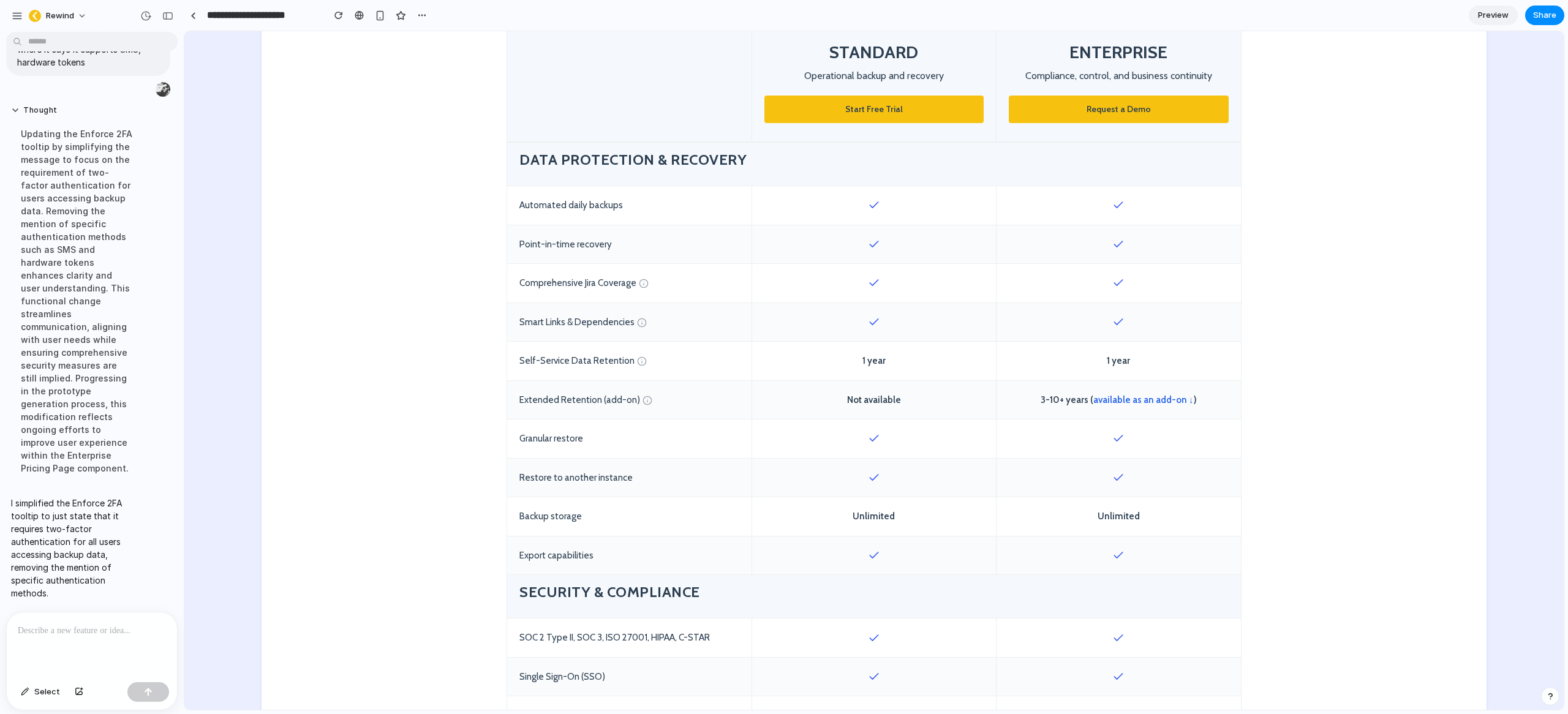
type input "**"
drag, startPoint x: 1035, startPoint y: 403, endPoint x: 1201, endPoint y: 404, distance: 166.0
click at [1201, 404] on div "3-10+ years ( available as an add-on ↓ )" at bounding box center [1118, 400] width 245 height 38
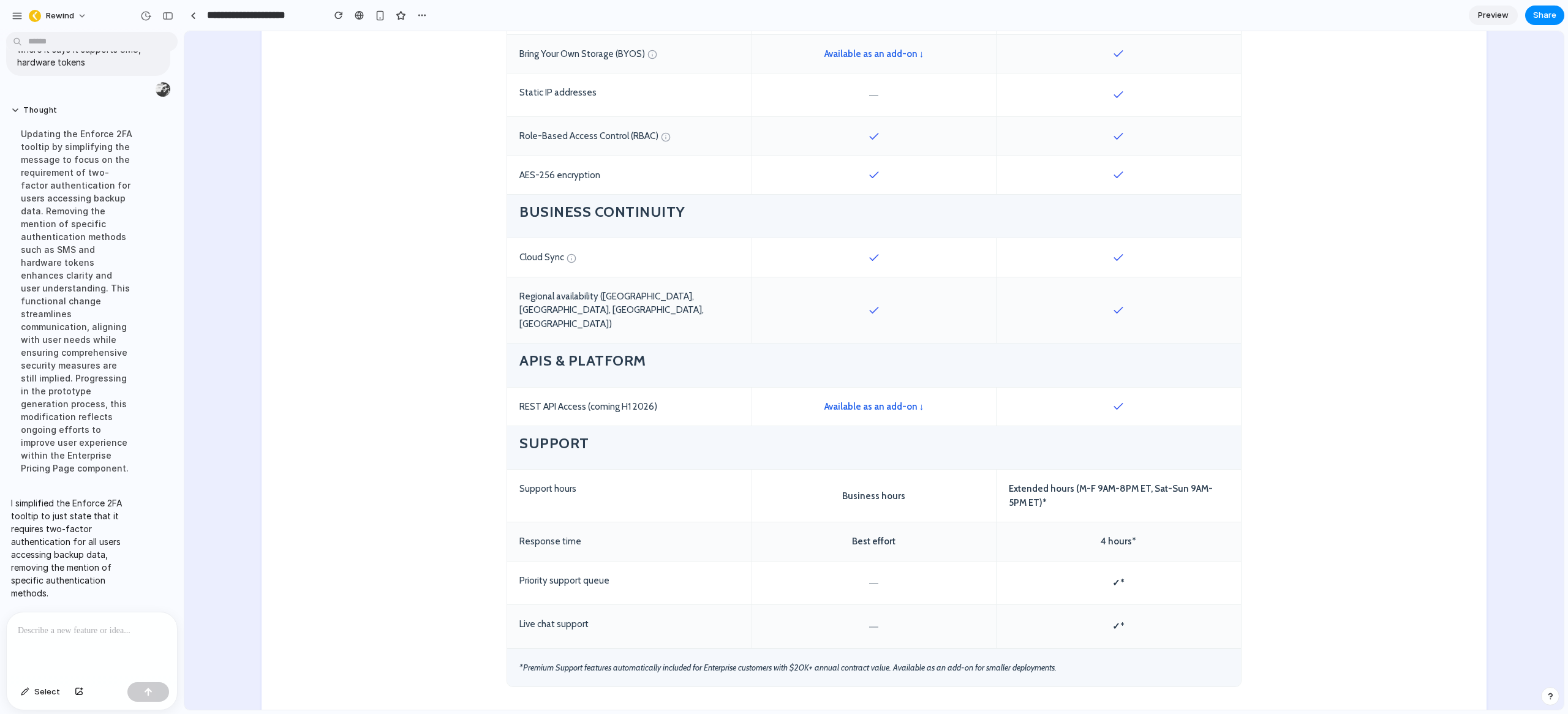
scroll to position [1314, 0]
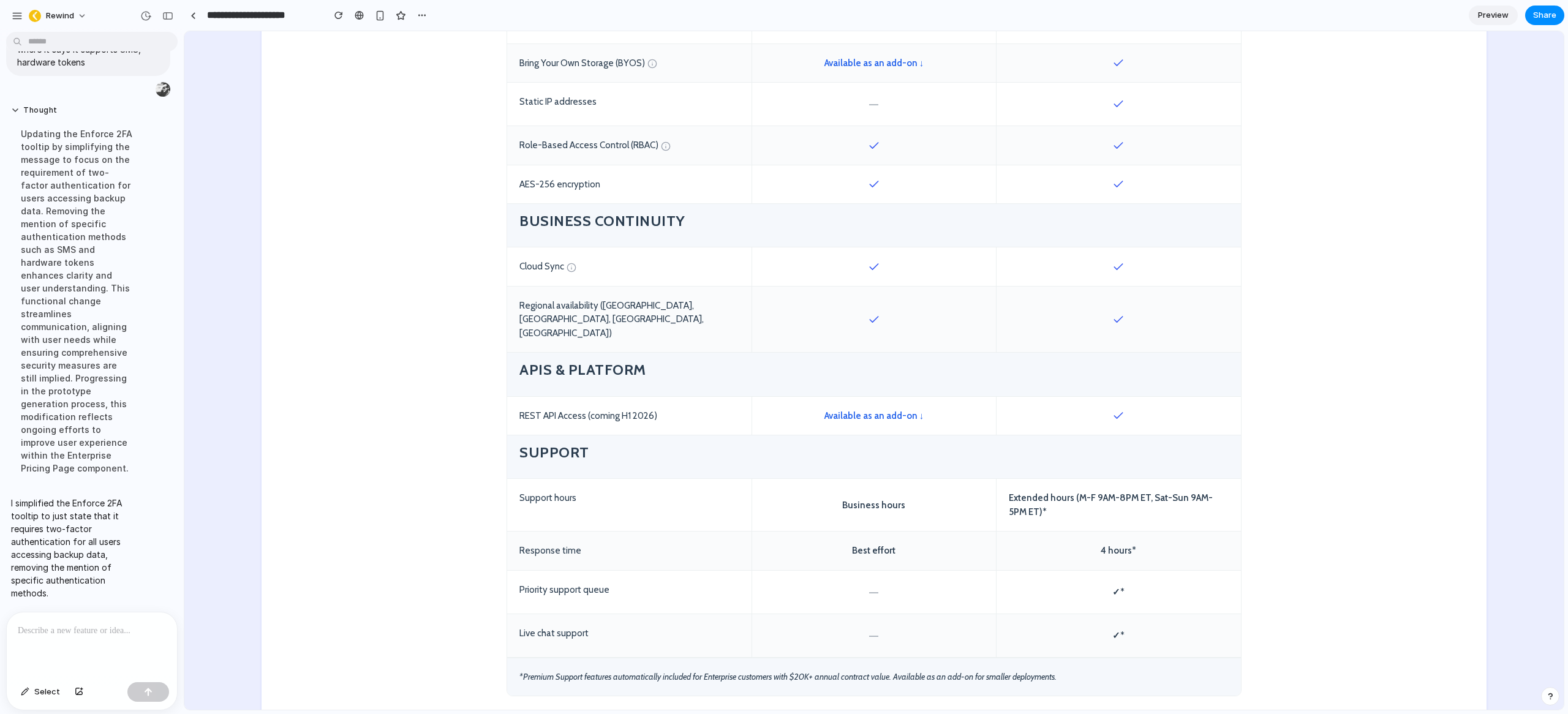
drag, startPoint x: 1141, startPoint y: 386, endPoint x: 1093, endPoint y: 389, distance: 48.1
click at [1093, 397] on div at bounding box center [1118, 416] width 245 height 38
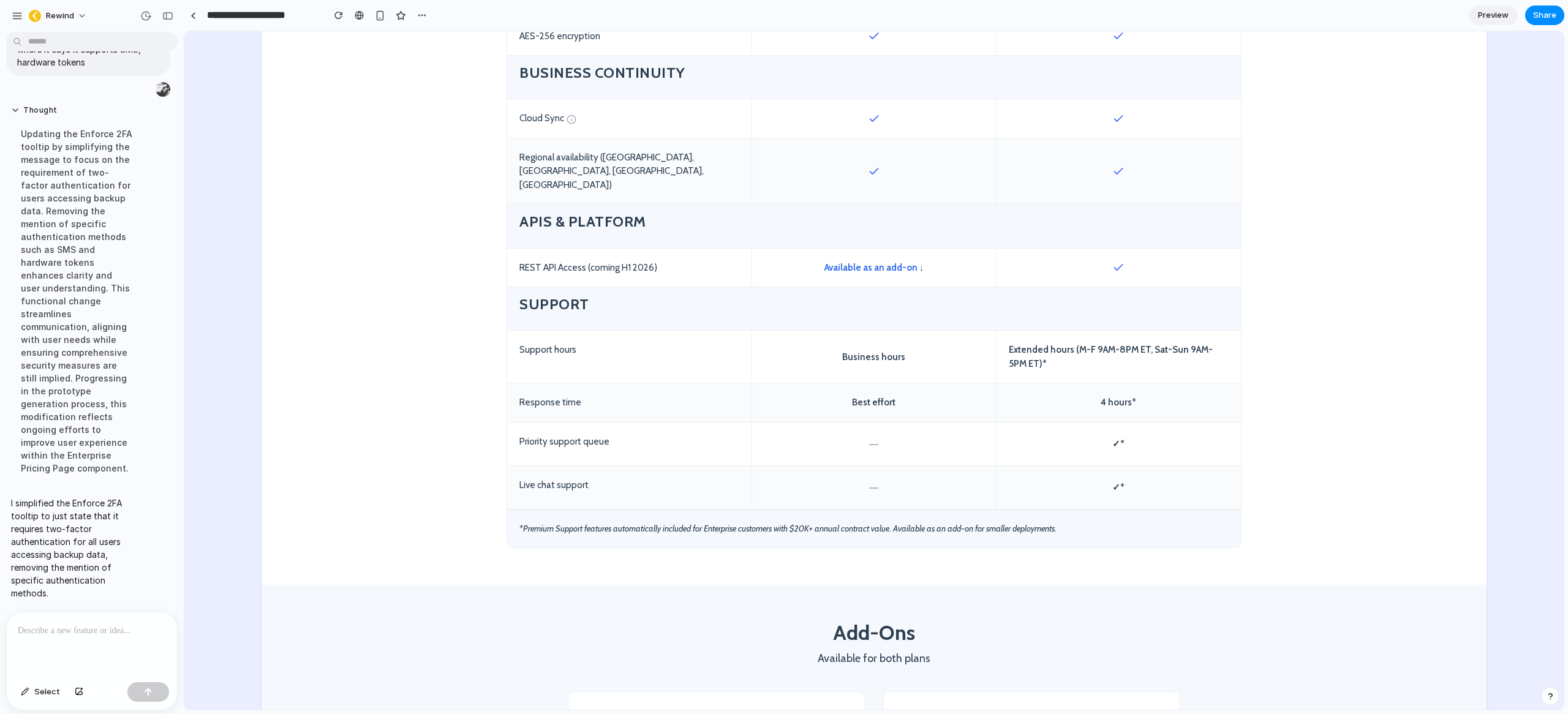
scroll to position [1464, 0]
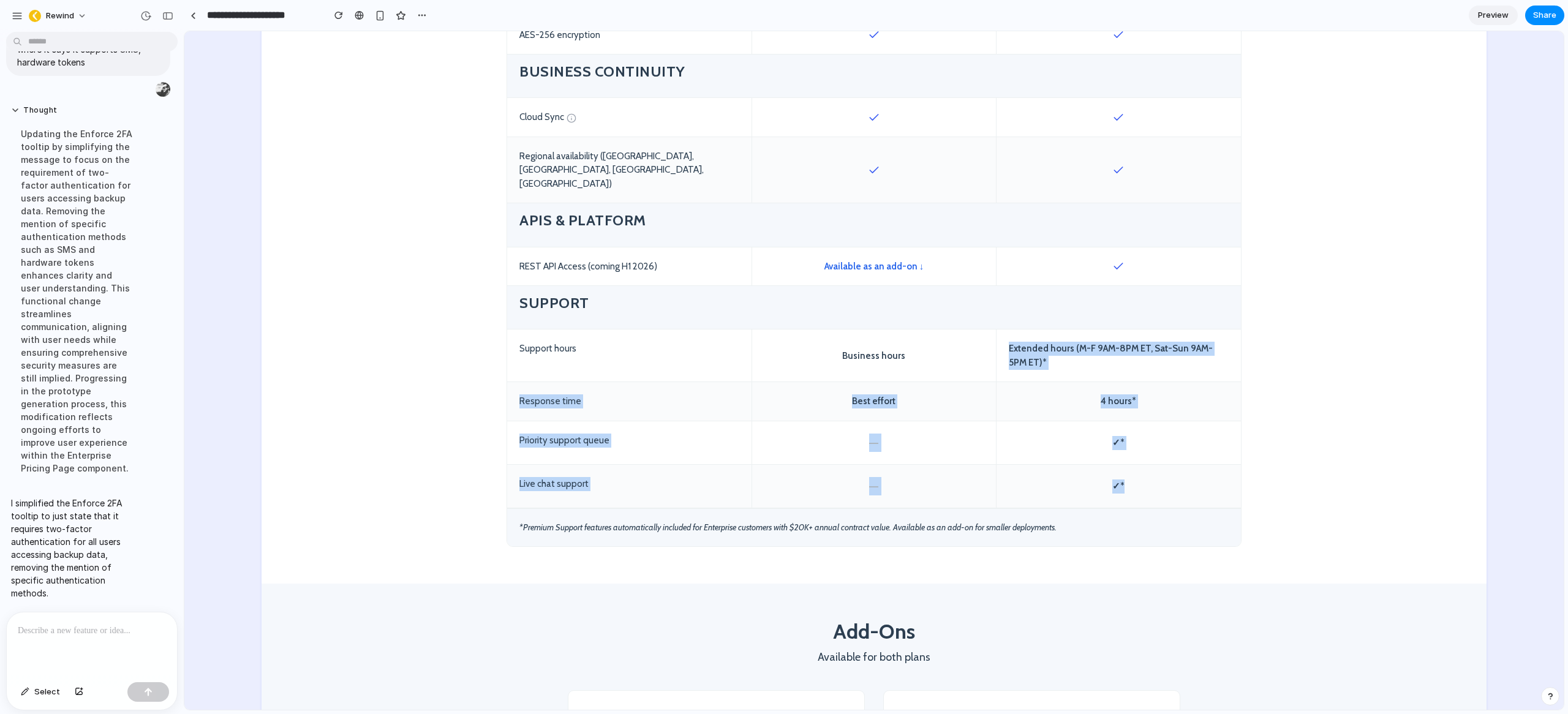
drag, startPoint x: 1007, startPoint y: 319, endPoint x: 1162, endPoint y: 464, distance: 212.2
click at [1162, 464] on div "✓*" at bounding box center [1118, 485] width 245 height 43
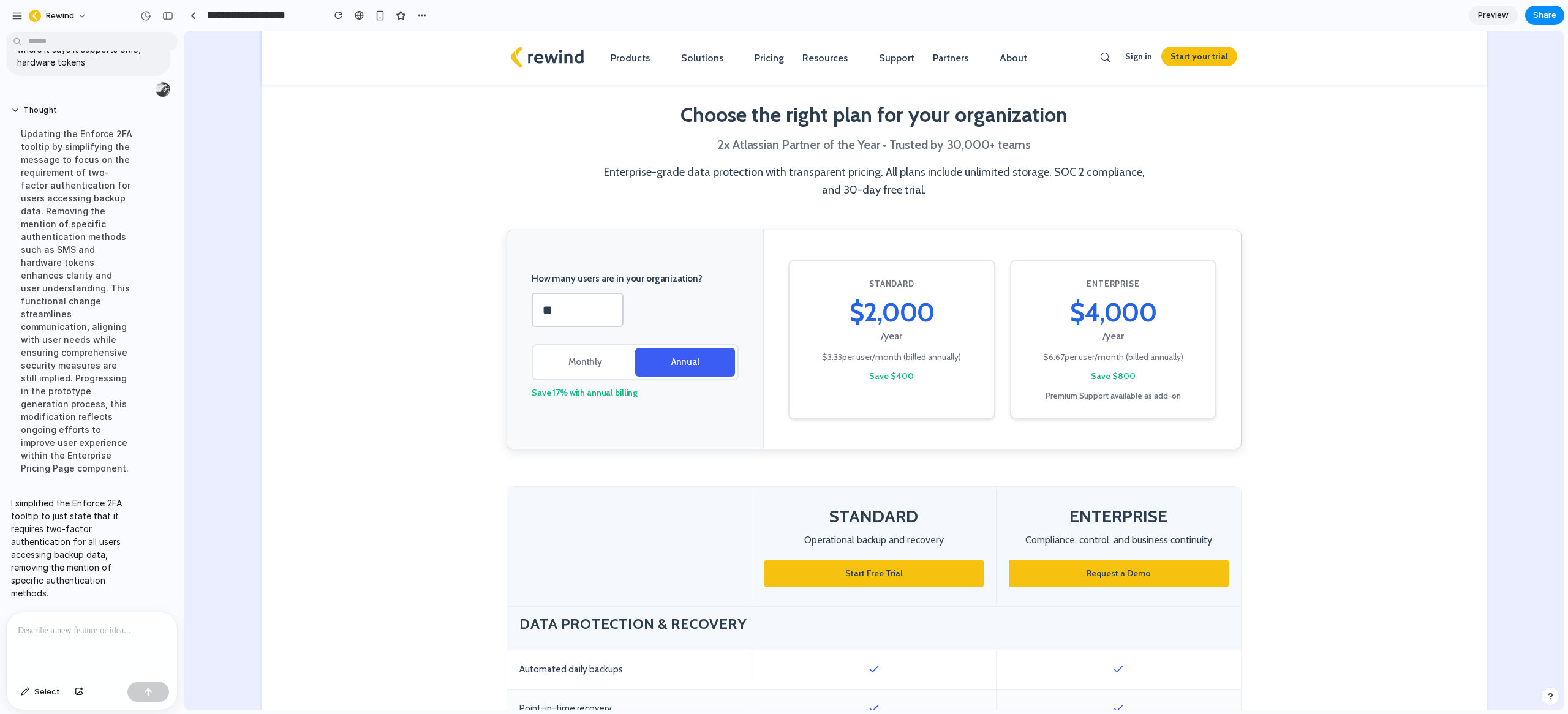
scroll to position [0, 0]
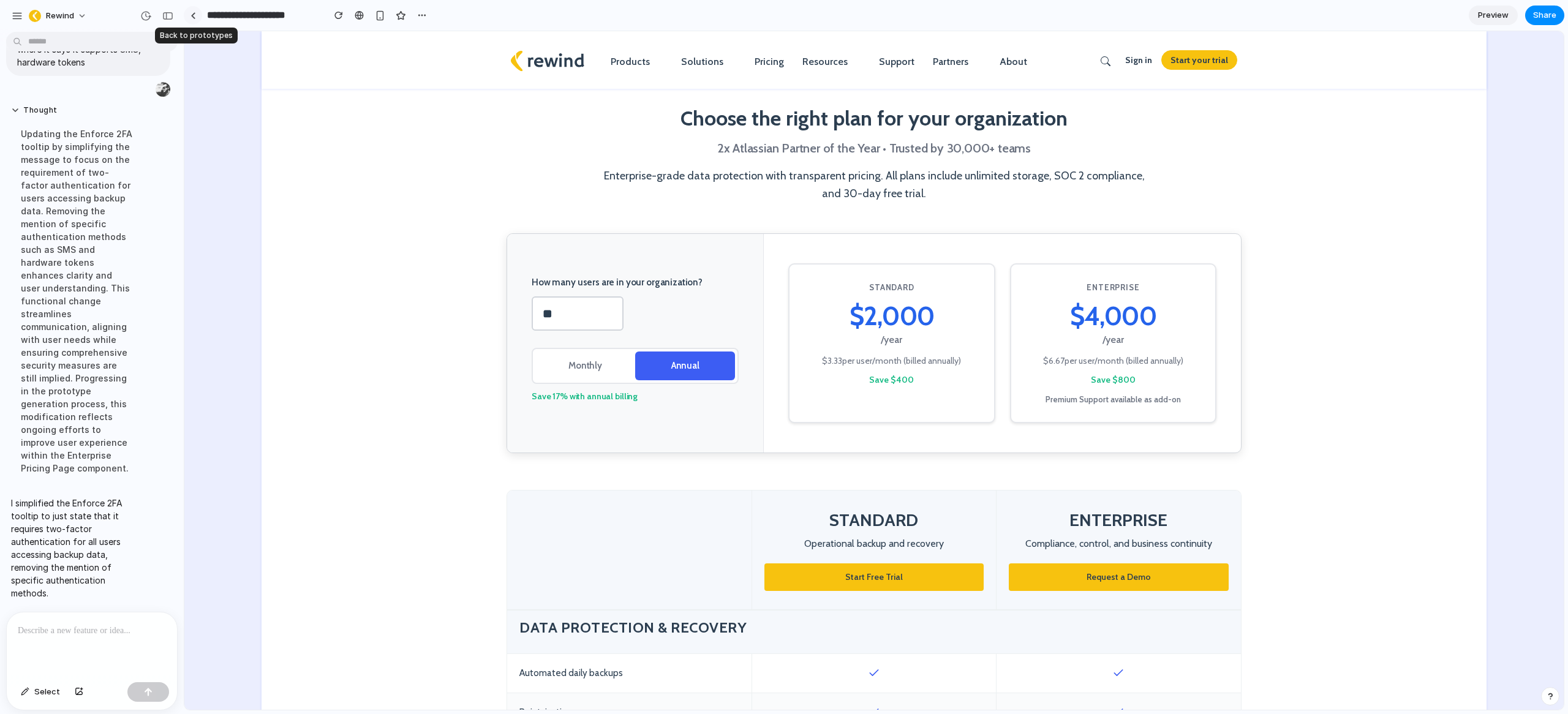
click at [196, 19] on link at bounding box center [192, 15] width 18 height 18
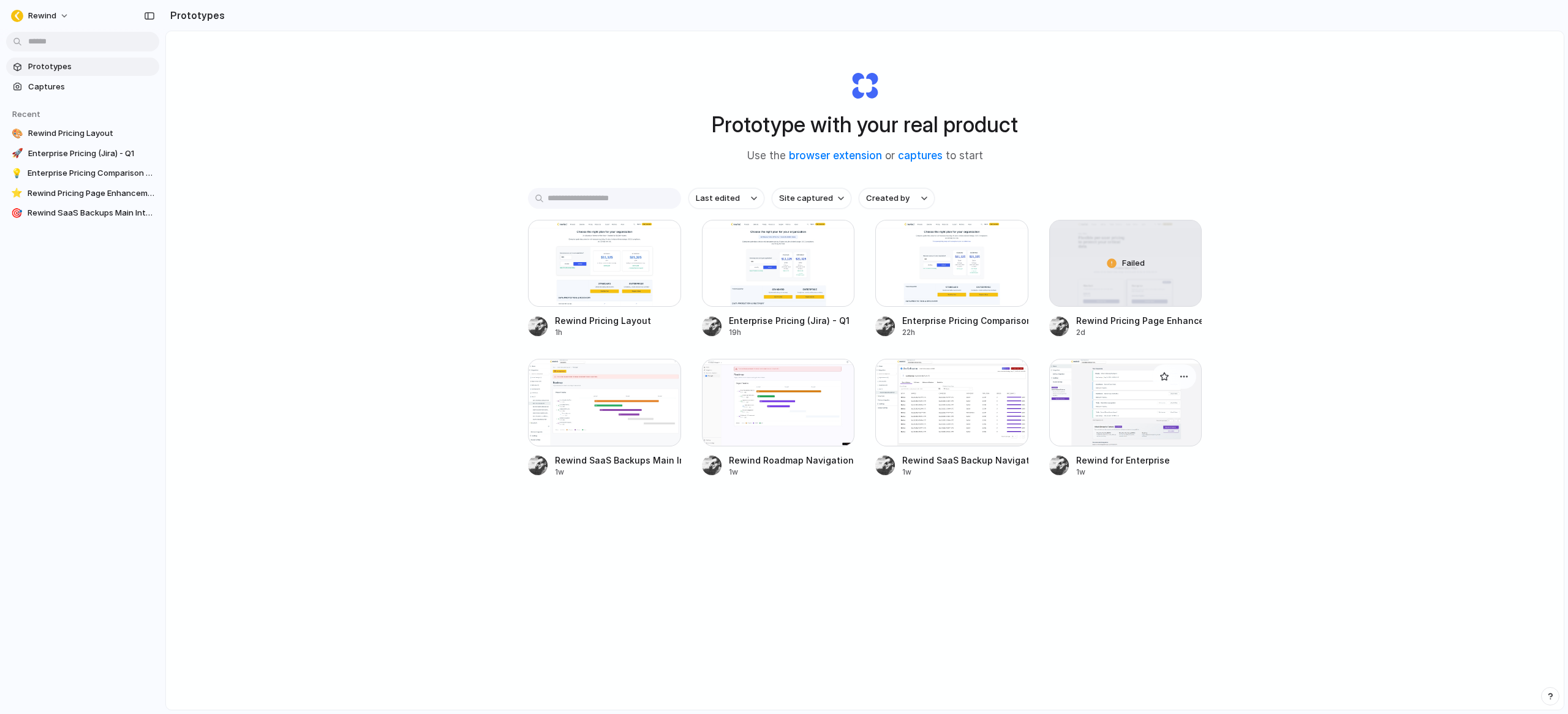
click at [1099, 396] on div at bounding box center [1126, 402] width 153 height 87
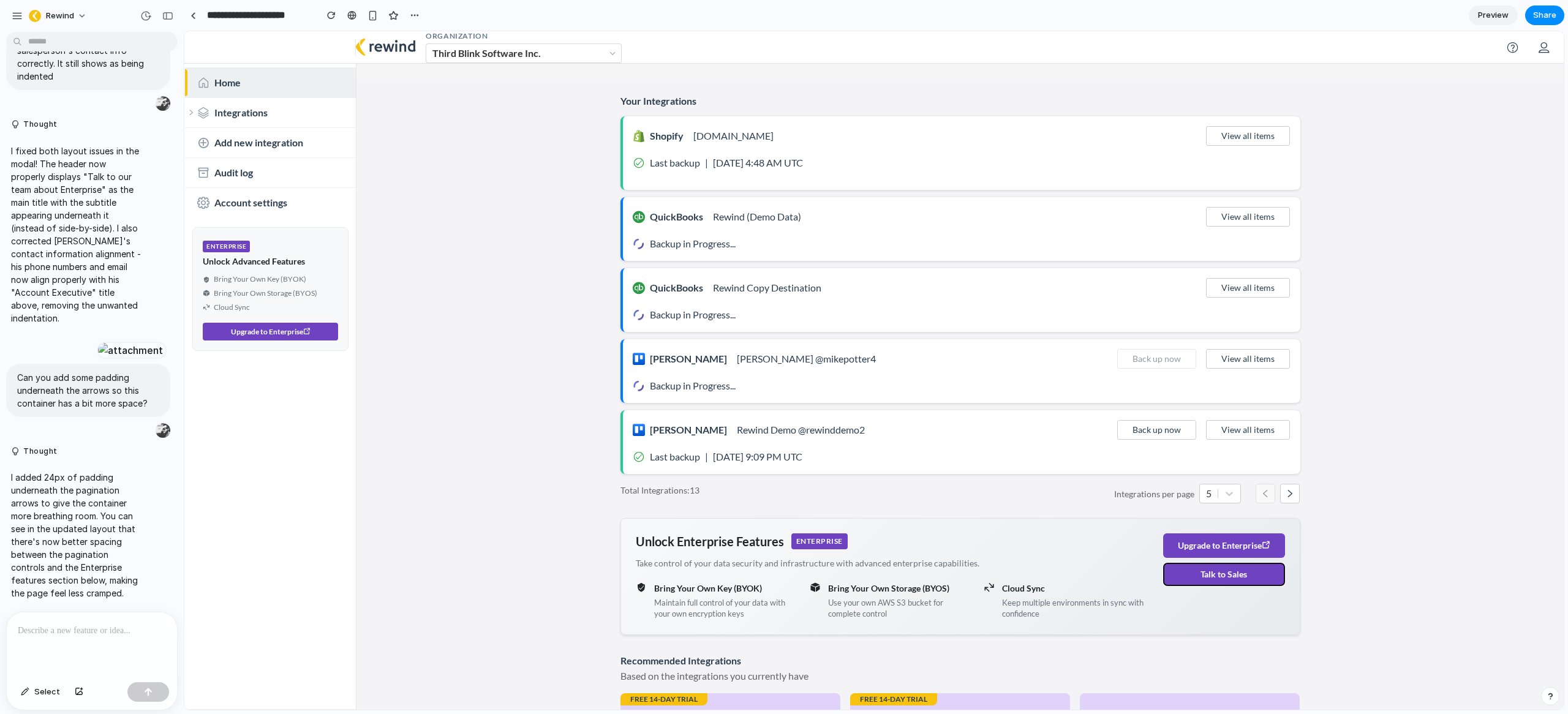
click at [1217, 578] on button "Talk to Sales" at bounding box center [1224, 574] width 122 height 23
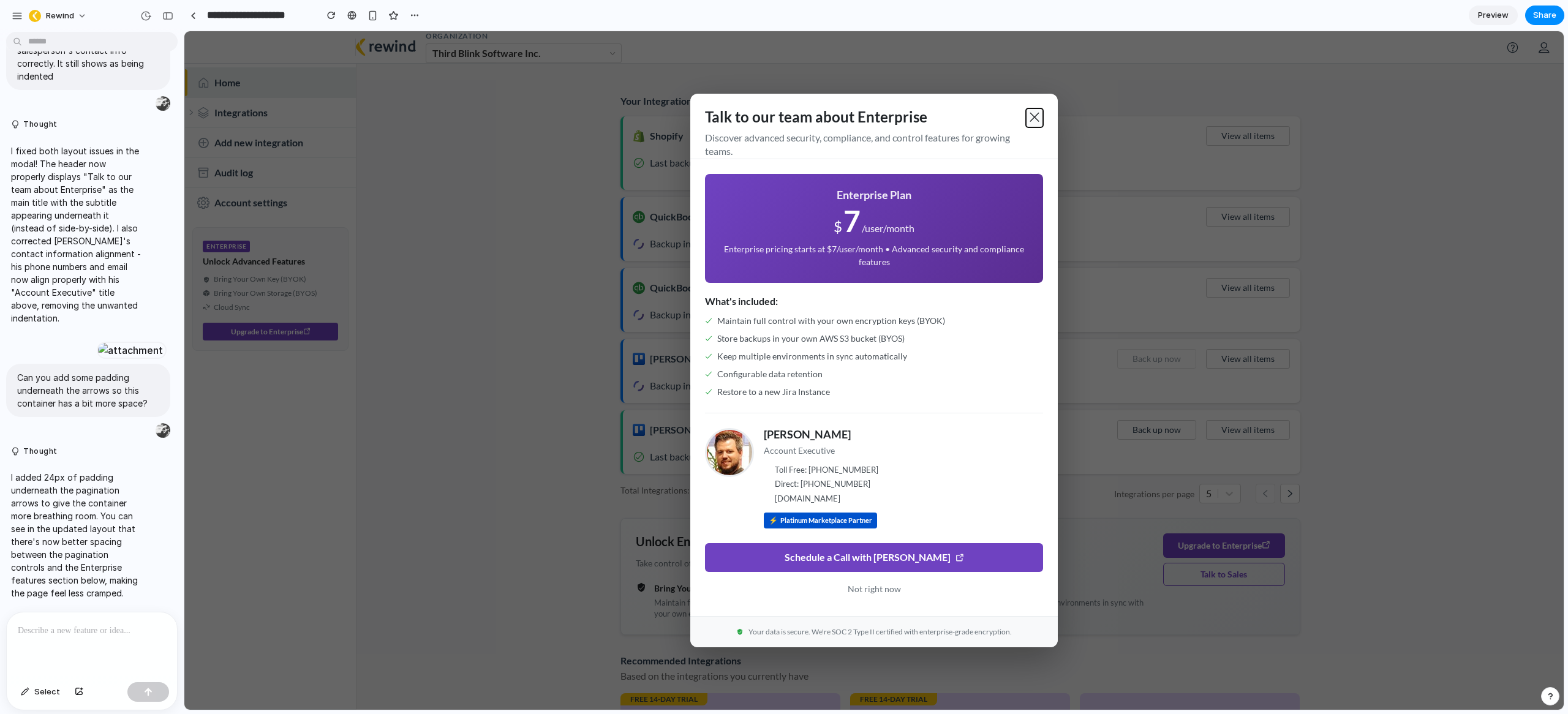
click at [1035, 115] on span at bounding box center [1035, 117] width 12 height 12
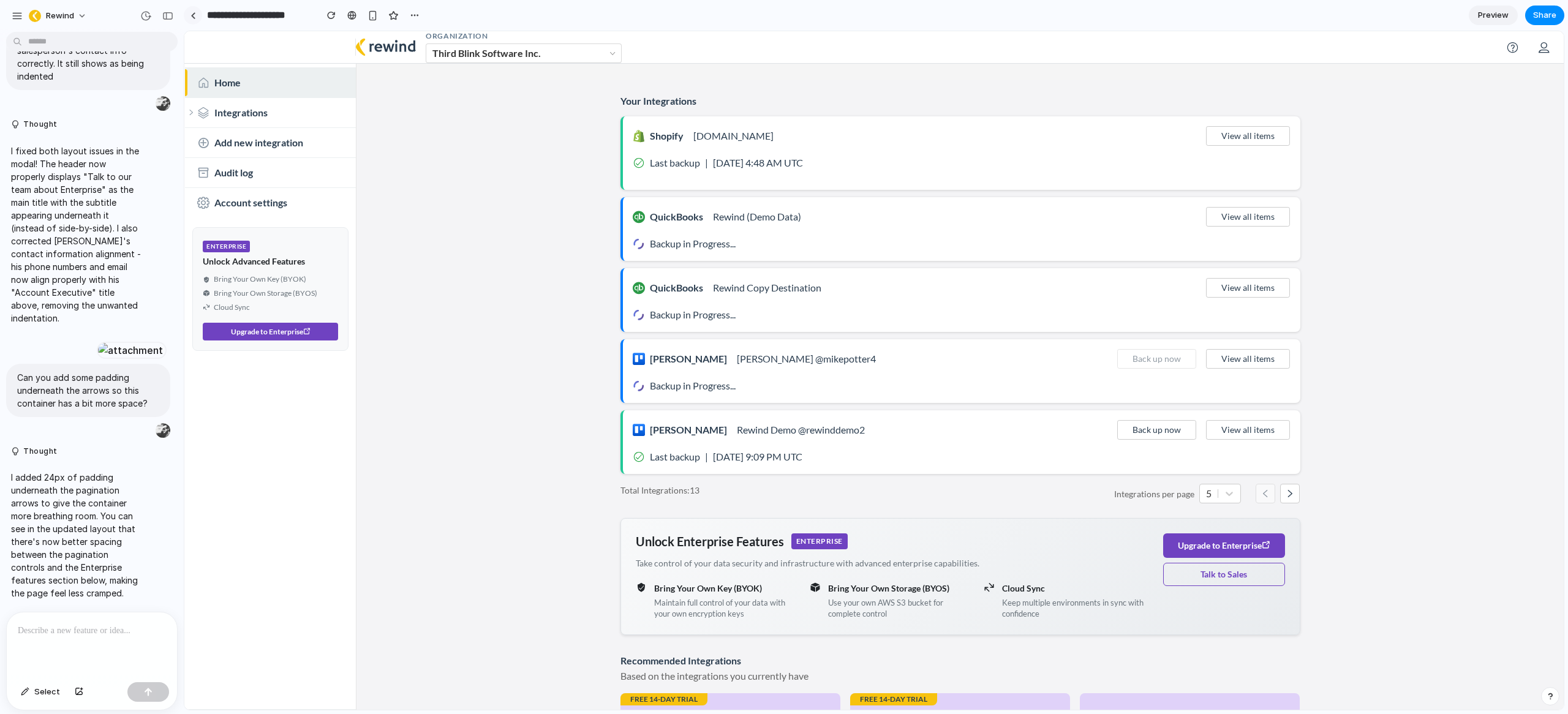
click at [198, 21] on link at bounding box center [192, 15] width 18 height 18
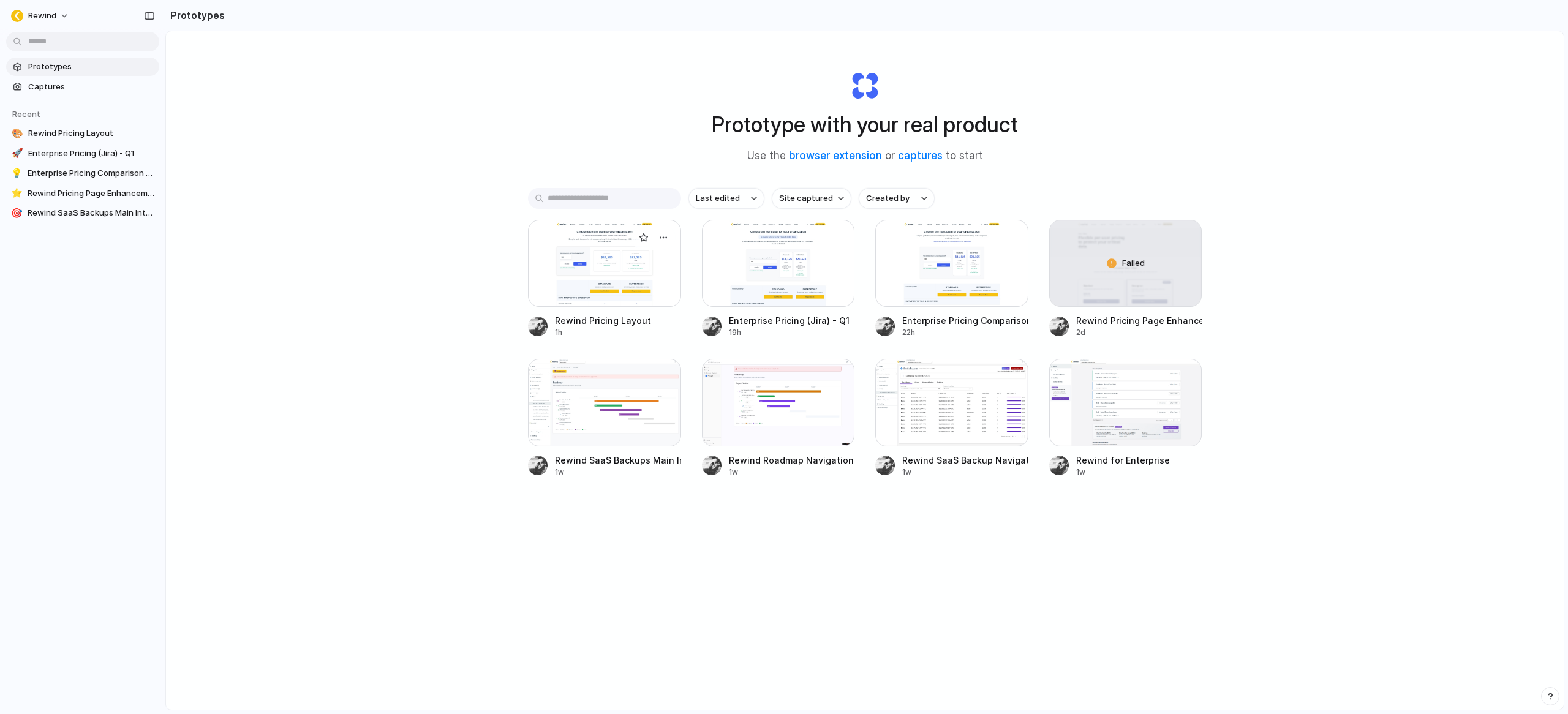
click at [609, 283] on div at bounding box center [605, 264] width 153 height 87
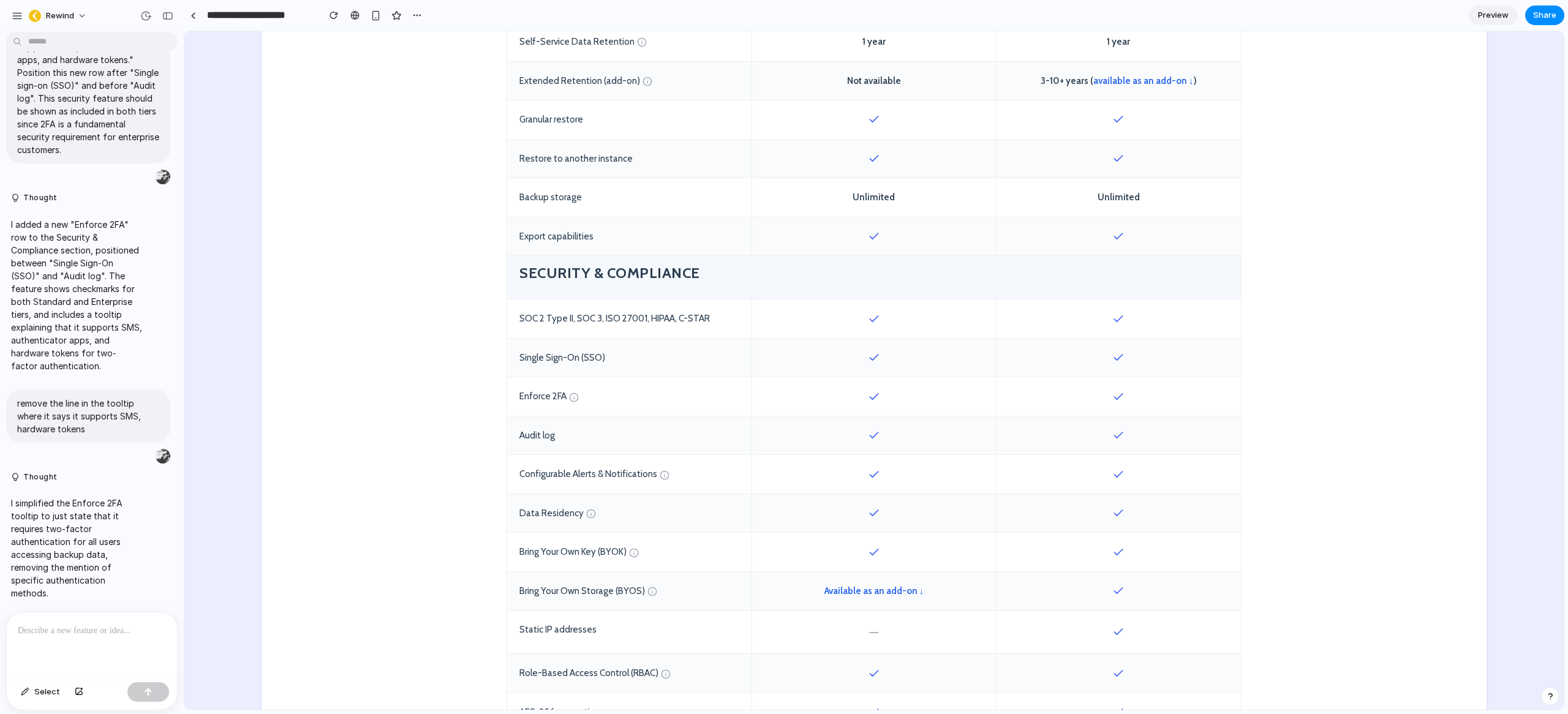
scroll to position [789, 0]
drag, startPoint x: 517, startPoint y: 270, endPoint x: 696, endPoint y: 274, distance: 179.0
click at [696, 274] on h4 "Security & Compliance" at bounding box center [874, 271] width 709 height 19
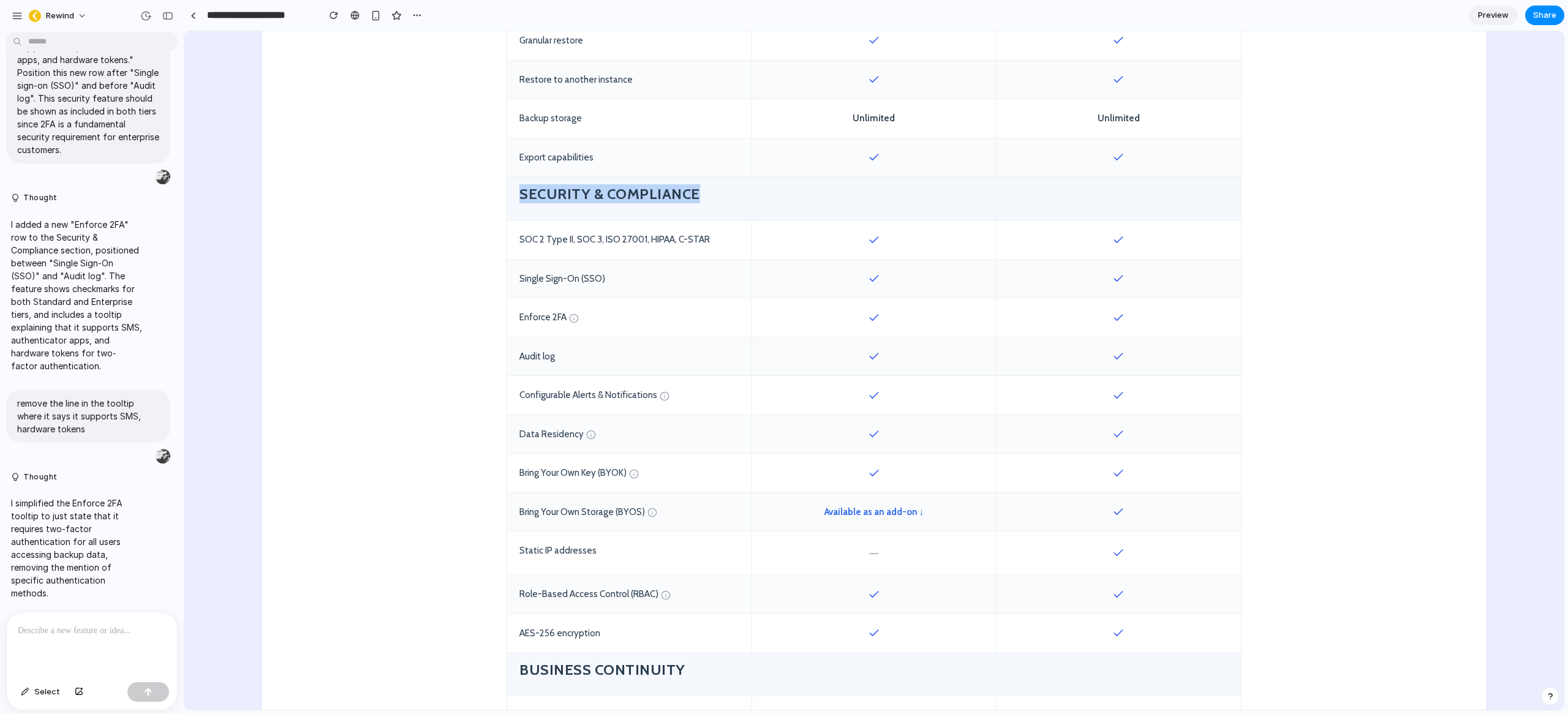
scroll to position [870, 0]
click at [667, 307] on div "Enforce 2FA" at bounding box center [629, 314] width 245 height 38
click at [640, 238] on div "SOC 2 Type II, SOC 3, ISO 27001, HIPAA, C-STAR" at bounding box center [629, 236] width 245 height 38
click at [690, 235] on div "SOC 2 Type II, SOC 3, ISO 27001, HIPAA, C-STAR" at bounding box center [629, 236] width 245 height 38
click at [66, 624] on p at bounding box center [91, 631] width 148 height 15
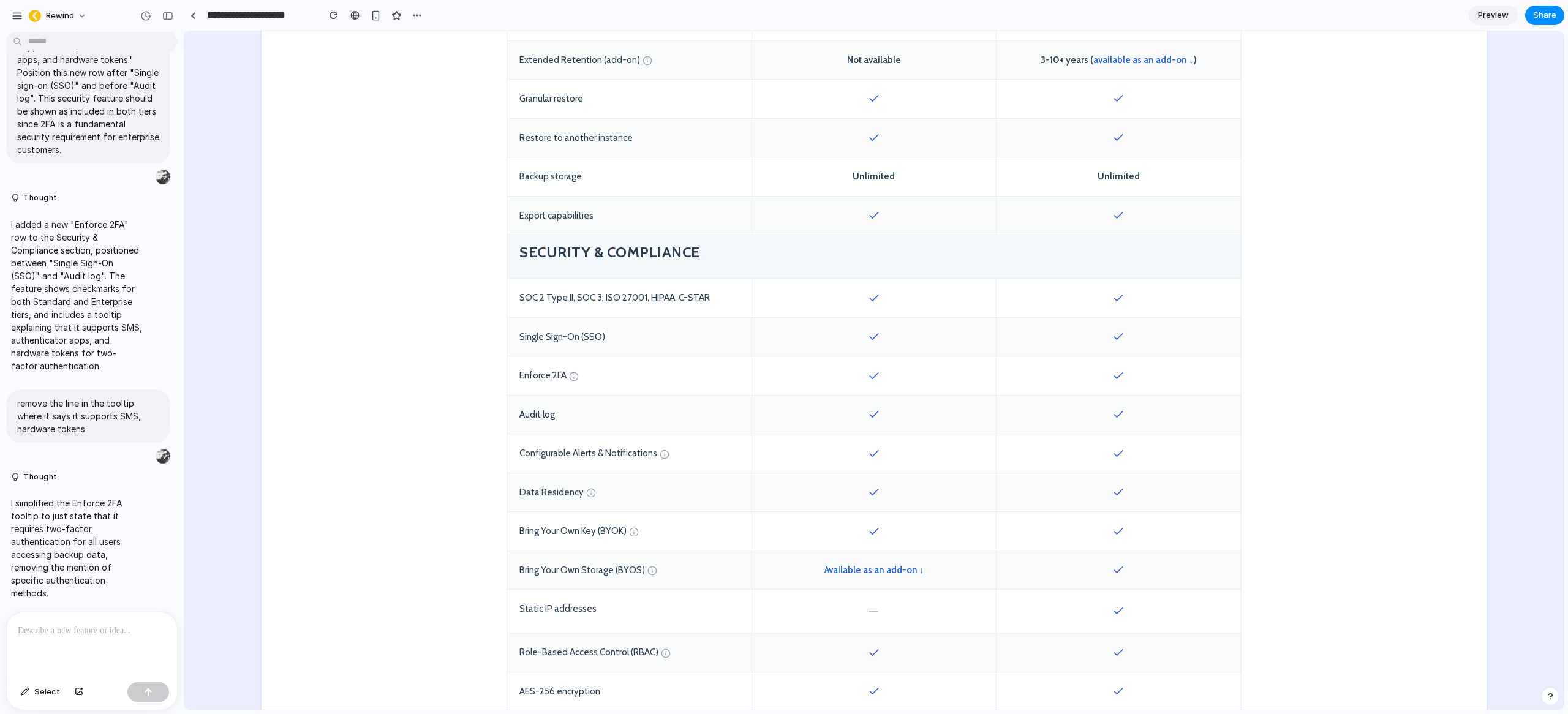
scroll to position [774, 0]
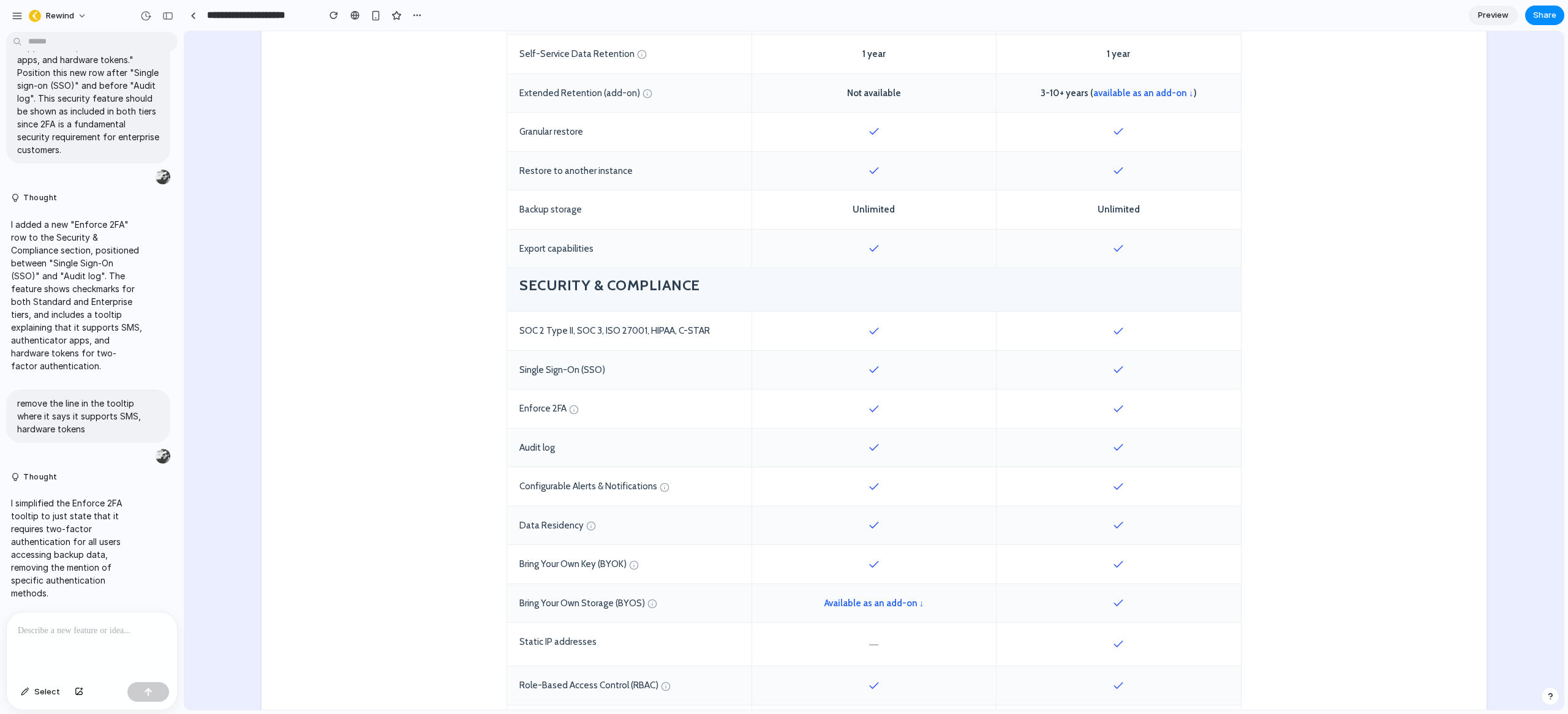
click at [74, 628] on p at bounding box center [91, 631] width 148 height 15
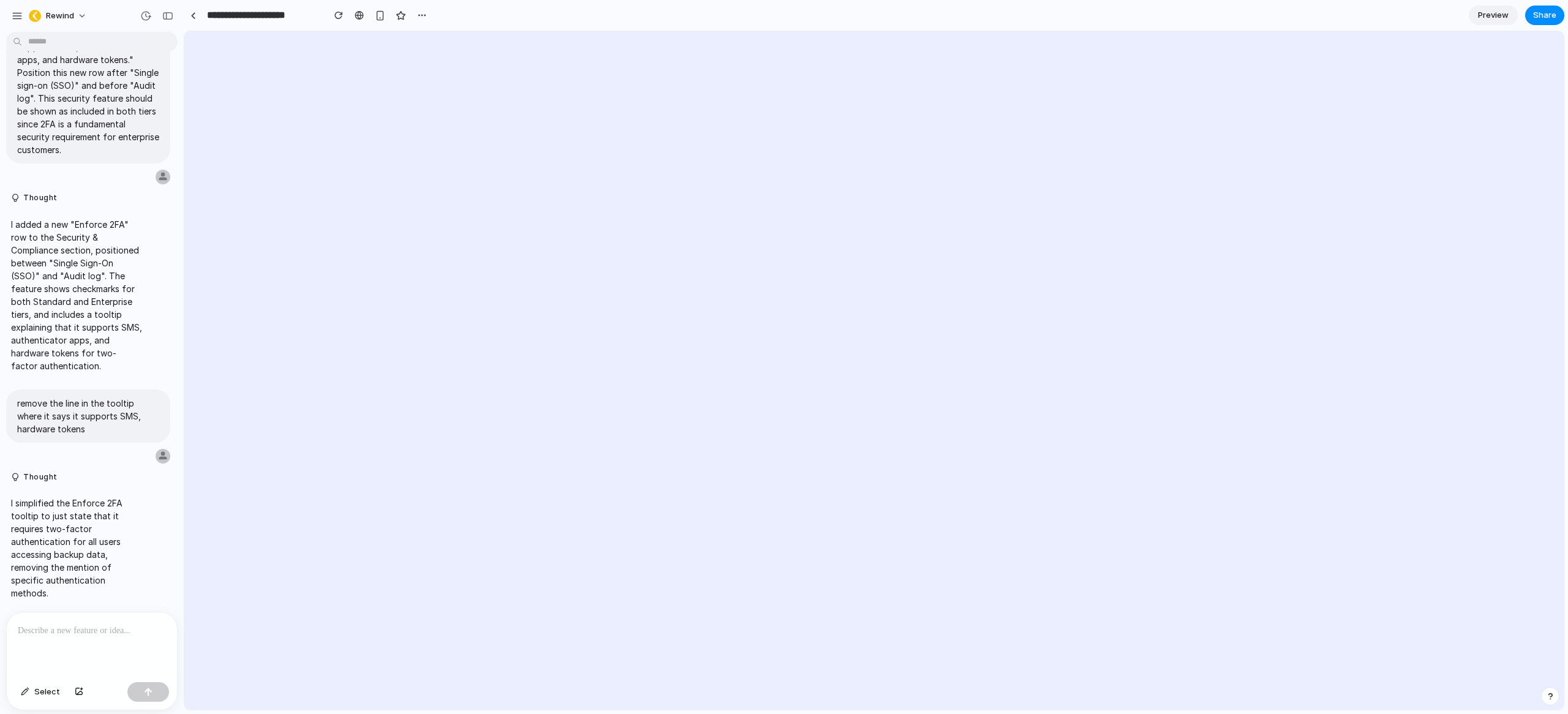
click at [64, 629] on p at bounding box center [91, 631] width 148 height 15
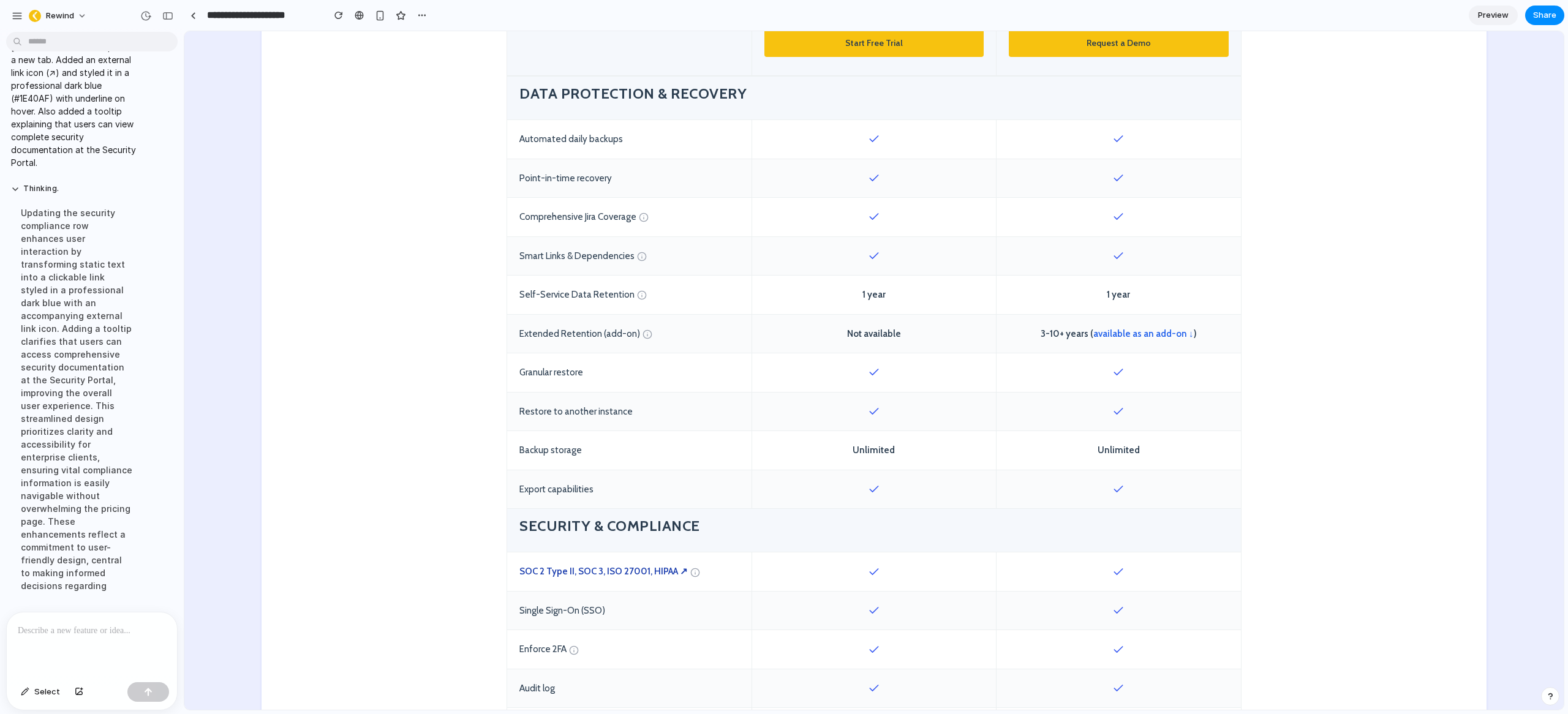
scroll to position [617, 0]
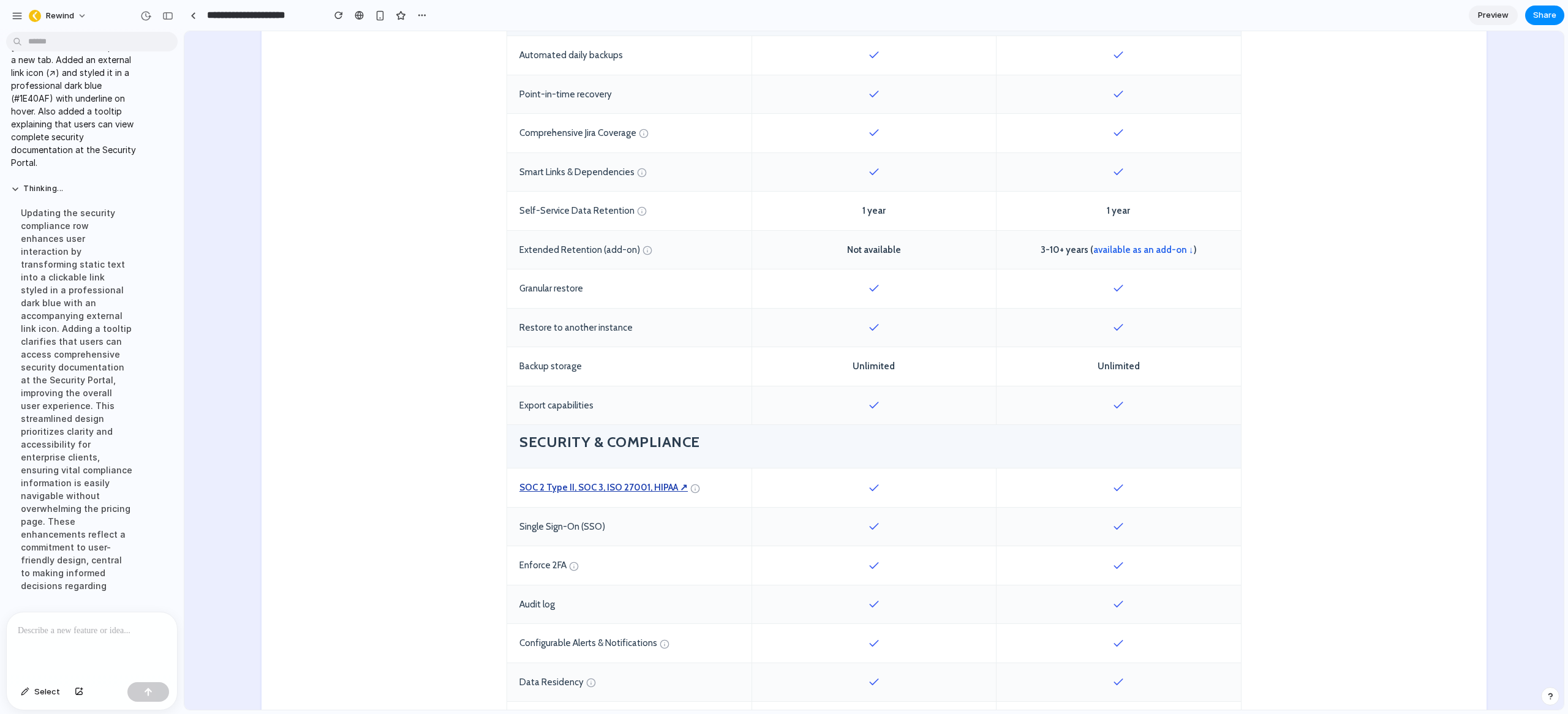
click at [642, 485] on link "SOC 2 Type II, SOC 3, ISO 27001, HIPAA ↗" at bounding box center [604, 487] width 169 height 11
click at [392, 324] on section "STANDARD Operational backup and recovery Start Free Trial ENTERPRISE Compliance…" at bounding box center [874, 651] width 1225 height 1557
click at [397, 204] on section "STANDARD Operational backup and recovery Start Free Trial ENTERPRISE Compliance…" at bounding box center [874, 651] width 1225 height 1557
